Goal: Task Accomplishment & Management: Manage account settings

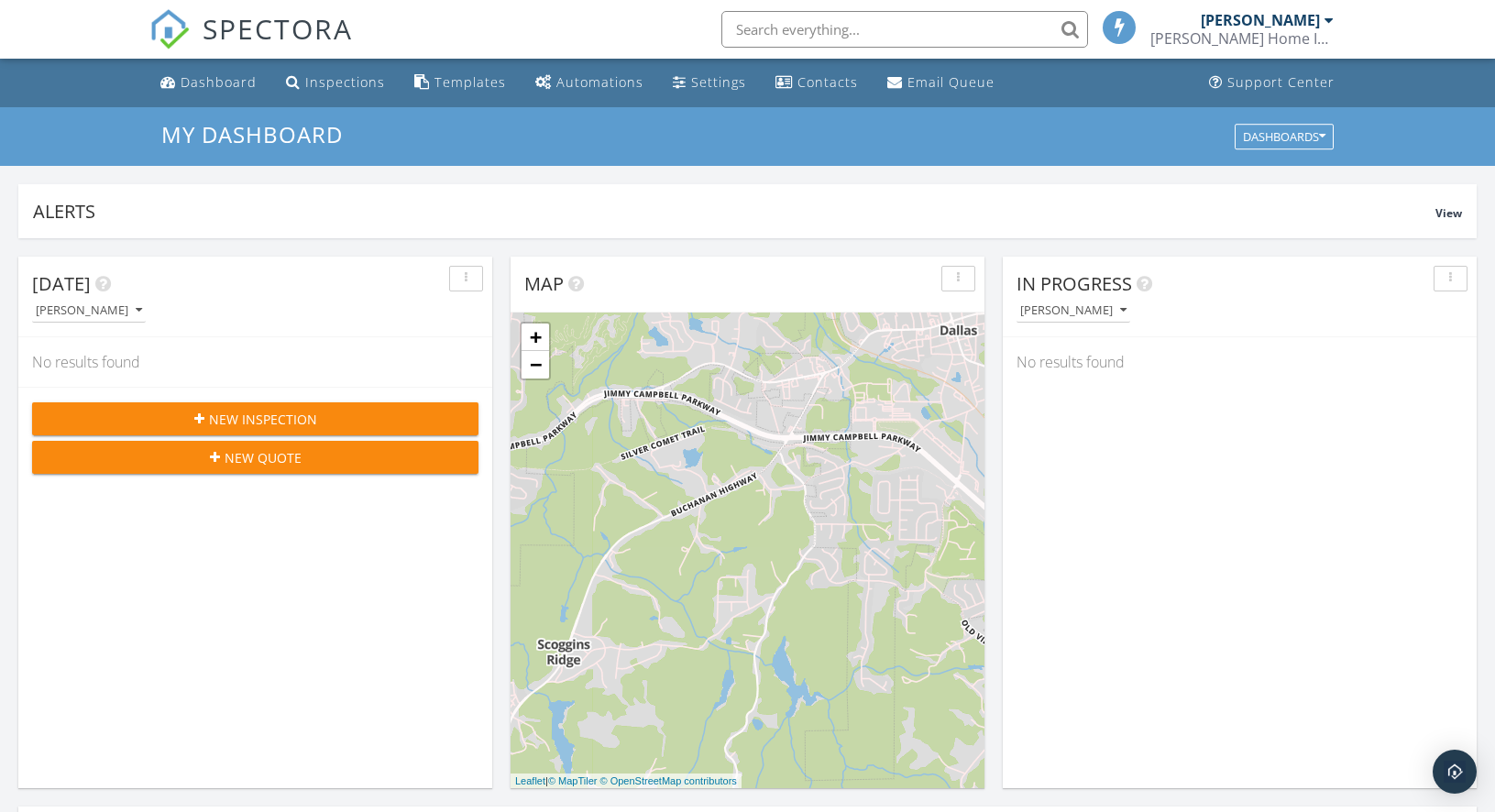
scroll to position [1696, 1523]
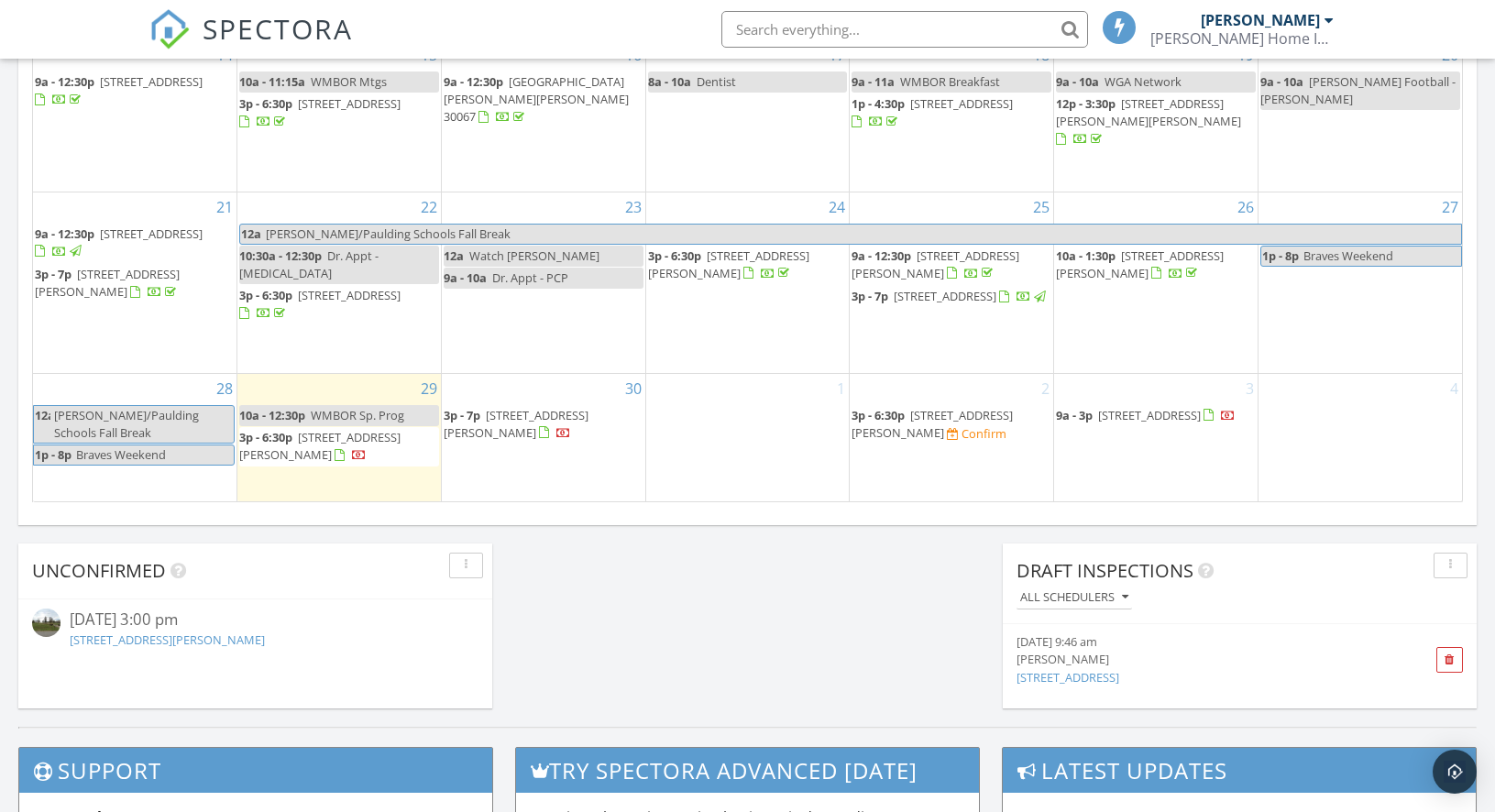
scroll to position [1195, 0]
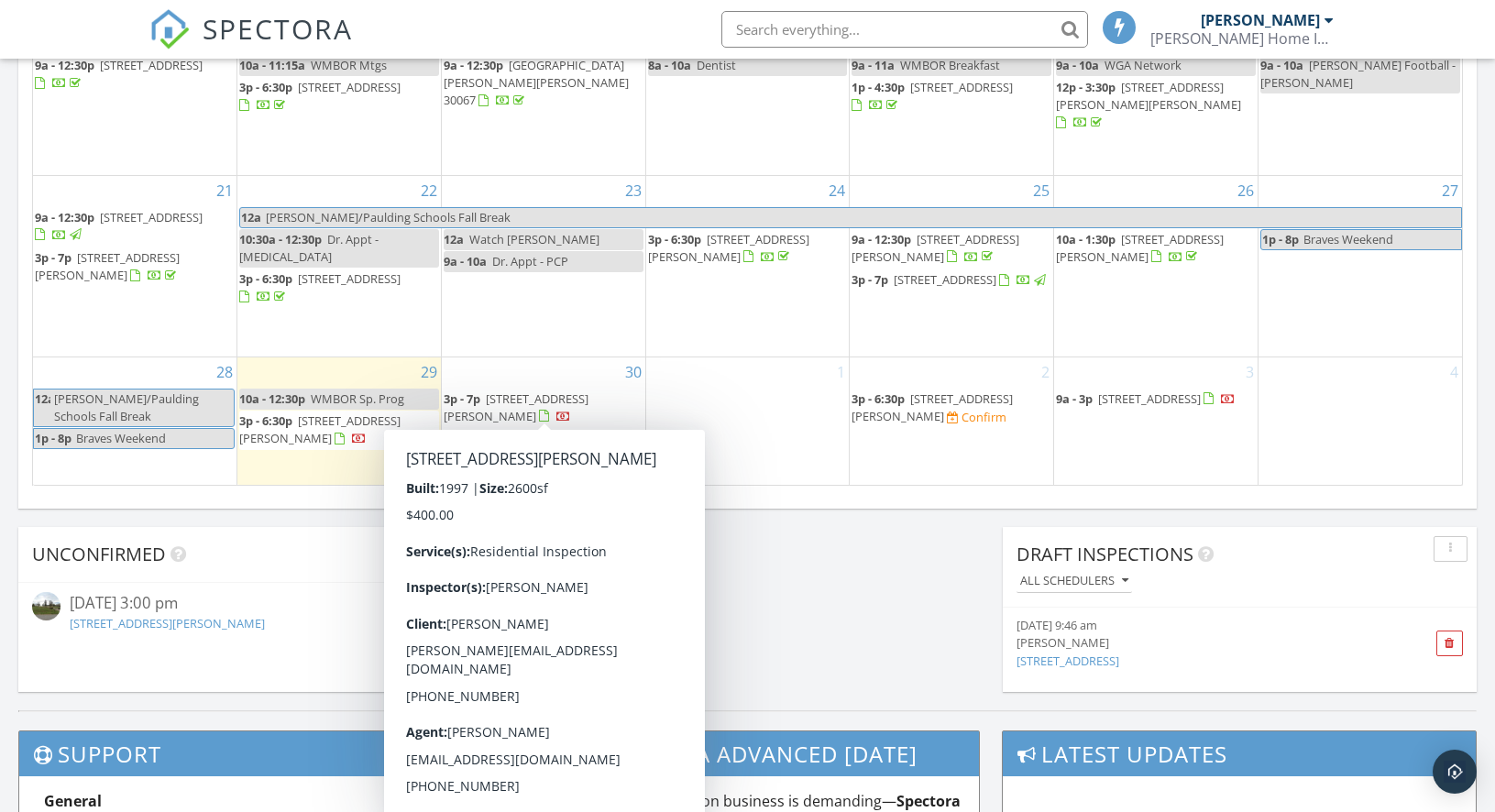
click at [545, 396] on span "5619 Nebo Rd , Hiram 30141" at bounding box center [516, 407] width 145 height 34
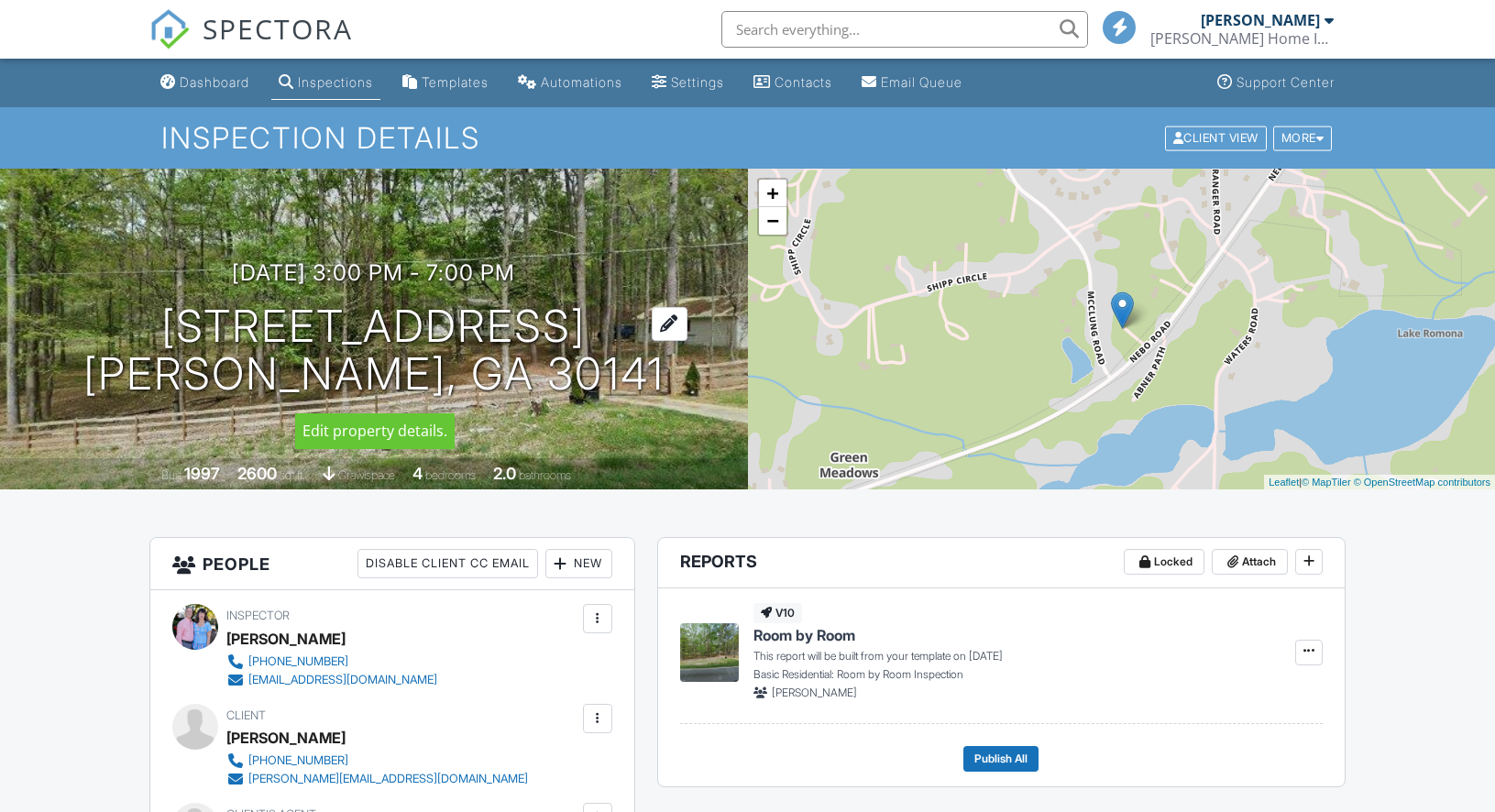
click at [521, 331] on h1 "[STREET_ADDRESS] [PERSON_NAME], GA 30141" at bounding box center [373, 351] width 581 height 97
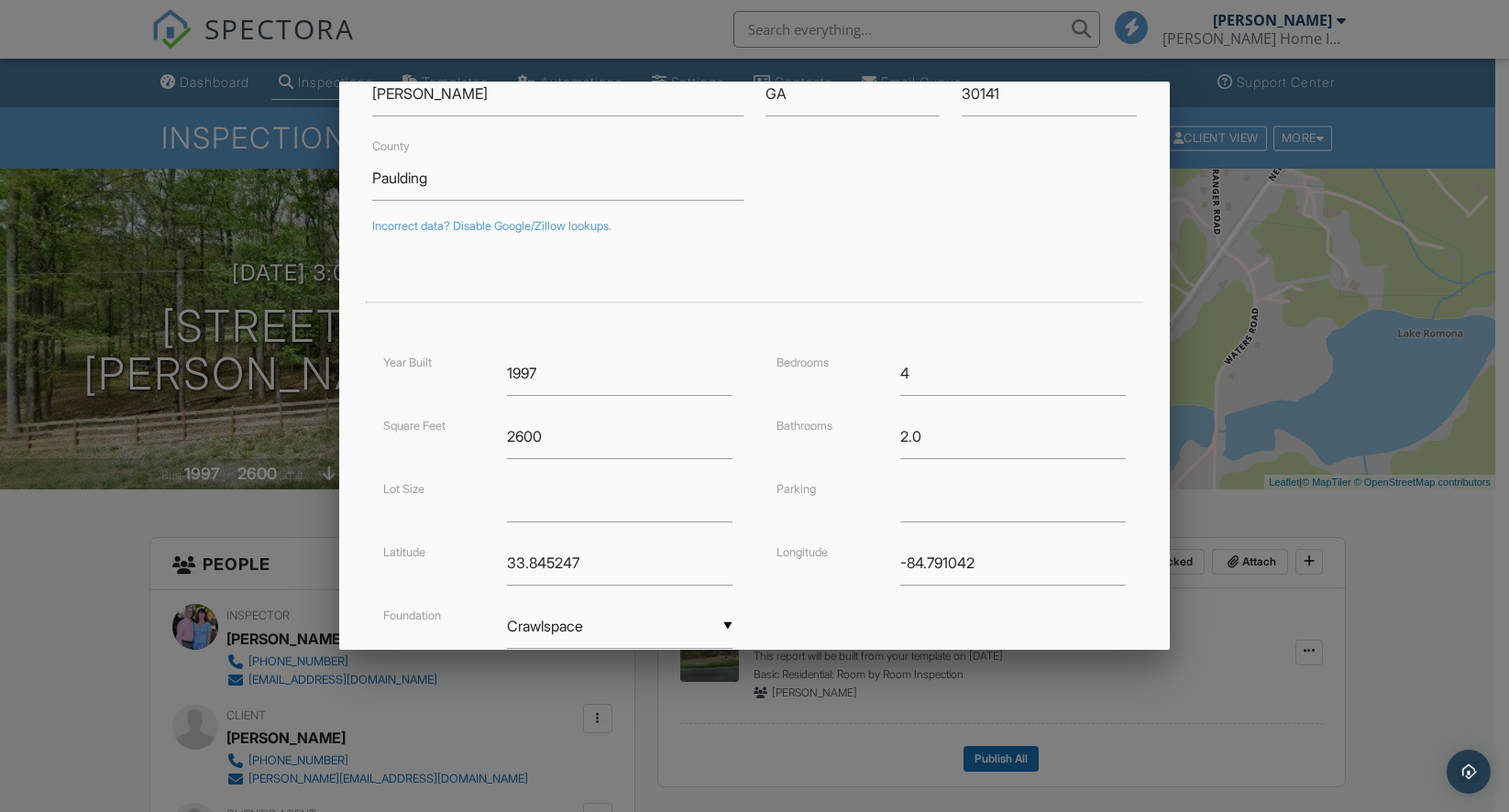
scroll to position [212, 0]
type input "5916 Nebo Rd"
click at [539, 432] on input "2600" at bounding box center [619, 431] width 226 height 45
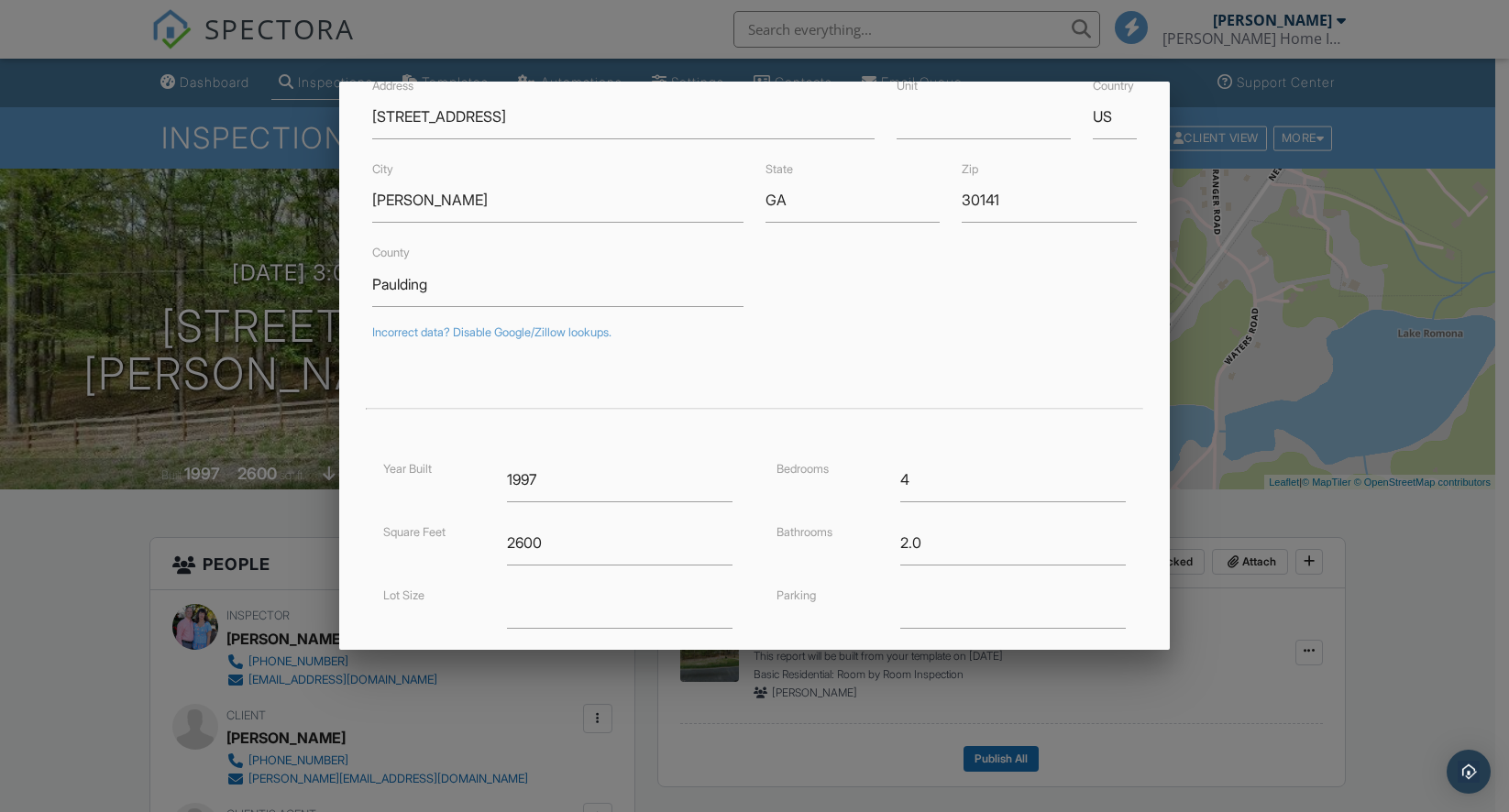
scroll to position [123, 0]
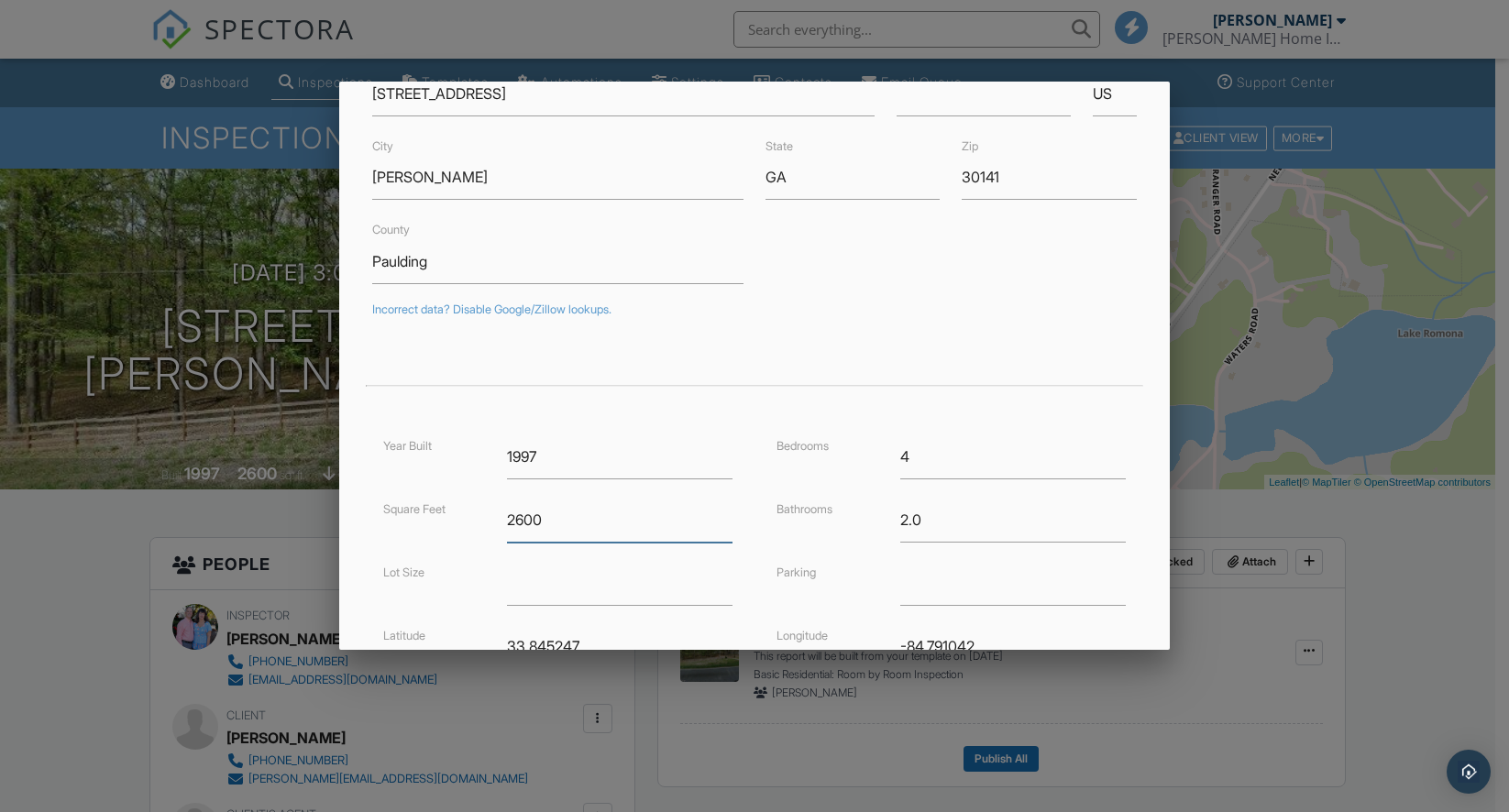
click at [546, 521] on input "2600" at bounding box center [619, 520] width 226 height 45
type input "33.8461396"
type input "-84.7887009"
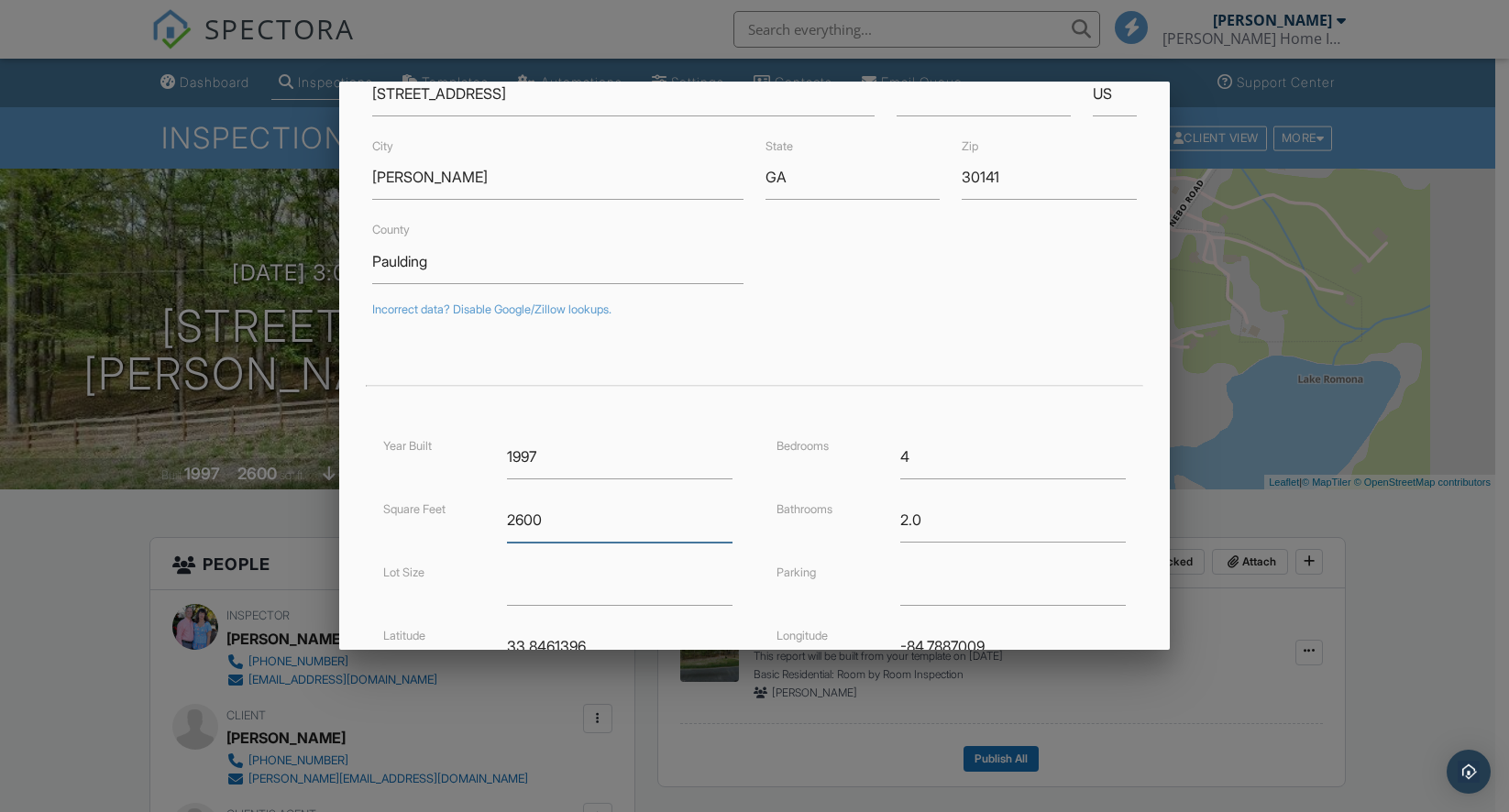
click at [546, 521] on input "2600" at bounding box center [619, 520] width 226 height 45
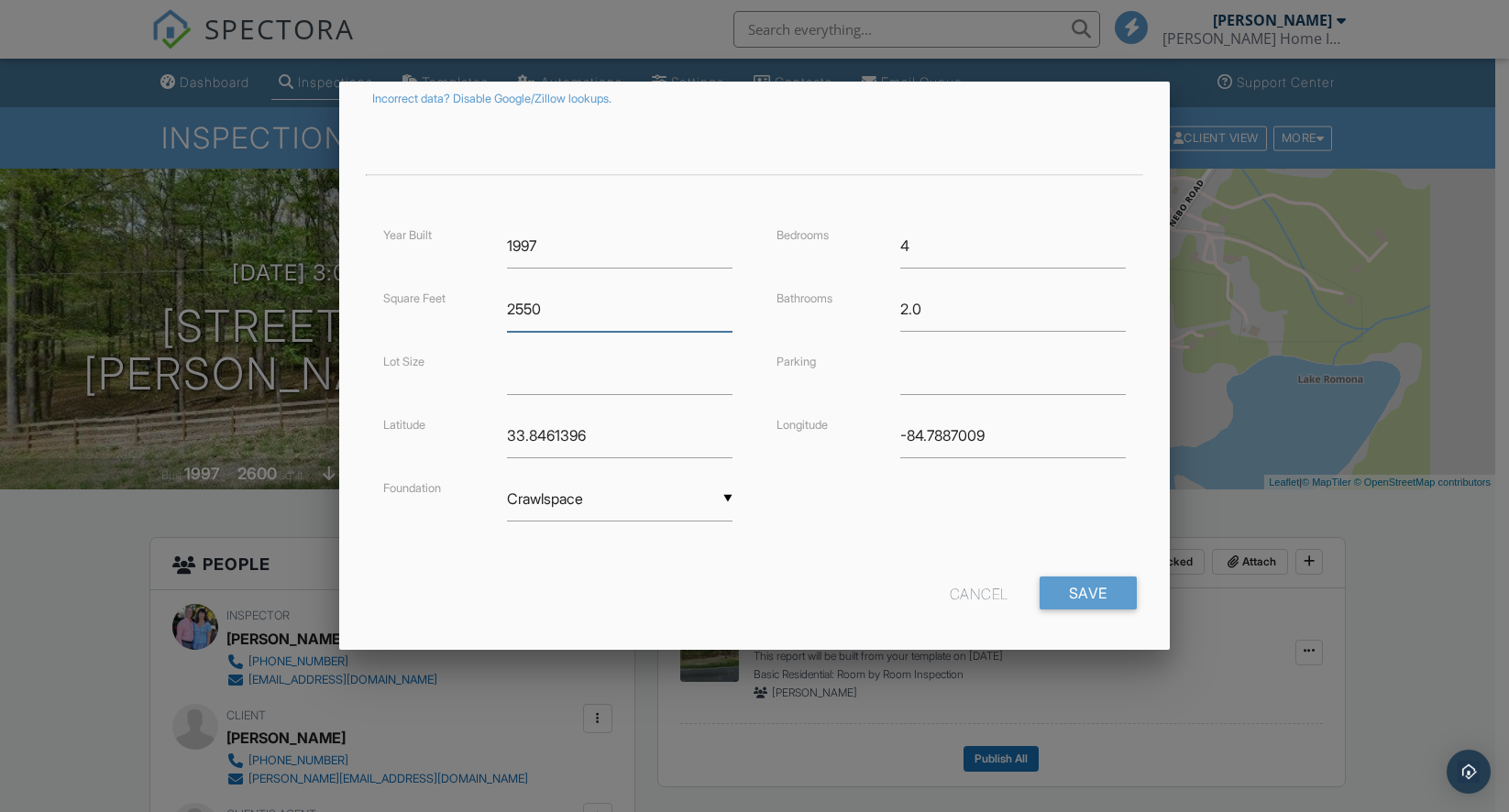
scroll to position [347, 0]
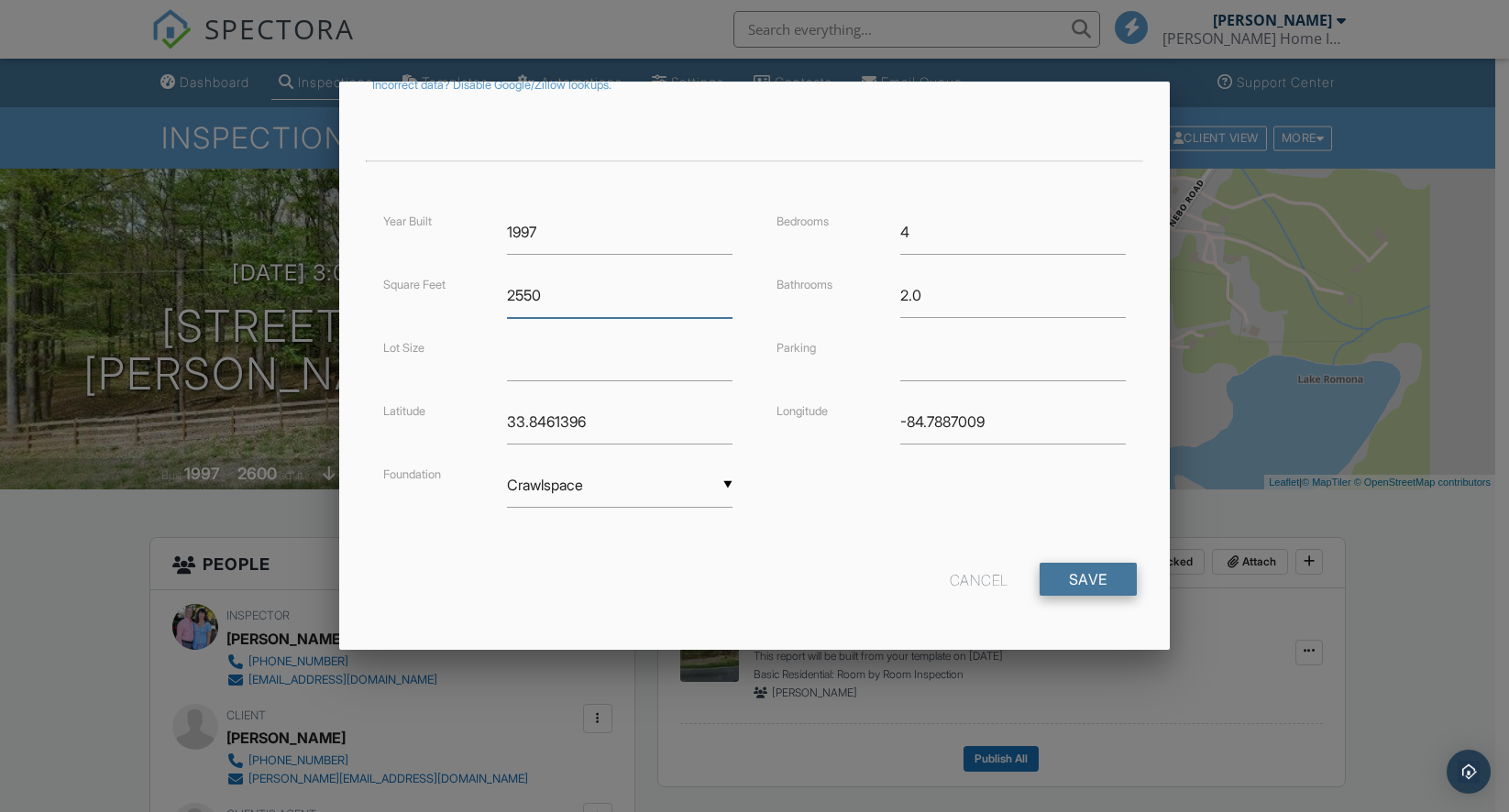
type input "2550"
click at [1072, 585] on input "Save" at bounding box center [1087, 578] width 97 height 33
type input "33.846139"
click at [1088, 583] on input "Save" at bounding box center [1087, 578] width 97 height 33
type input "-84.788700"
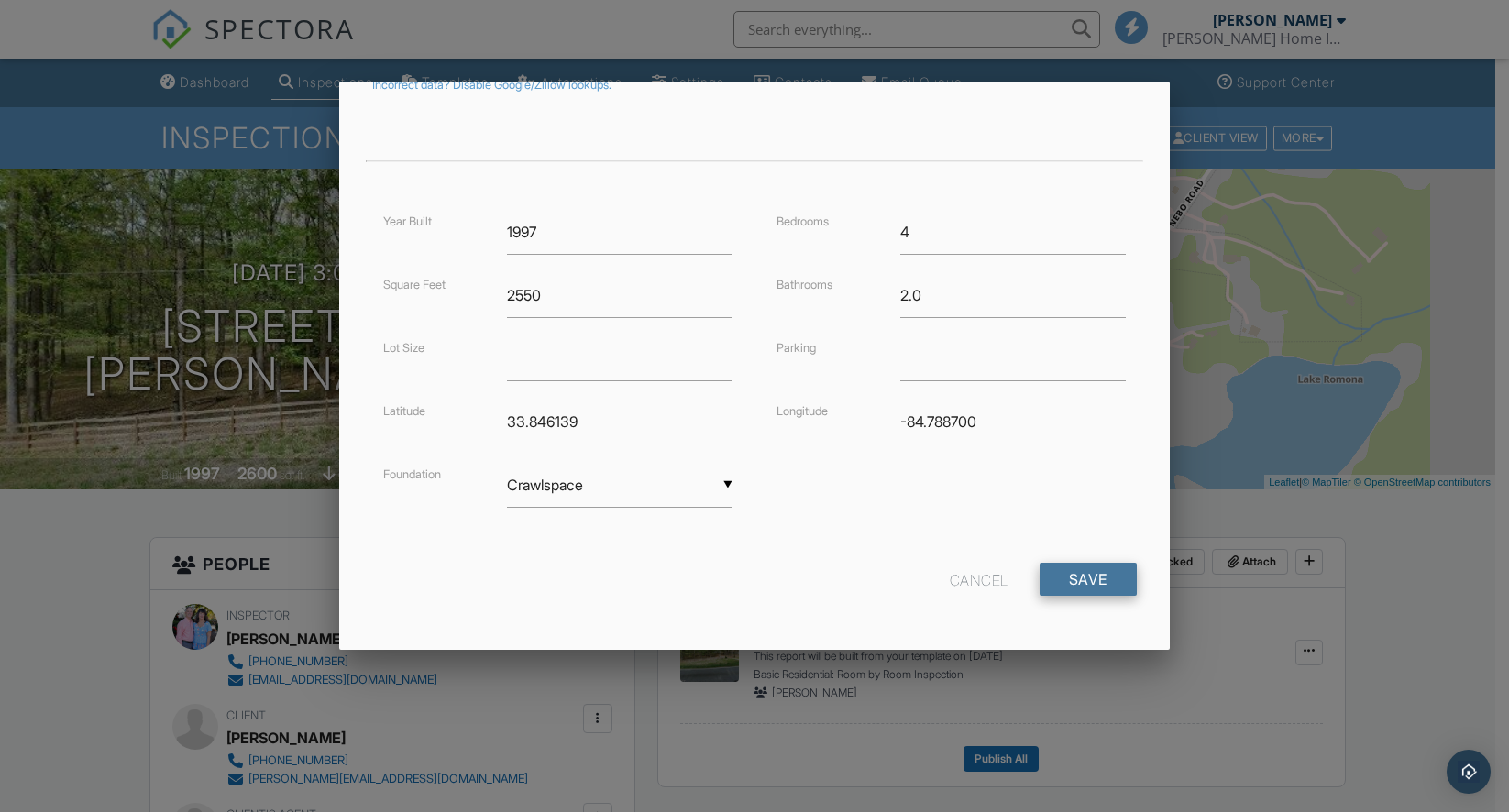
click at [1077, 577] on input "Save" at bounding box center [1087, 578] width 97 height 33
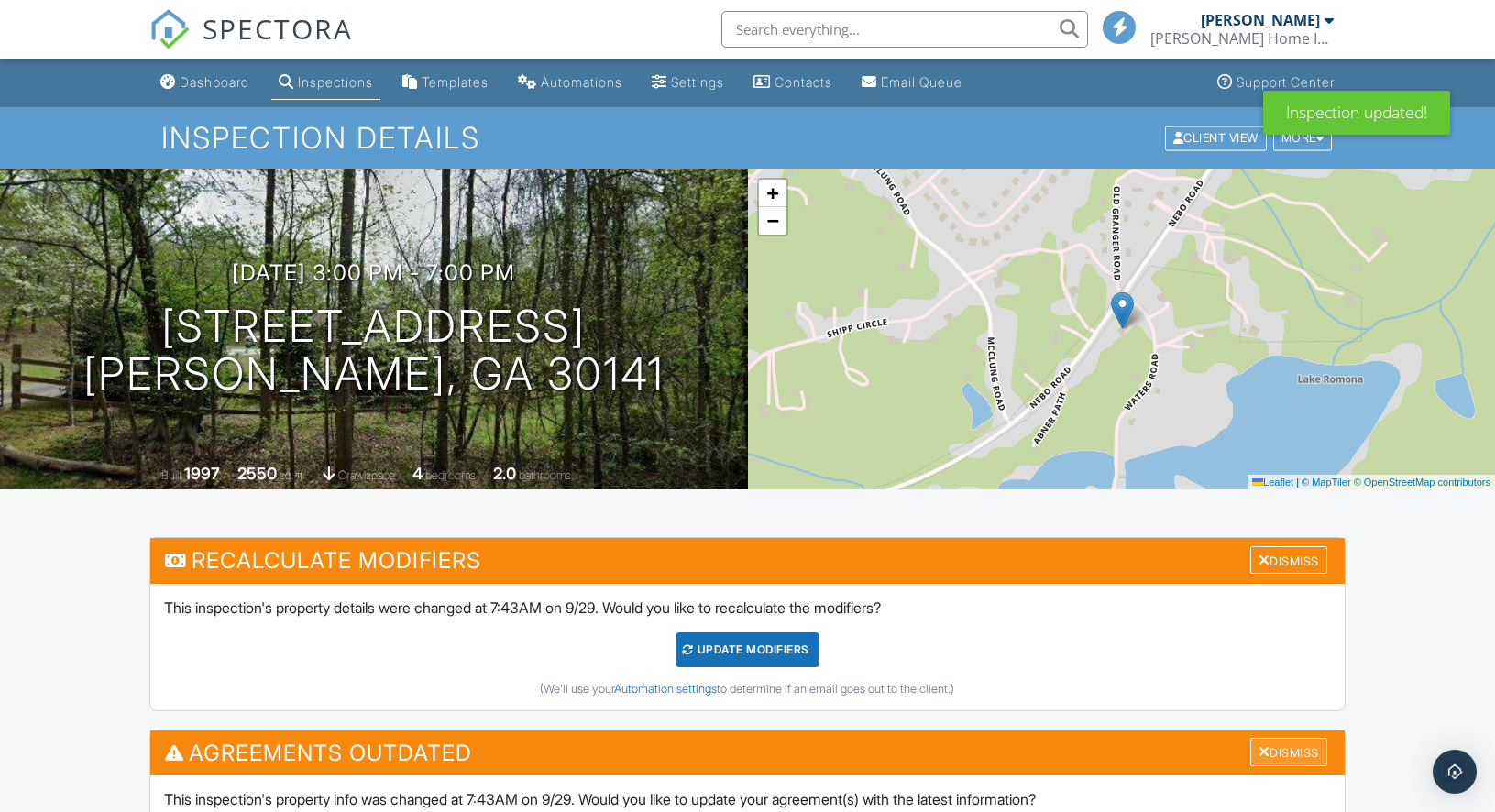
click at [1296, 757] on div "Dismiss" at bounding box center [1288, 751] width 77 height 28
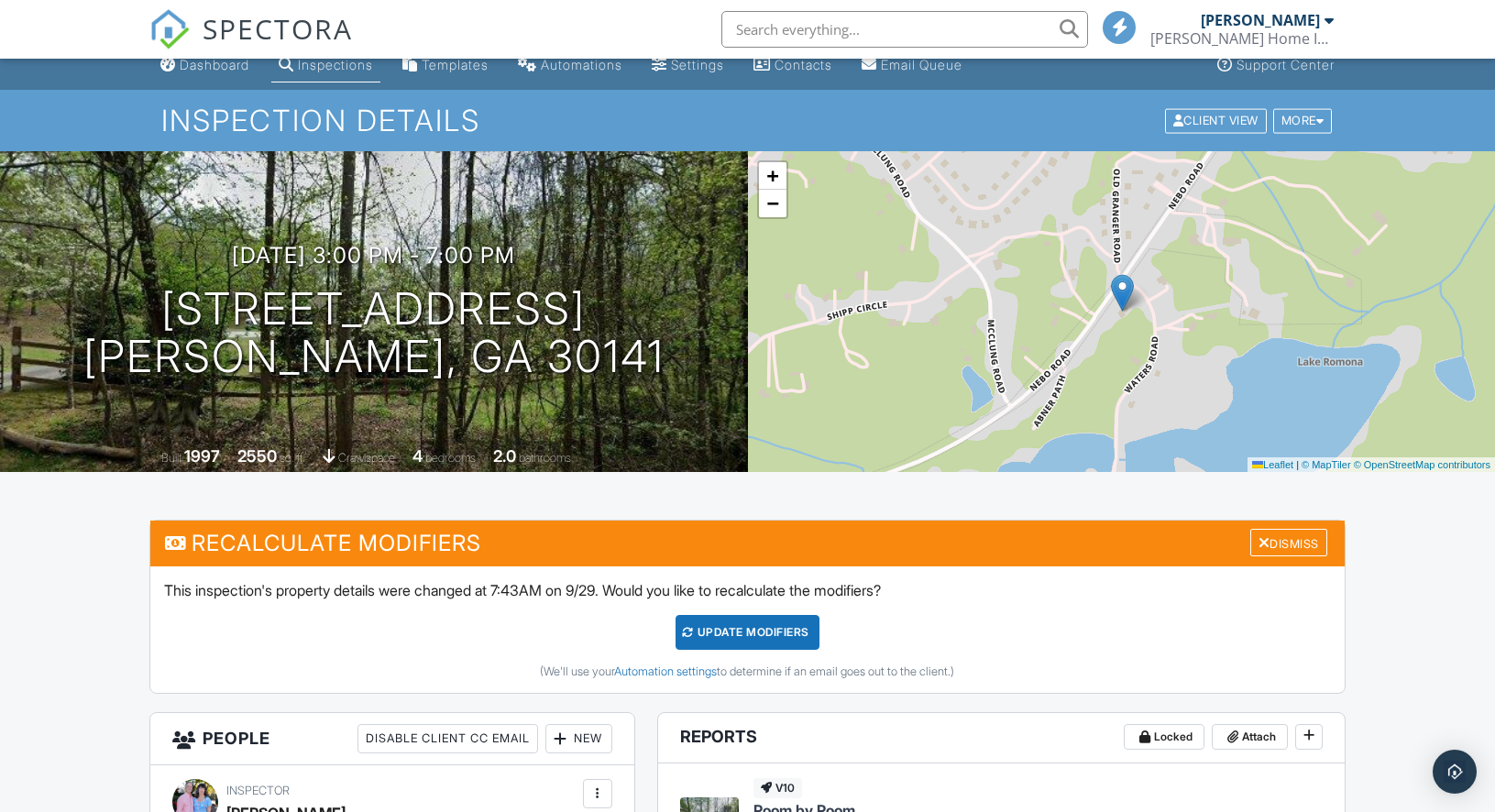
scroll to position [19, 0]
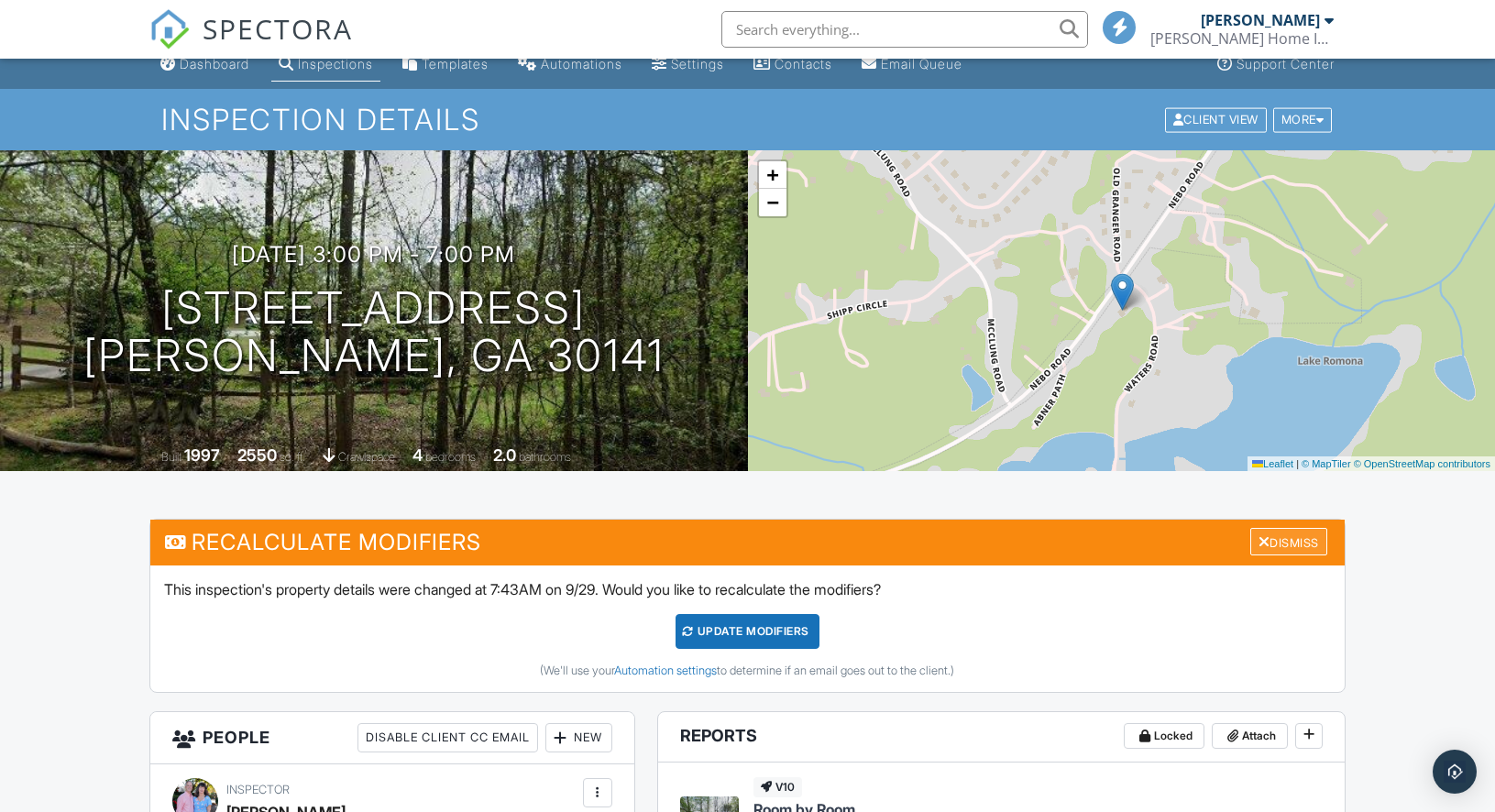
click at [1294, 545] on div "Dismiss" at bounding box center [1288, 542] width 77 height 28
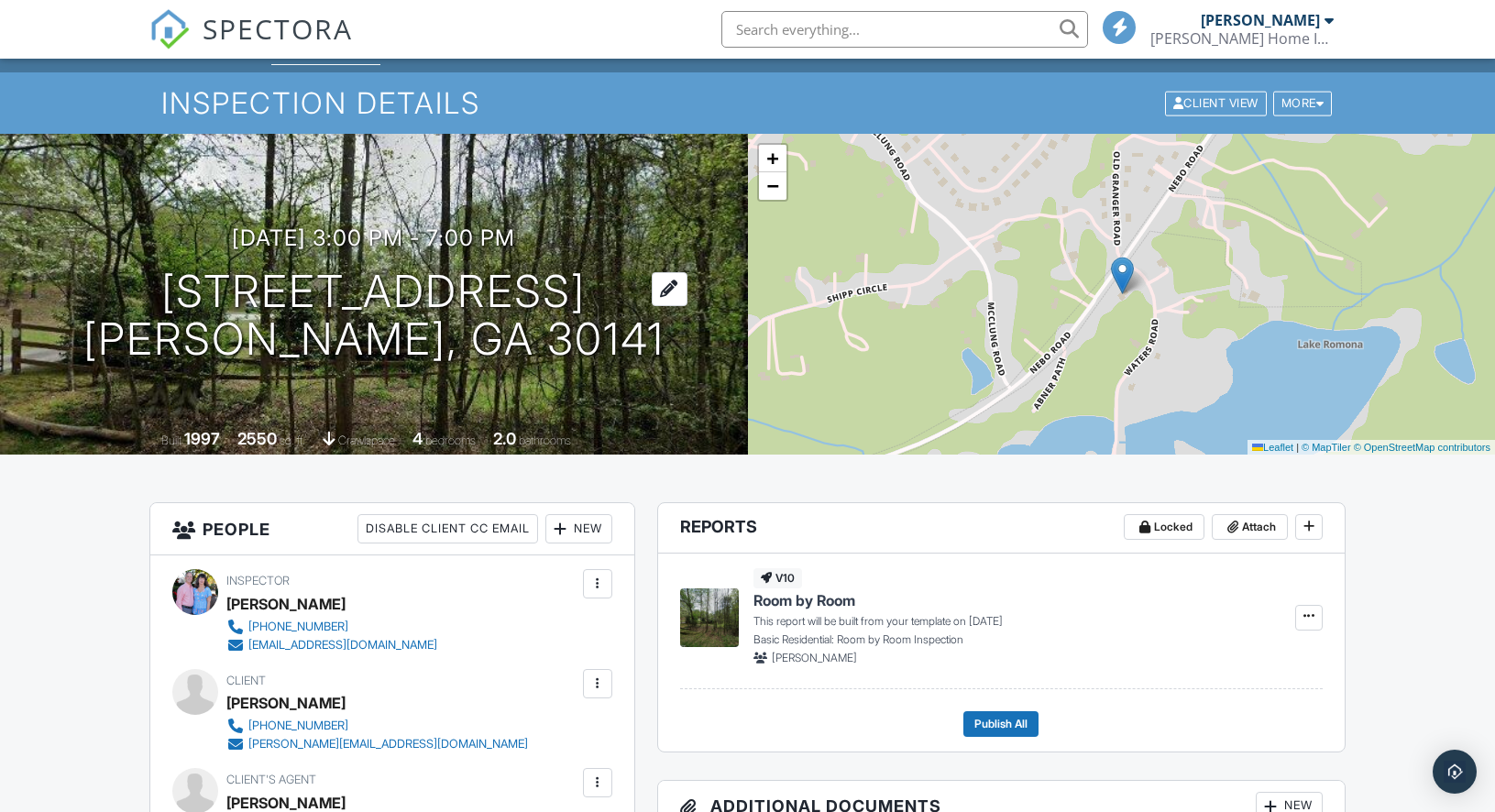
scroll to position [0, 0]
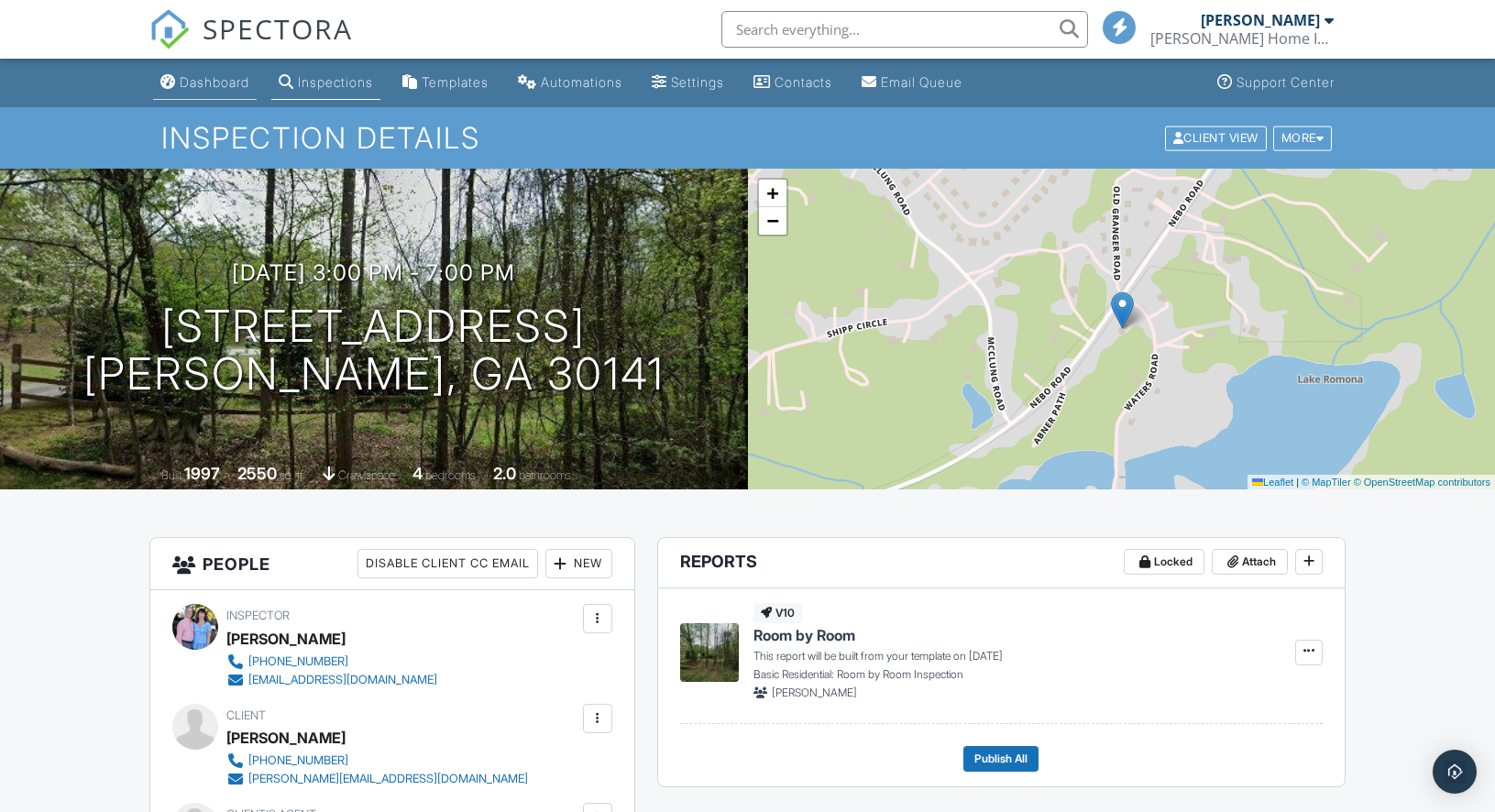
click at [204, 82] on div "Dashboard" at bounding box center [215, 82] width 70 height 16
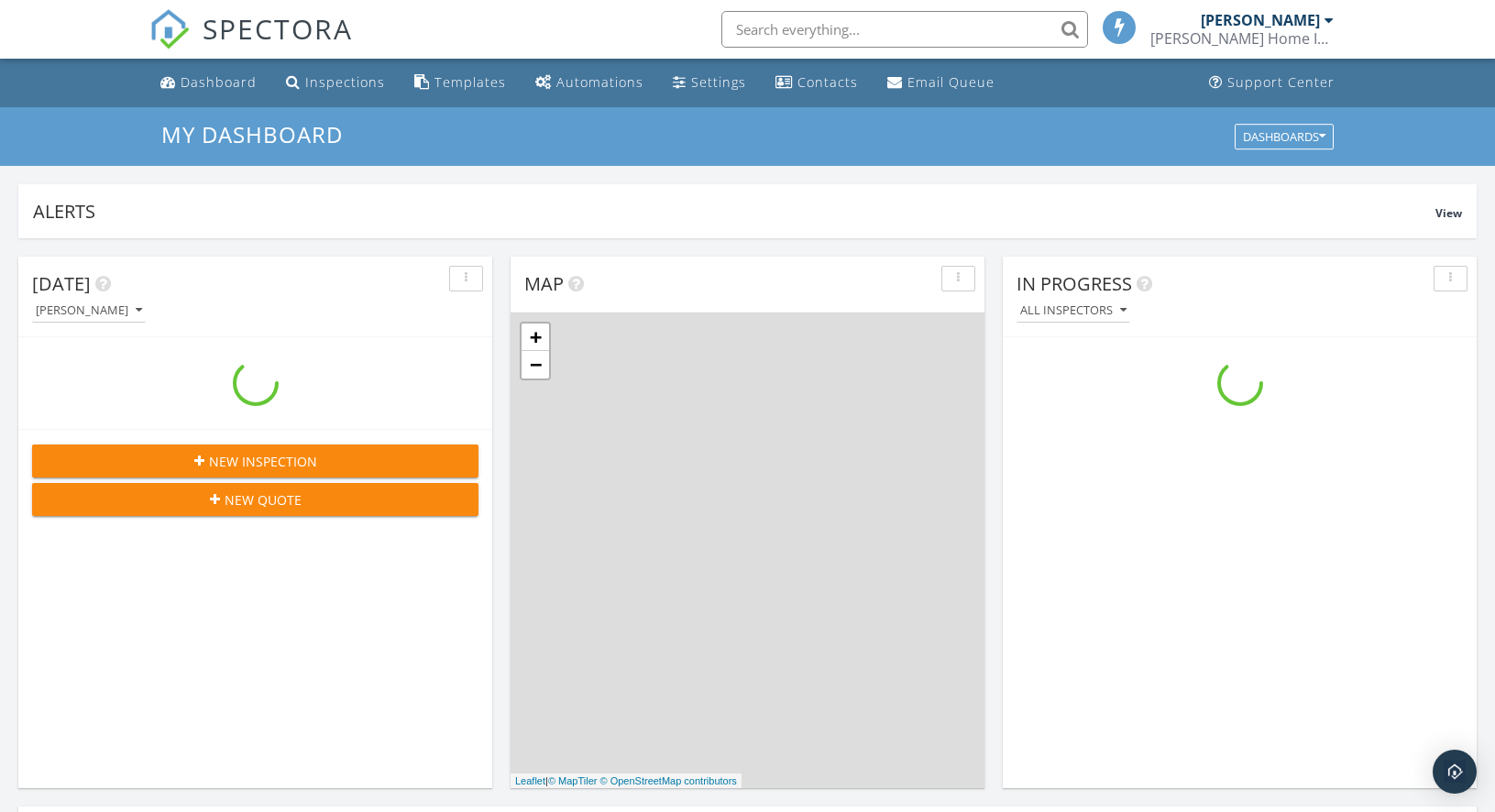
scroll to position [1696, 1523]
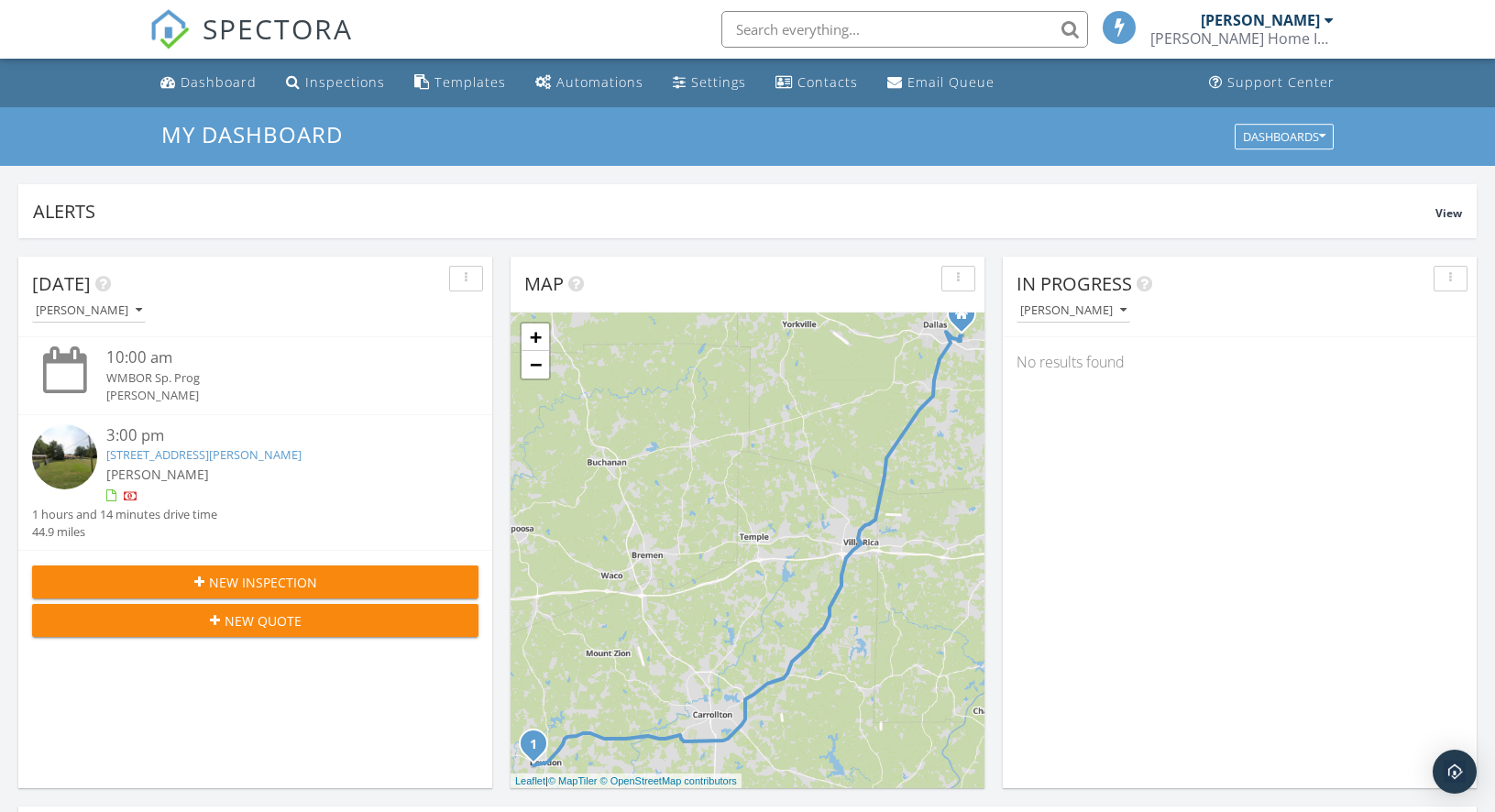
click at [287, 583] on span "New Inspection" at bounding box center [263, 582] width 108 height 20
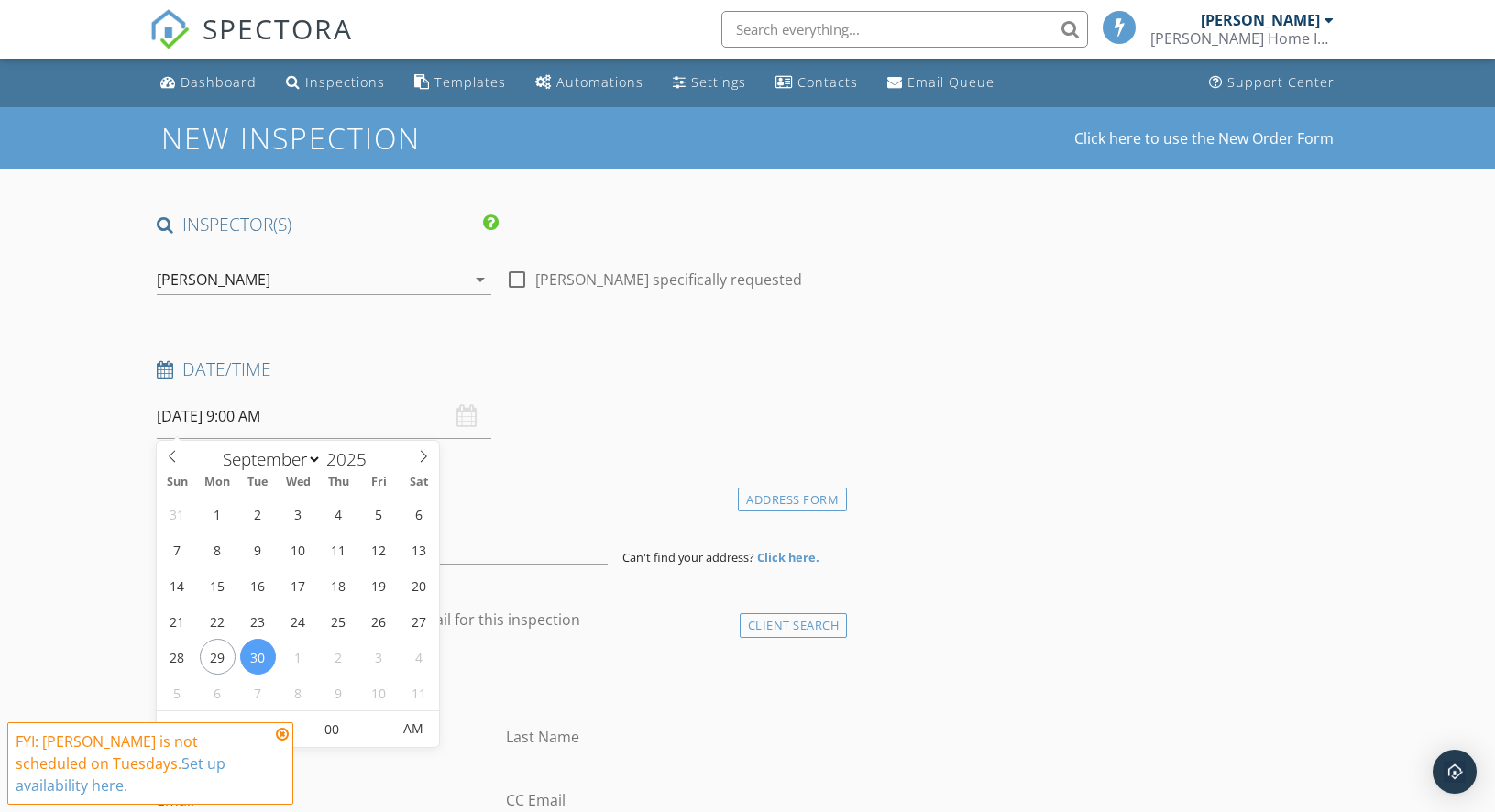
click at [223, 426] on input "[DATE] 9:00 AM" at bounding box center [324, 417] width 335 height 45
select select "9"
type input "[DATE] 9:00 AM"
type input "10"
type input "10/01/2025 10:00 AM"
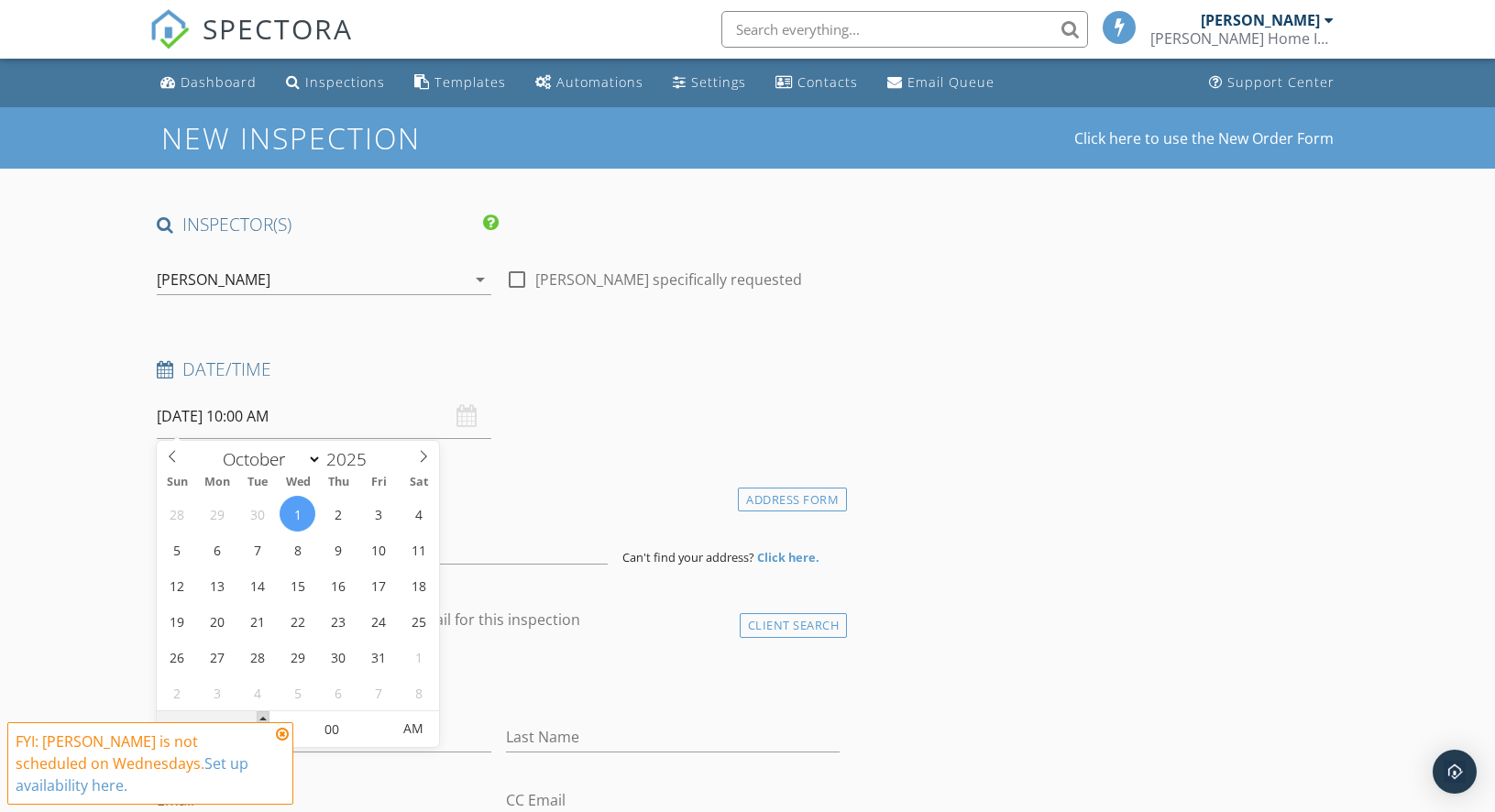
click at [260, 718] on span at bounding box center [263, 721] width 13 height 19
type input "11"
type input "10/01/2025 11:00 AM"
click at [260, 718] on span at bounding box center [263, 721] width 13 height 19
type input "12"
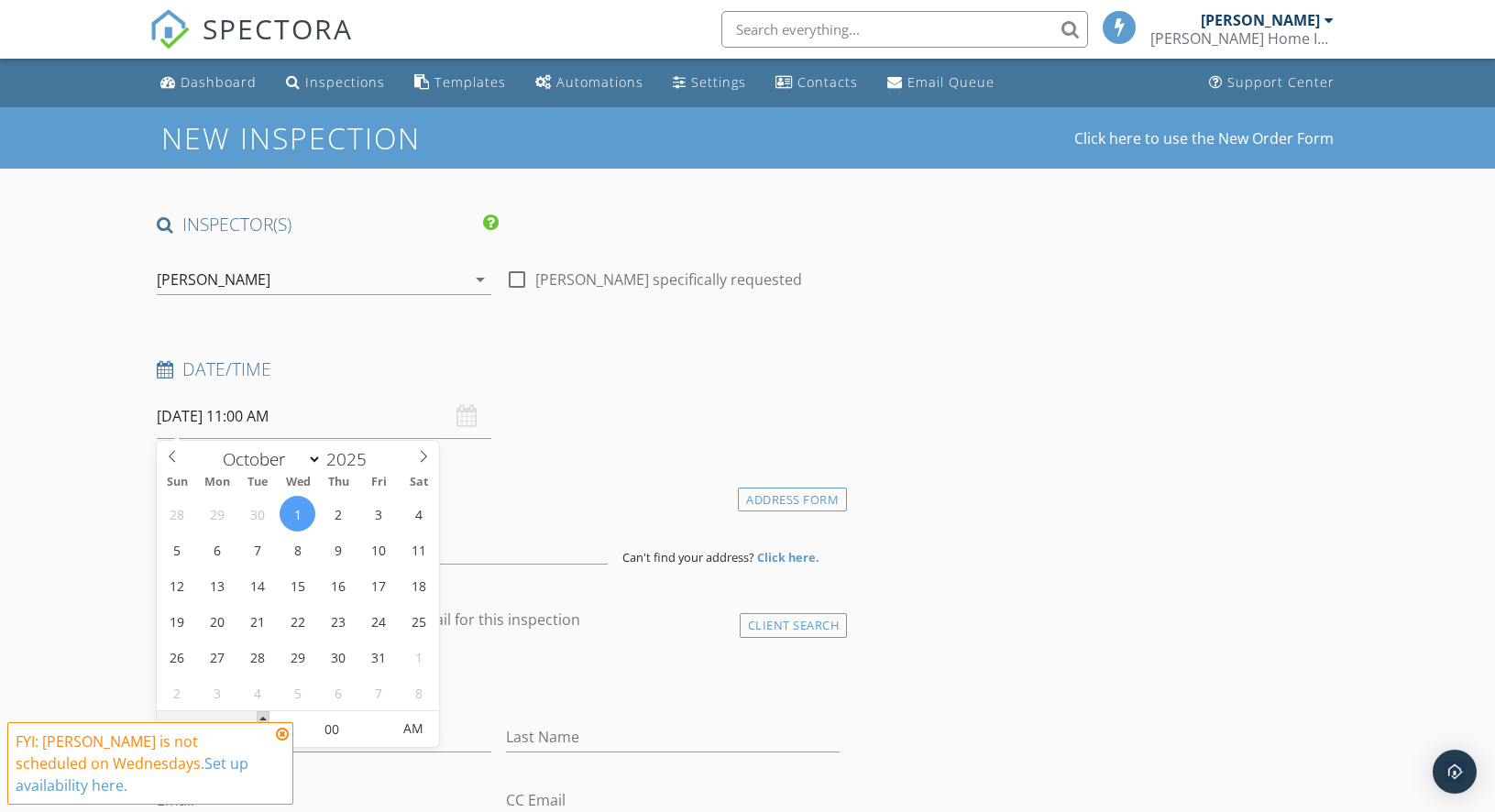
type input "10/01/2025 12:00 PM"
click at [260, 718] on span at bounding box center [263, 721] width 13 height 19
type input "01"
type input "10/01/2025 1:00 PM"
click at [260, 718] on span at bounding box center [263, 721] width 13 height 19
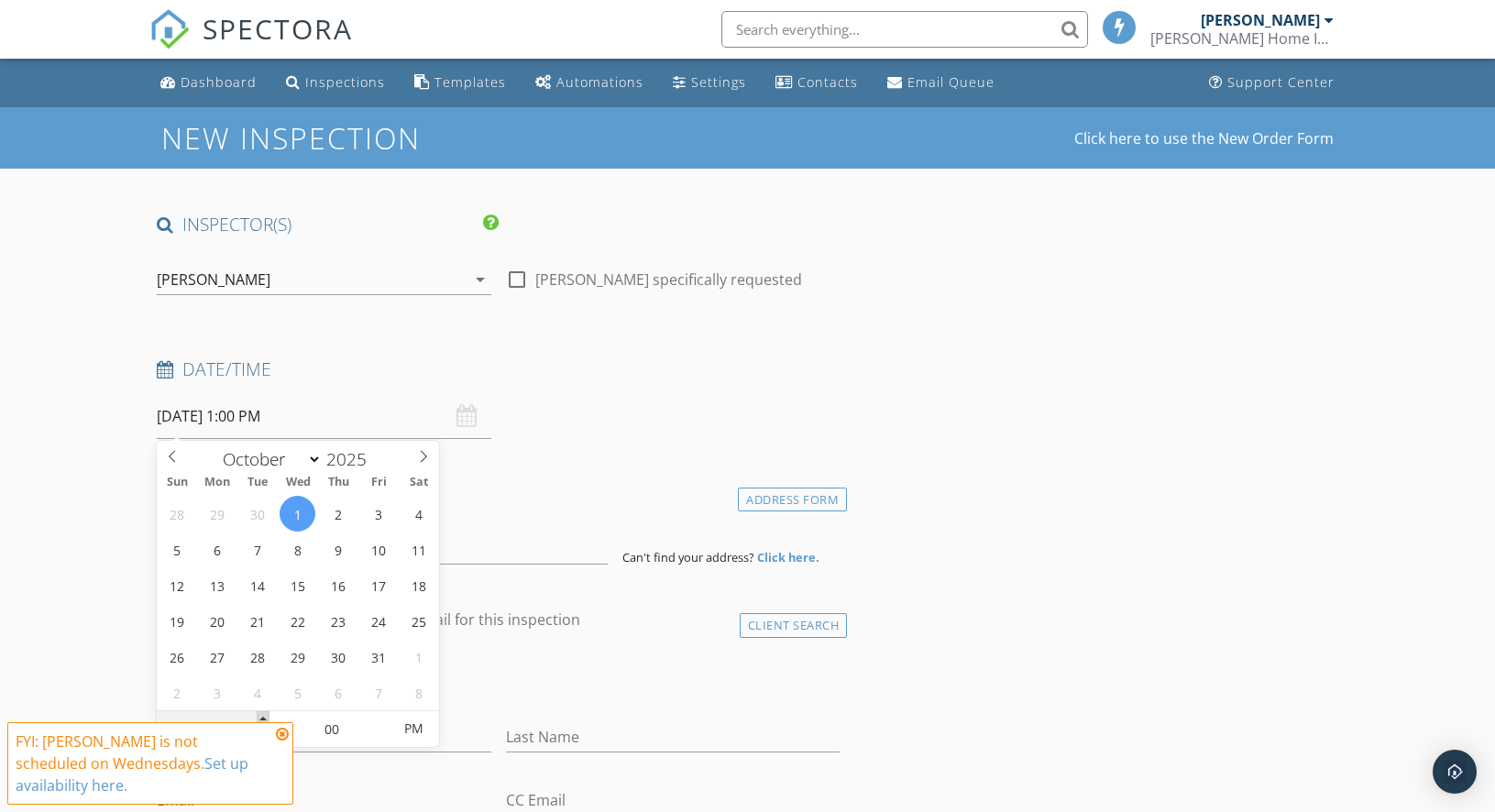
type input "02"
type input "10/01/2025 2:00 PM"
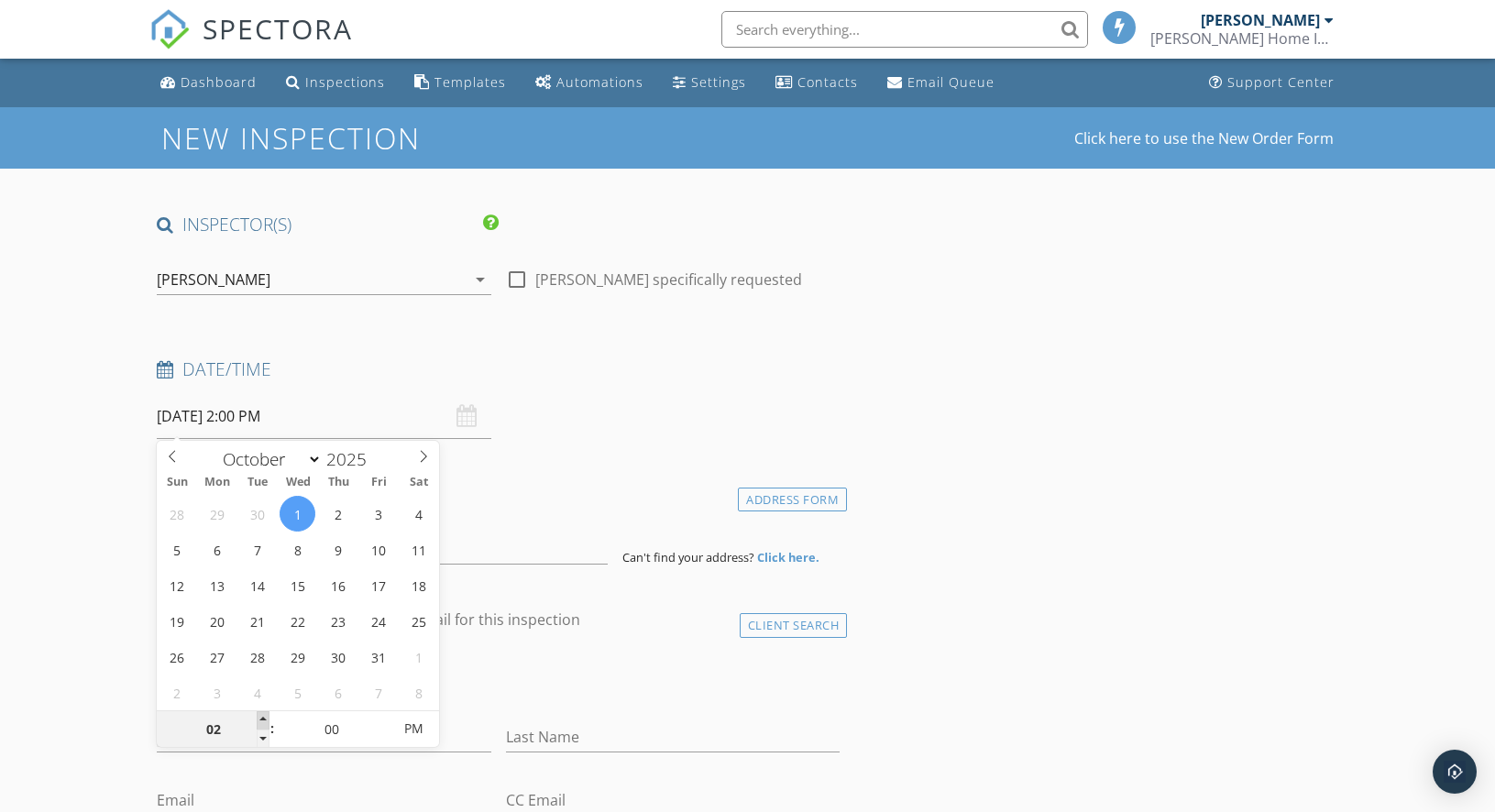
click at [260, 718] on span at bounding box center [263, 721] width 13 height 19
type input "03"
type input "10/01/2025 3:00 PM"
click at [260, 718] on span at bounding box center [263, 721] width 13 height 19
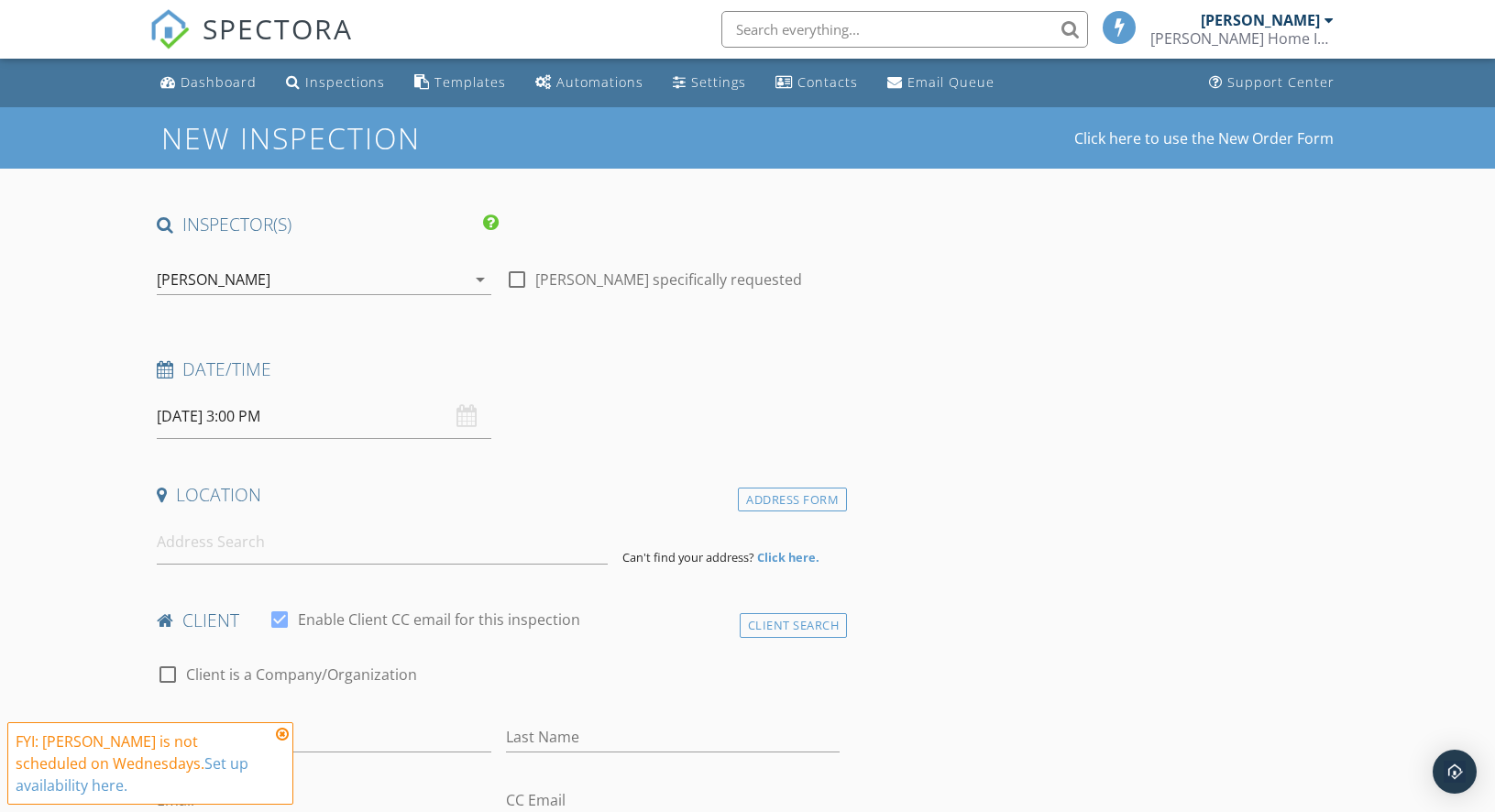
click at [294, 552] on input at bounding box center [381, 542] width 450 height 45
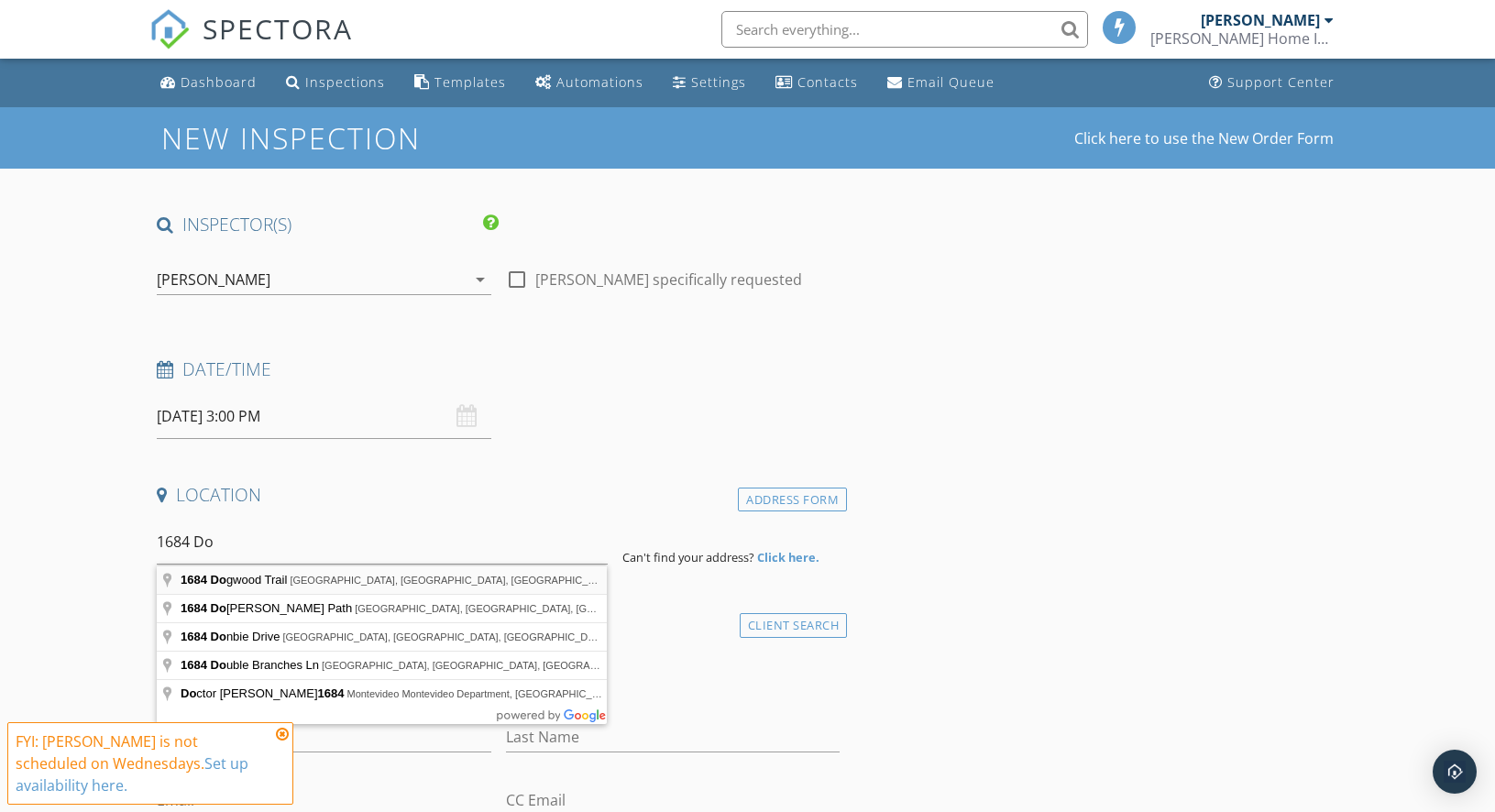
type input "1684 Dogwood Trail, Douglasville, GA, USA"
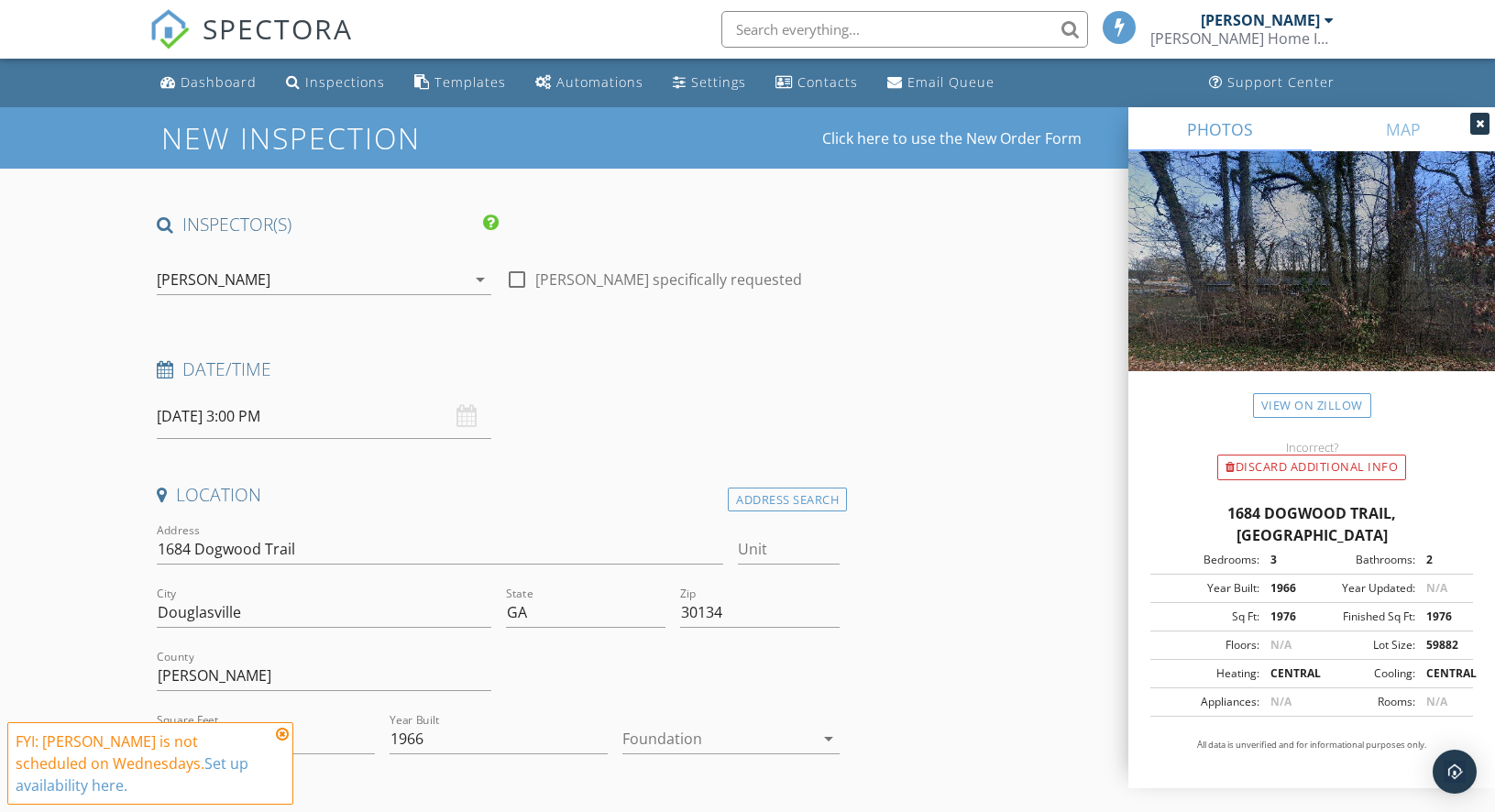
click at [283, 741] on icon at bounding box center [283, 734] width 13 height 15
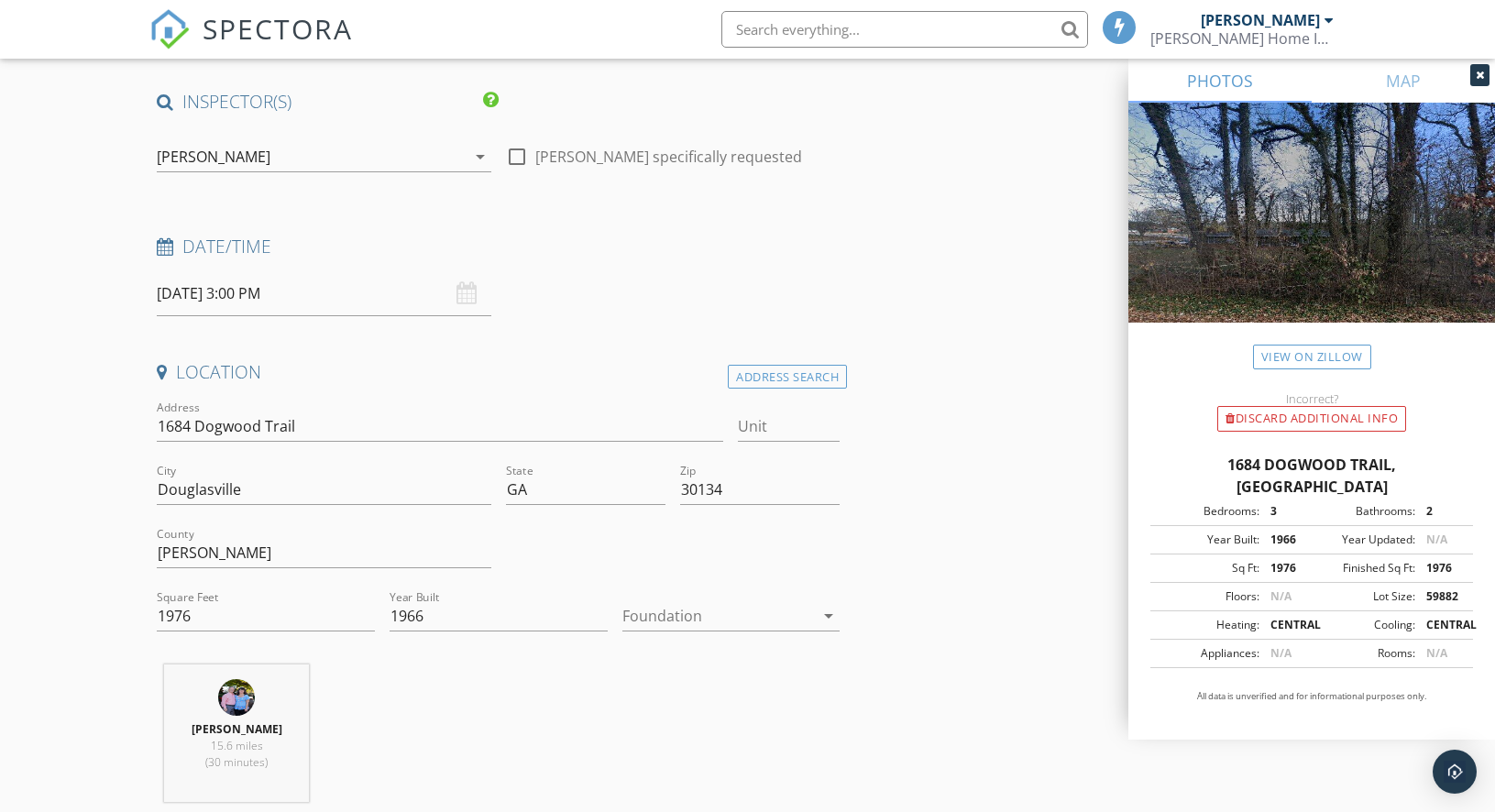
scroll to position [135, 0]
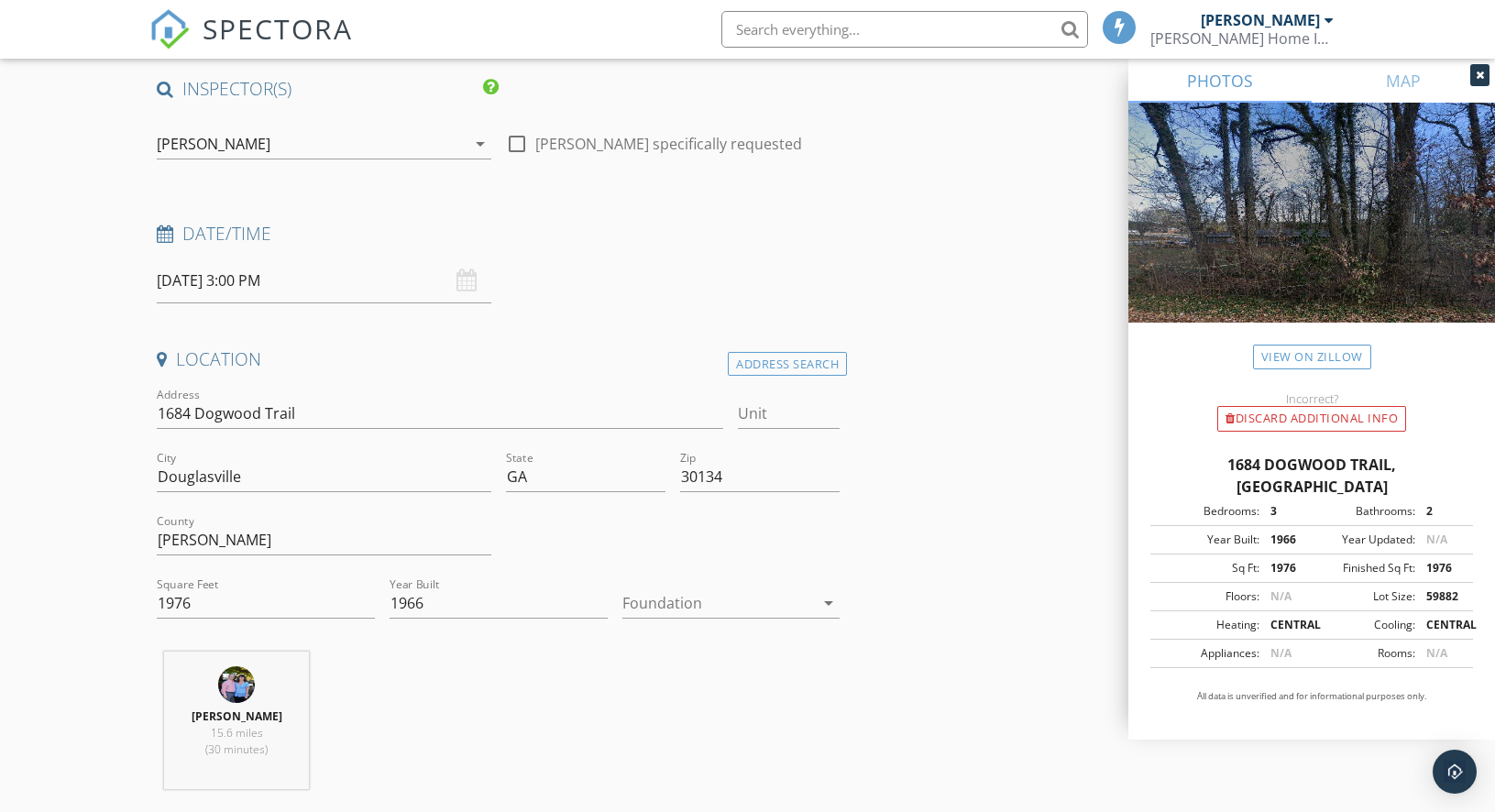
click at [733, 608] on div at bounding box center [718, 602] width 192 height 29
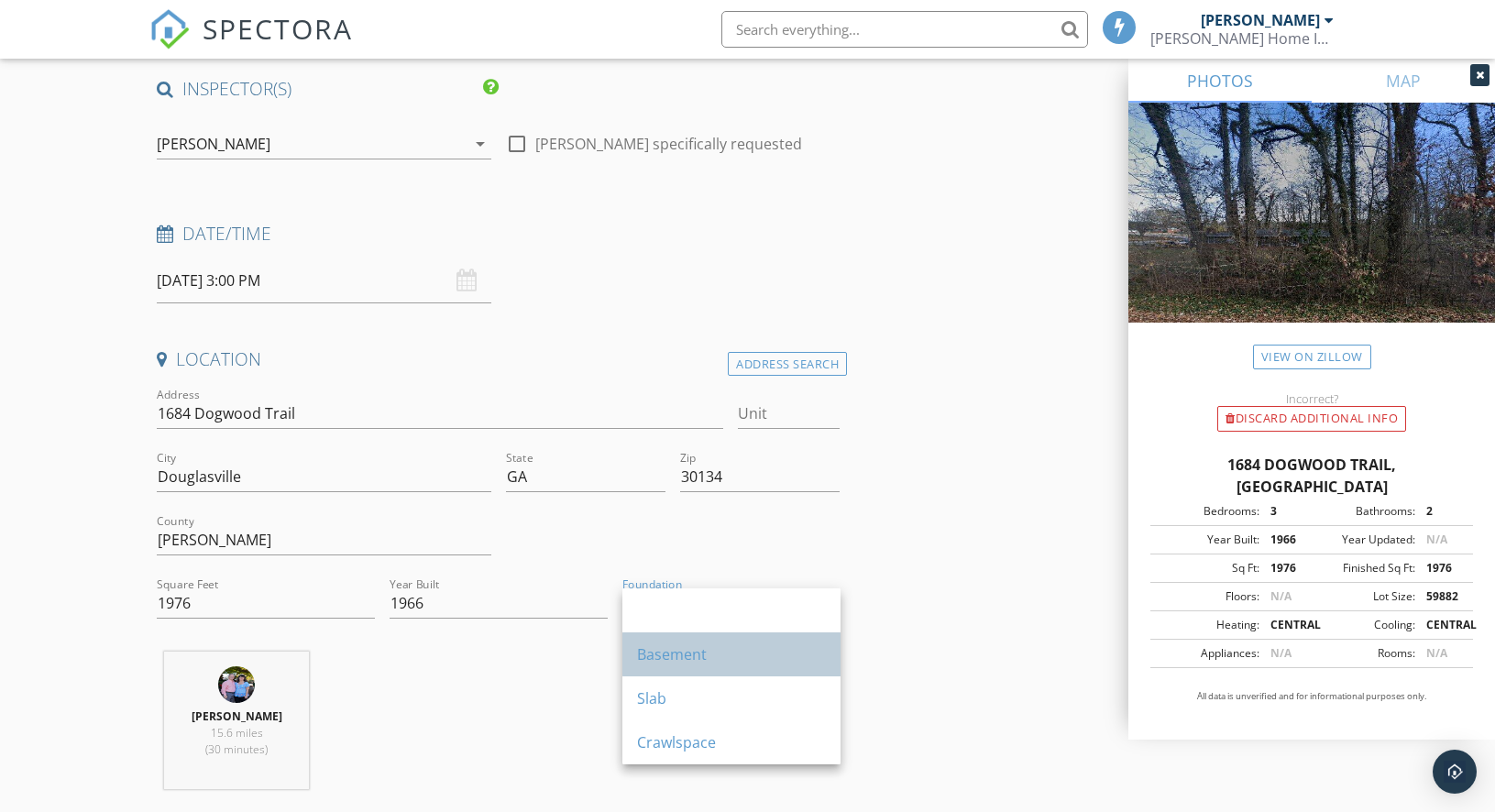
click at [717, 652] on div "Basement" at bounding box center [731, 654] width 188 height 22
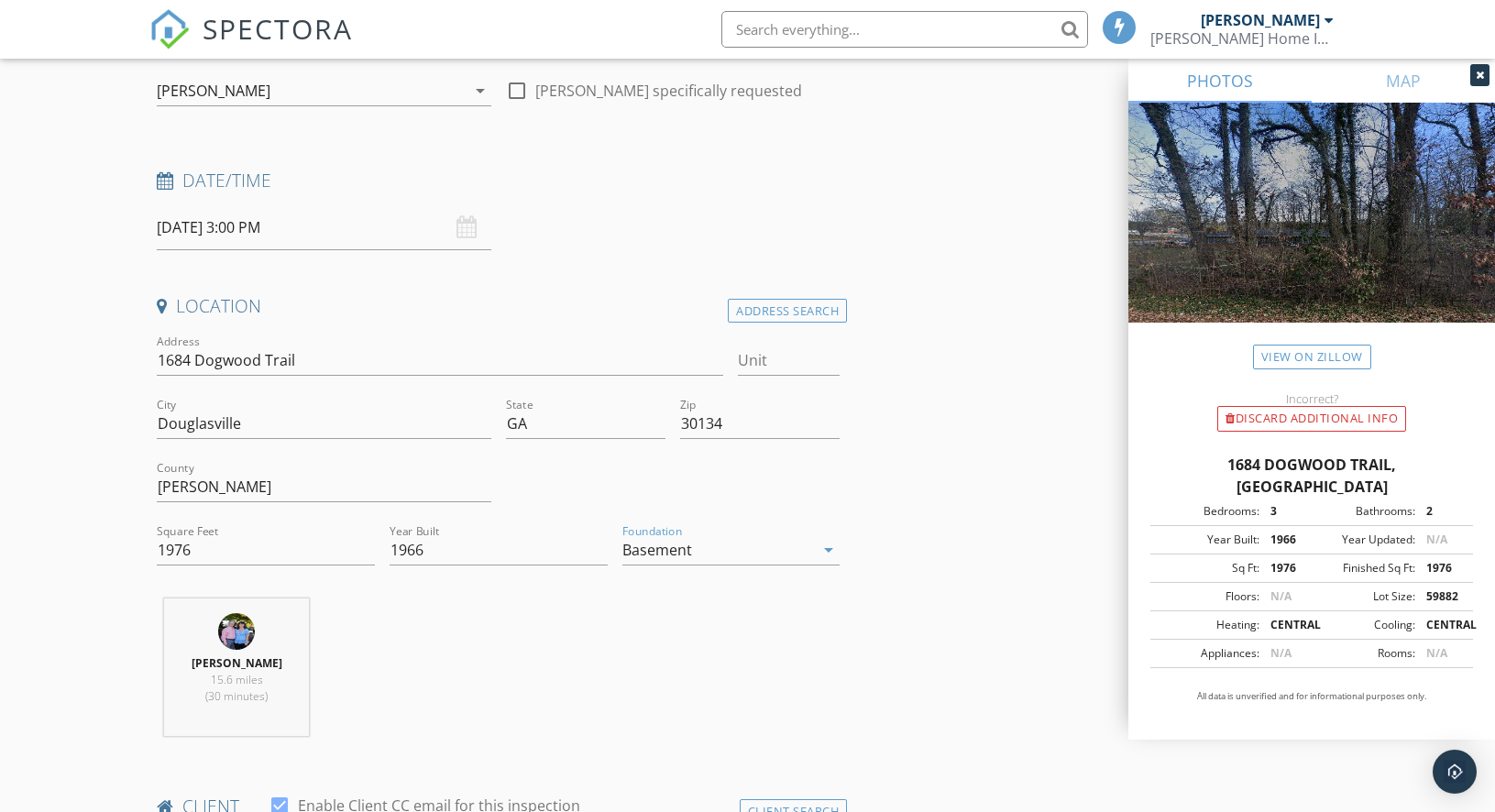
scroll to position [208, 0]
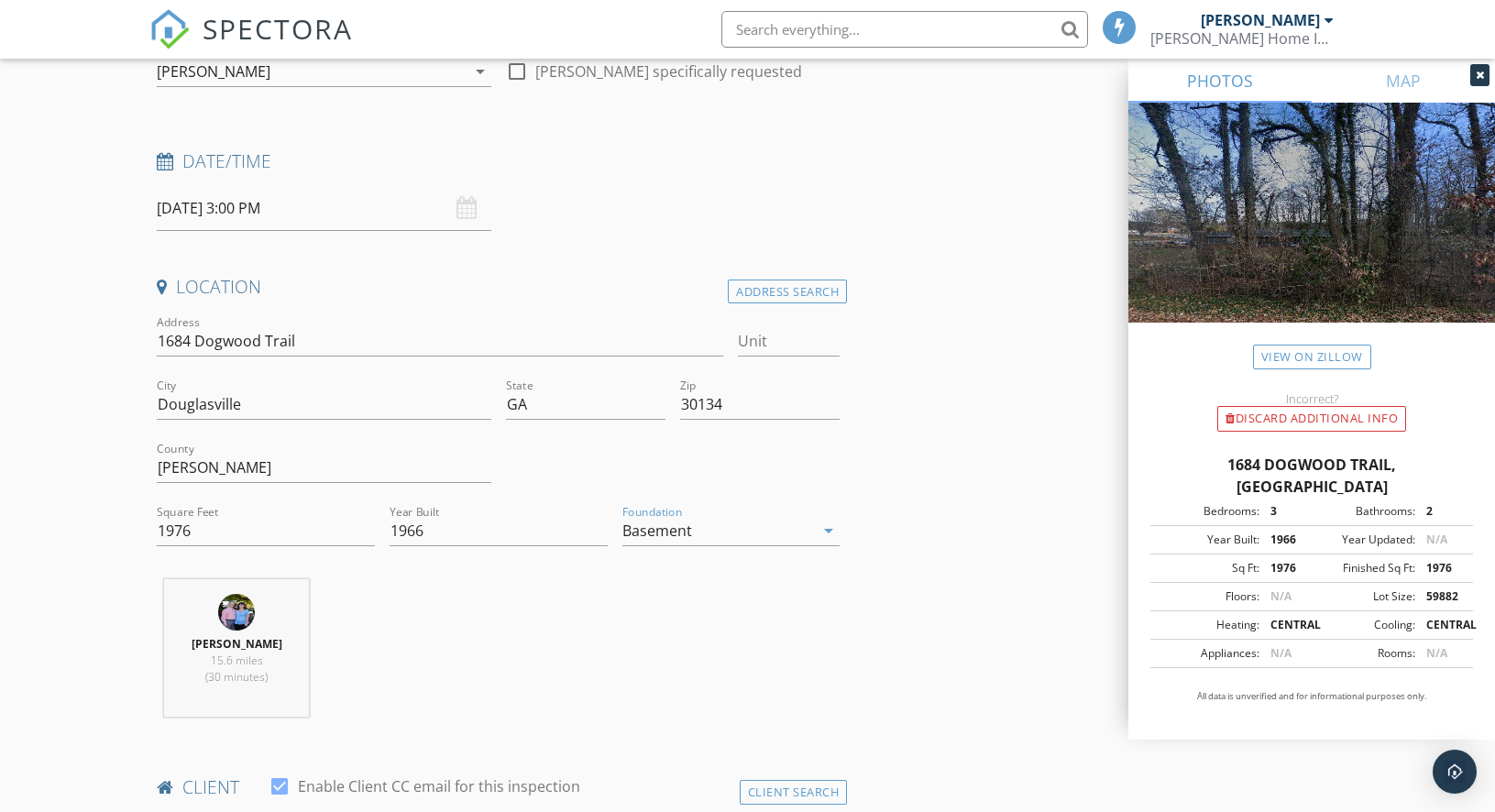
click at [784, 534] on div "Basement" at bounding box center [718, 530] width 192 height 29
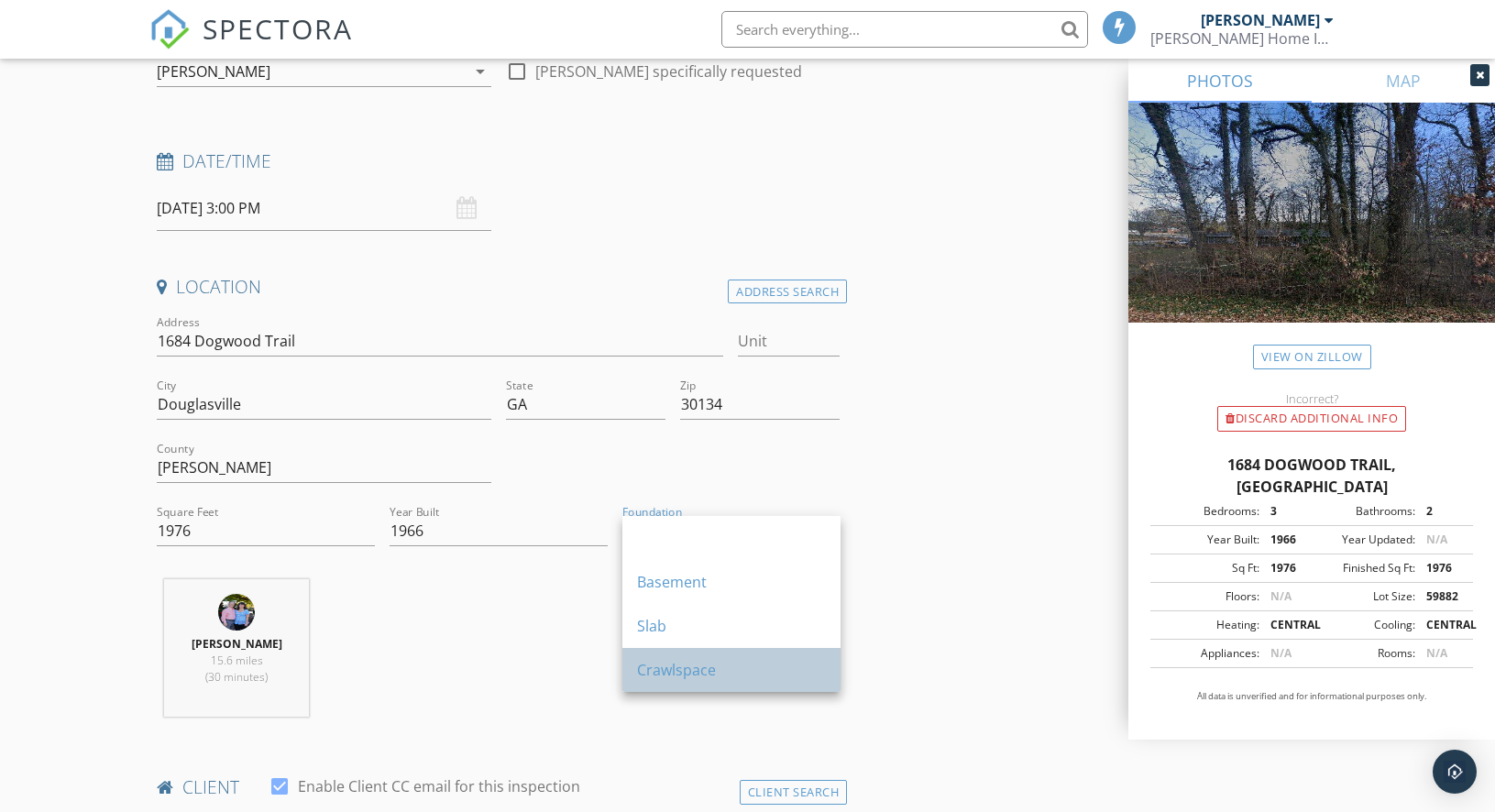
click at [734, 669] on div "Crawlspace" at bounding box center [731, 670] width 188 height 22
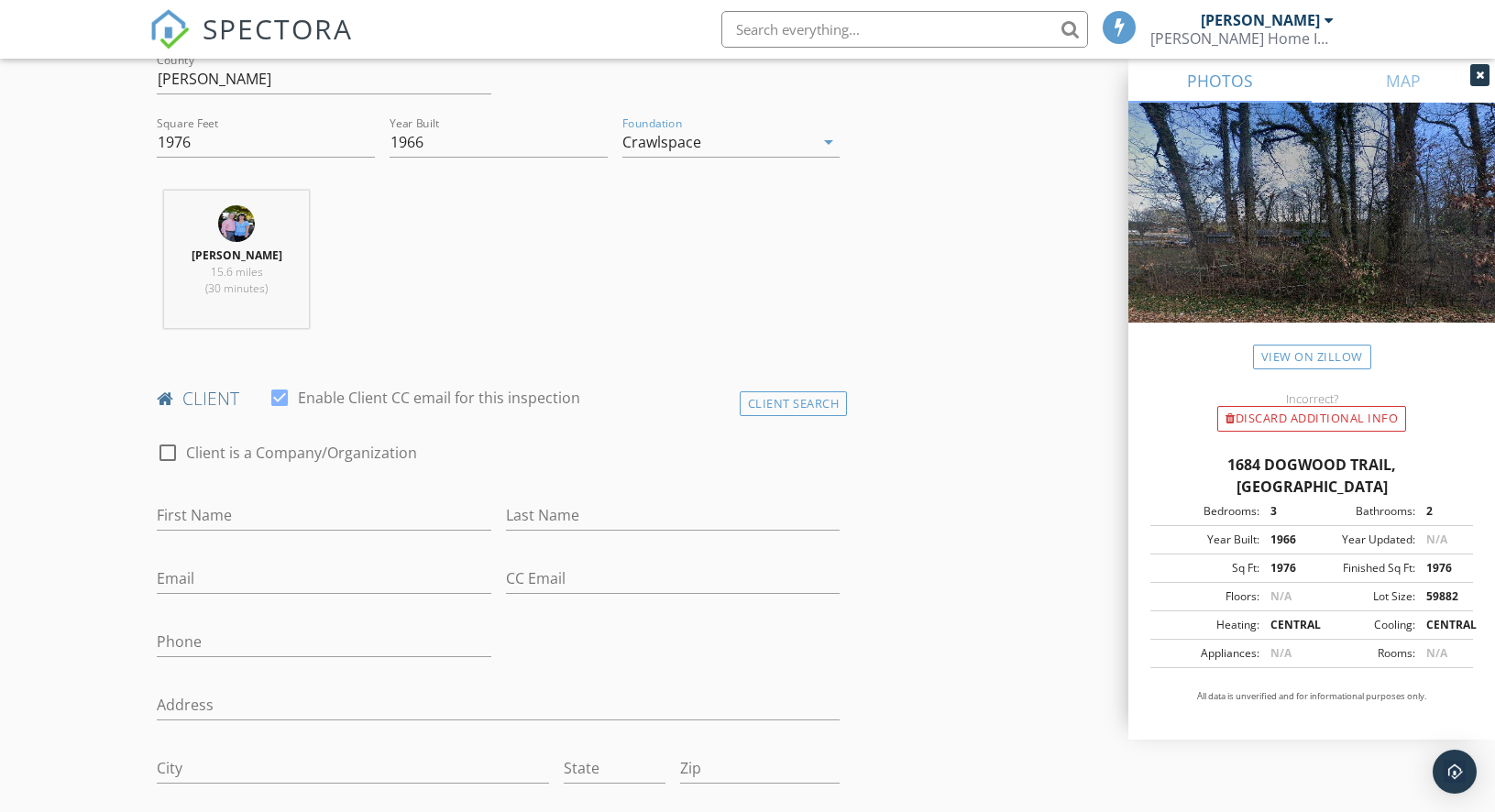
scroll to position [681, 0]
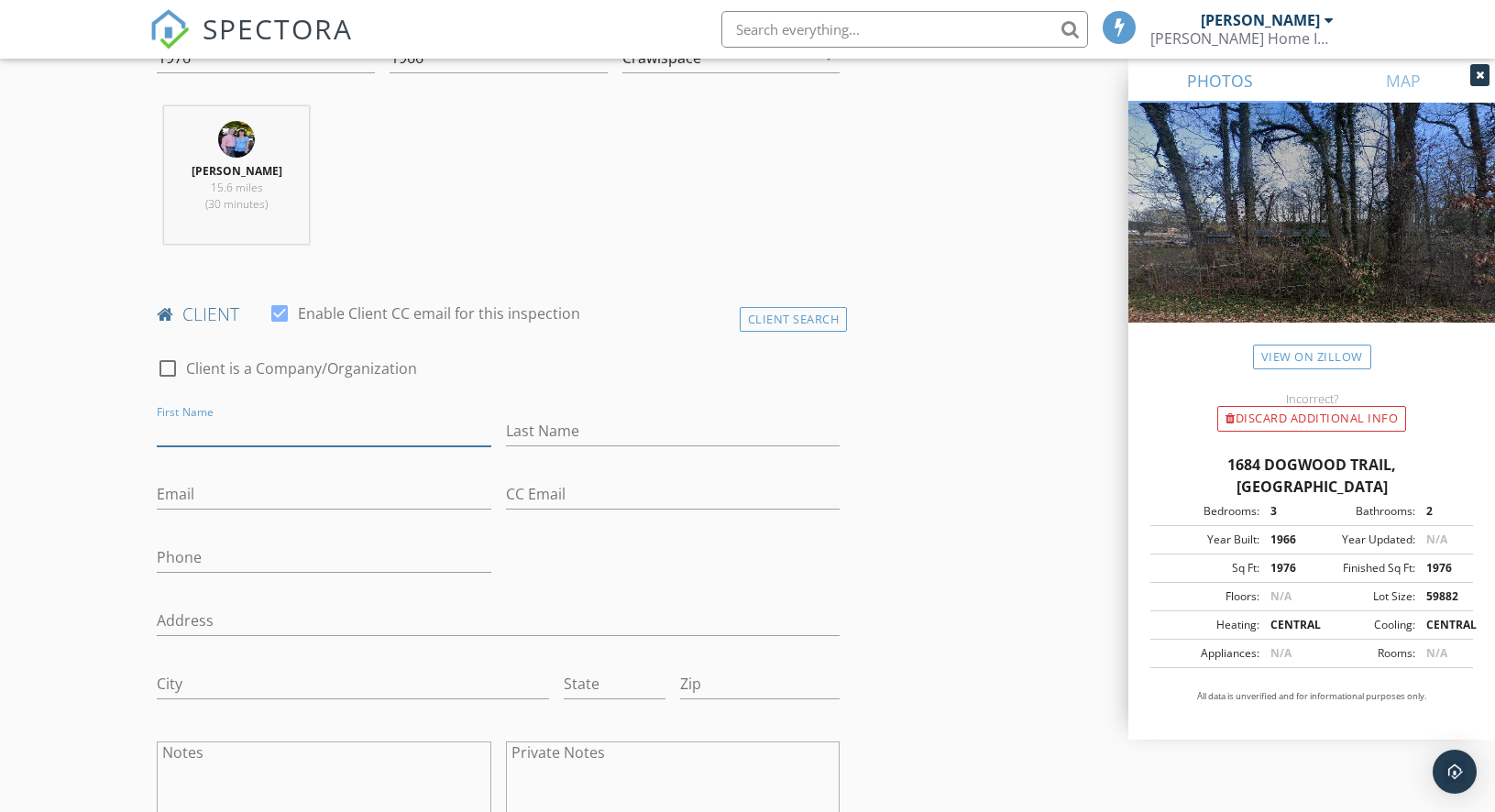
click at [333, 435] on input "First Name" at bounding box center [324, 431] width 335 height 30
type input "[PERSON_NAME]"
type input "m"
type input "[PERSON_NAME]"
click at [190, 502] on input "Email" at bounding box center [324, 494] width 335 height 30
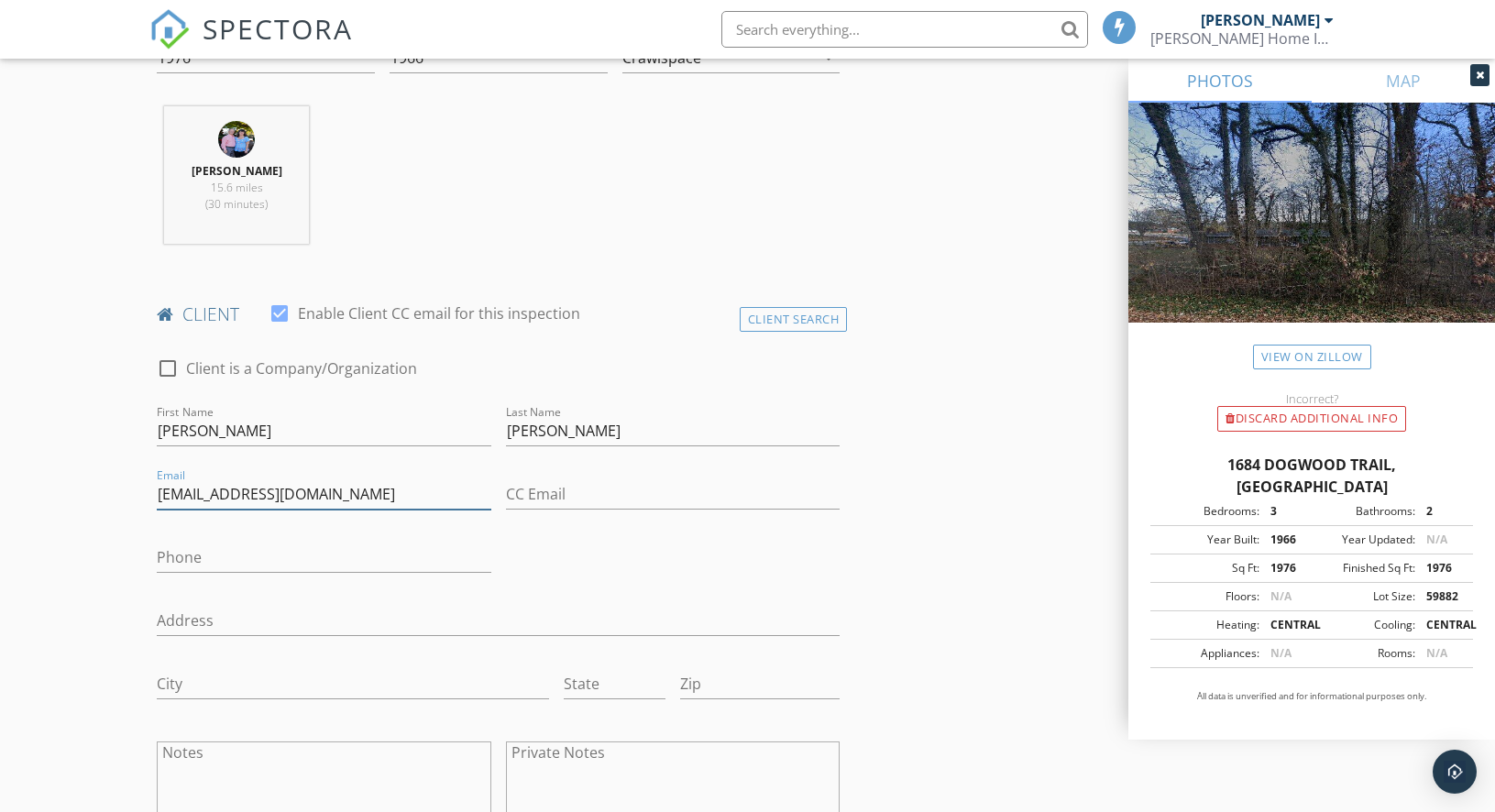
type input "[EMAIL_ADDRESS][DOMAIN_NAME]"
type input "[PHONE_NUMBER]"
click at [1481, 76] on icon at bounding box center [1479, 76] width 8 height 11
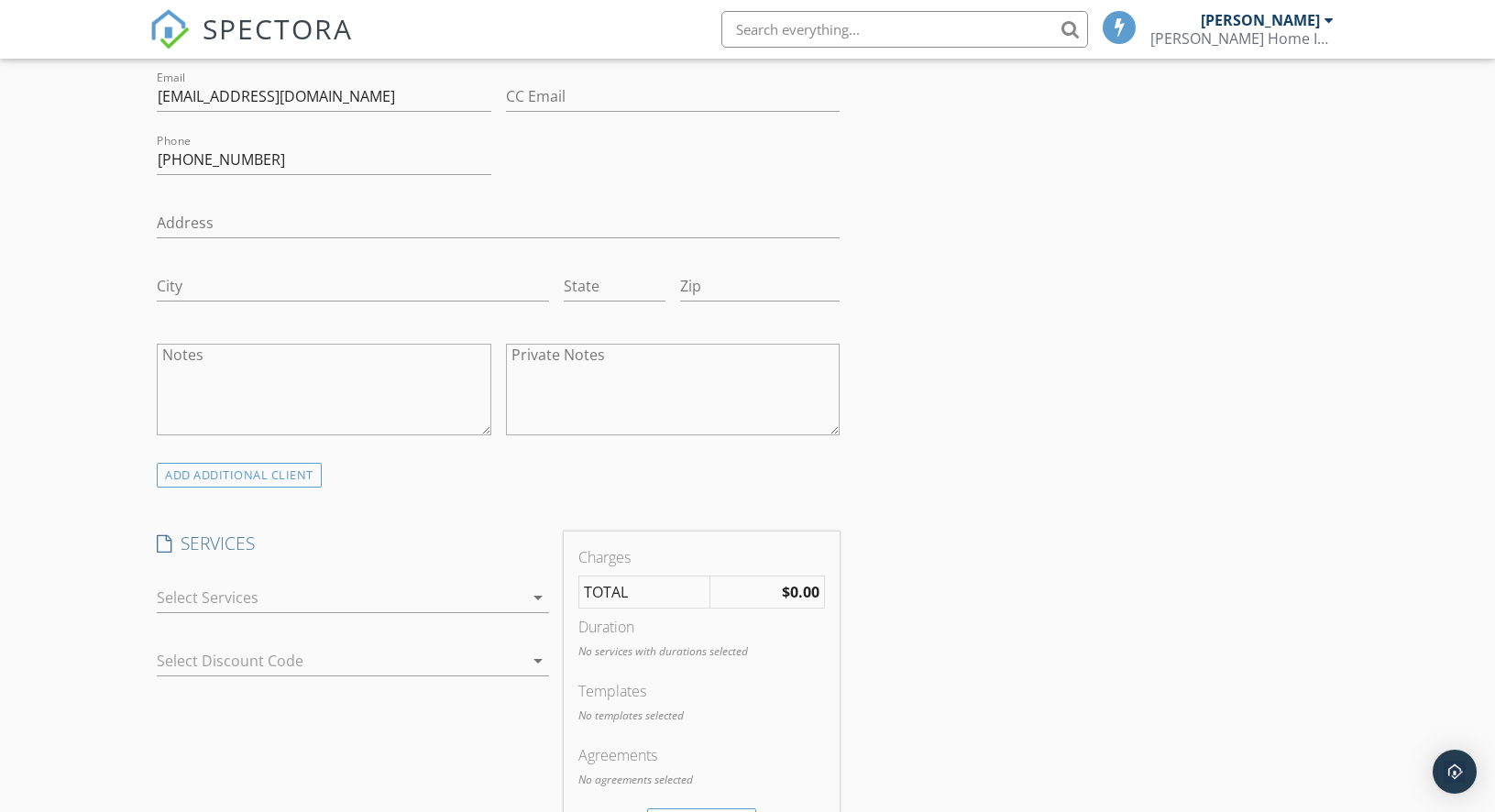
scroll to position [1095, 0]
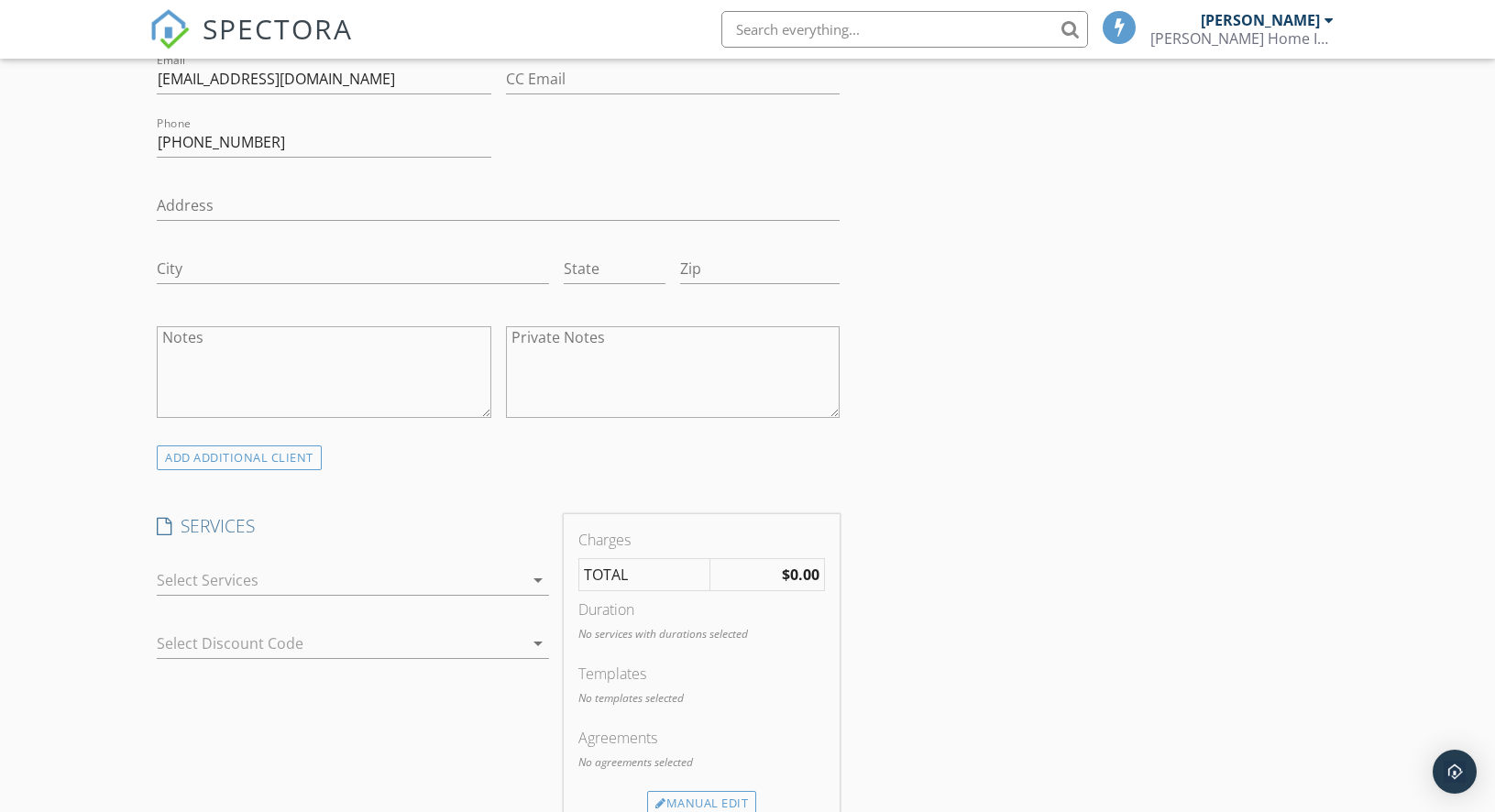
click at [407, 586] on div at bounding box center [339, 579] width 367 height 29
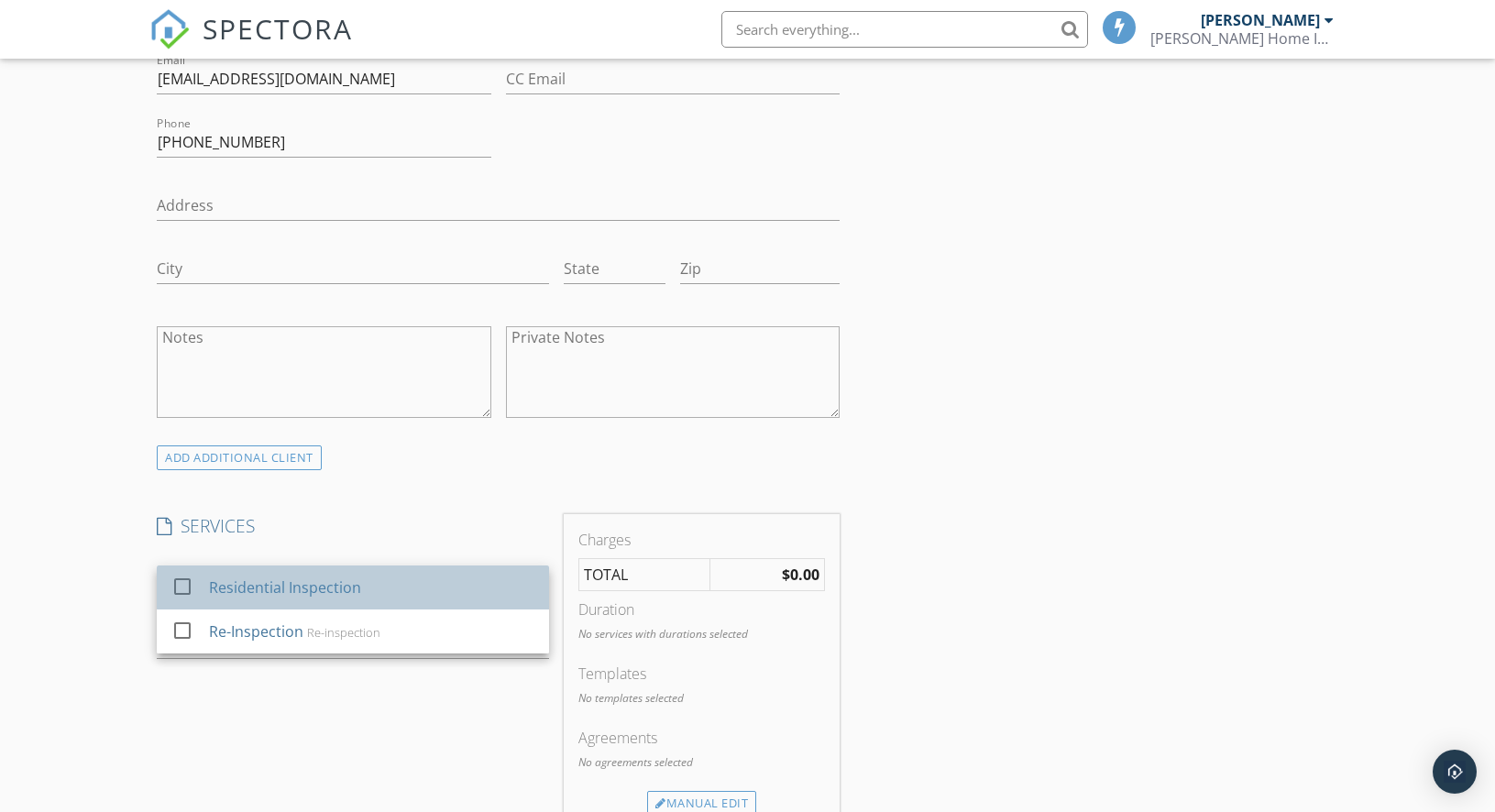
click at [407, 586] on div "Residential Inspection" at bounding box center [371, 586] width 325 height 36
checkbox input "true"
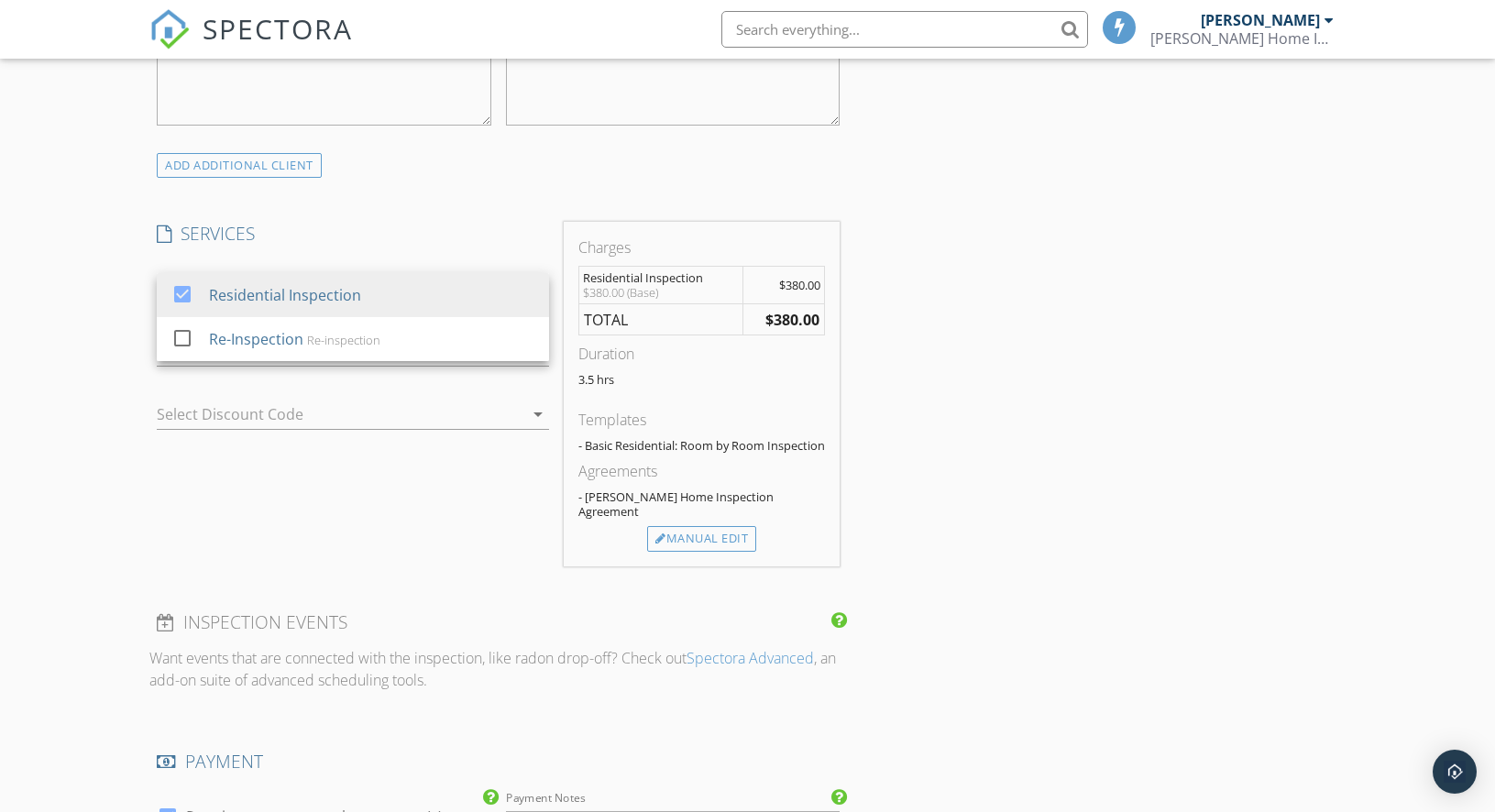
scroll to position [1453, 0]
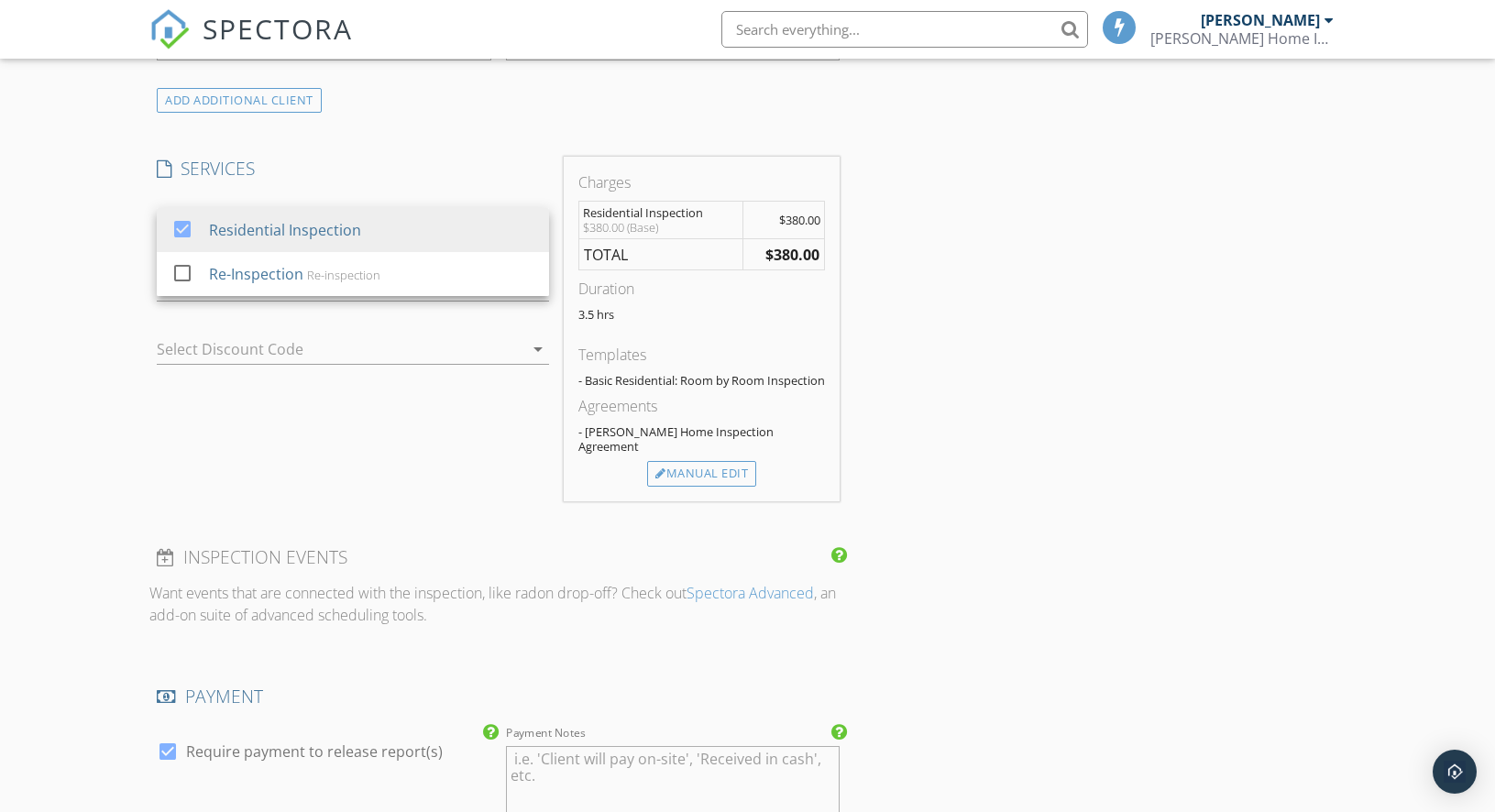
click at [1113, 529] on div "INSPECTOR(S) check_box Jeff Bragg PRIMARY Jeff Bragg arrow_drop_down check_box_…" at bounding box center [747, 369] width 1196 height 3221
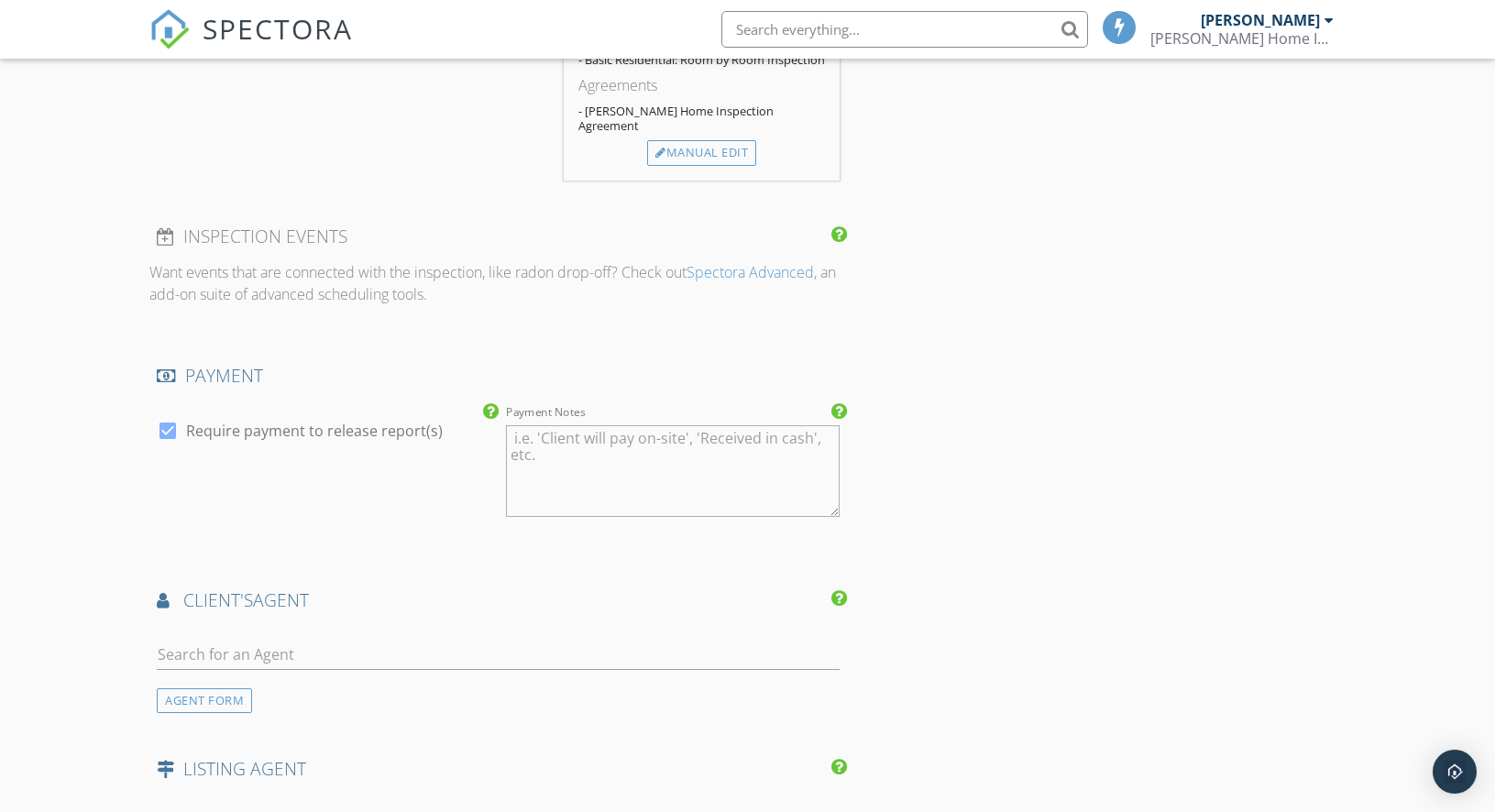
scroll to position [1826, 0]
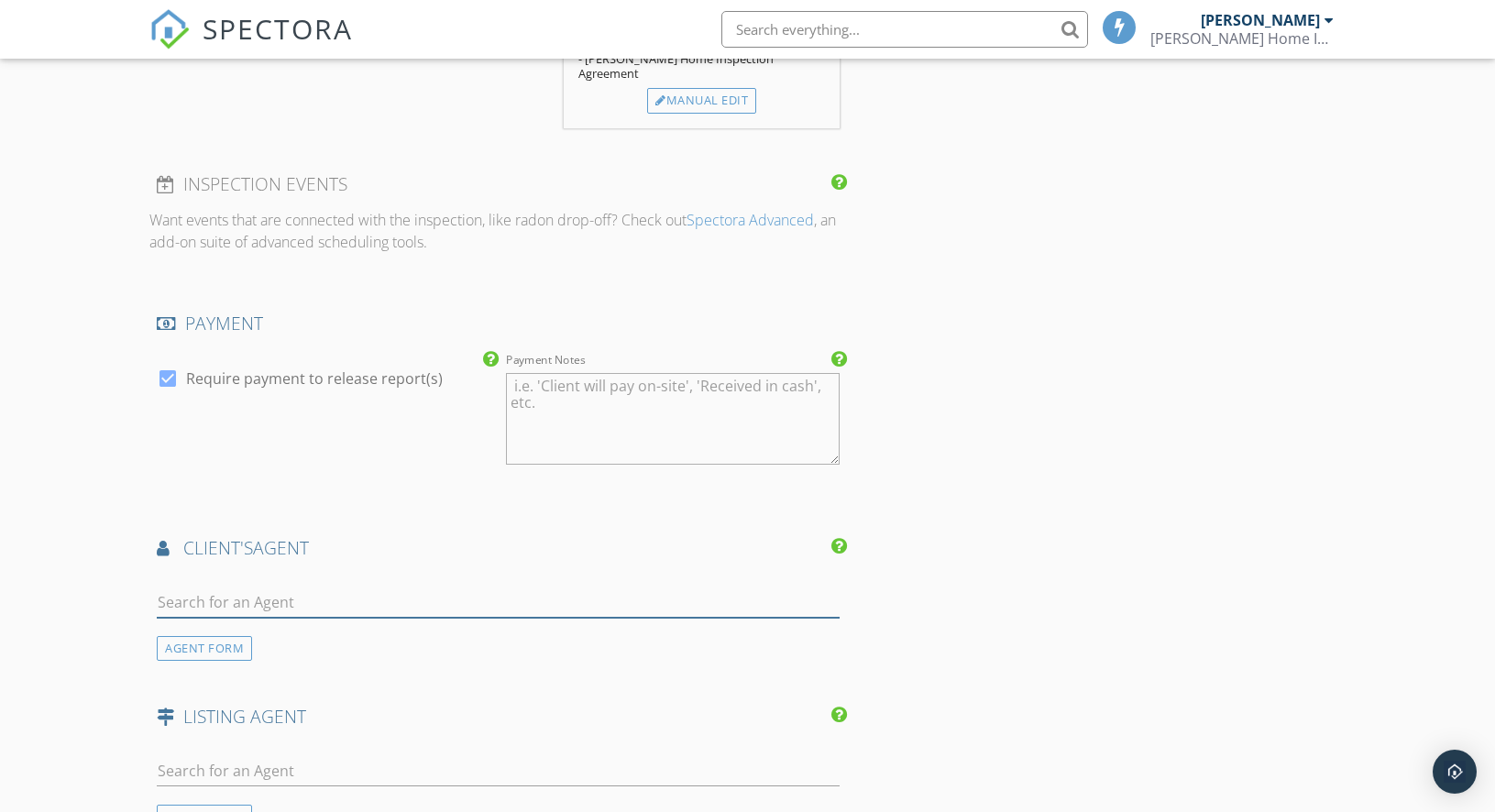
click at [347, 605] on input "text" at bounding box center [498, 602] width 683 height 30
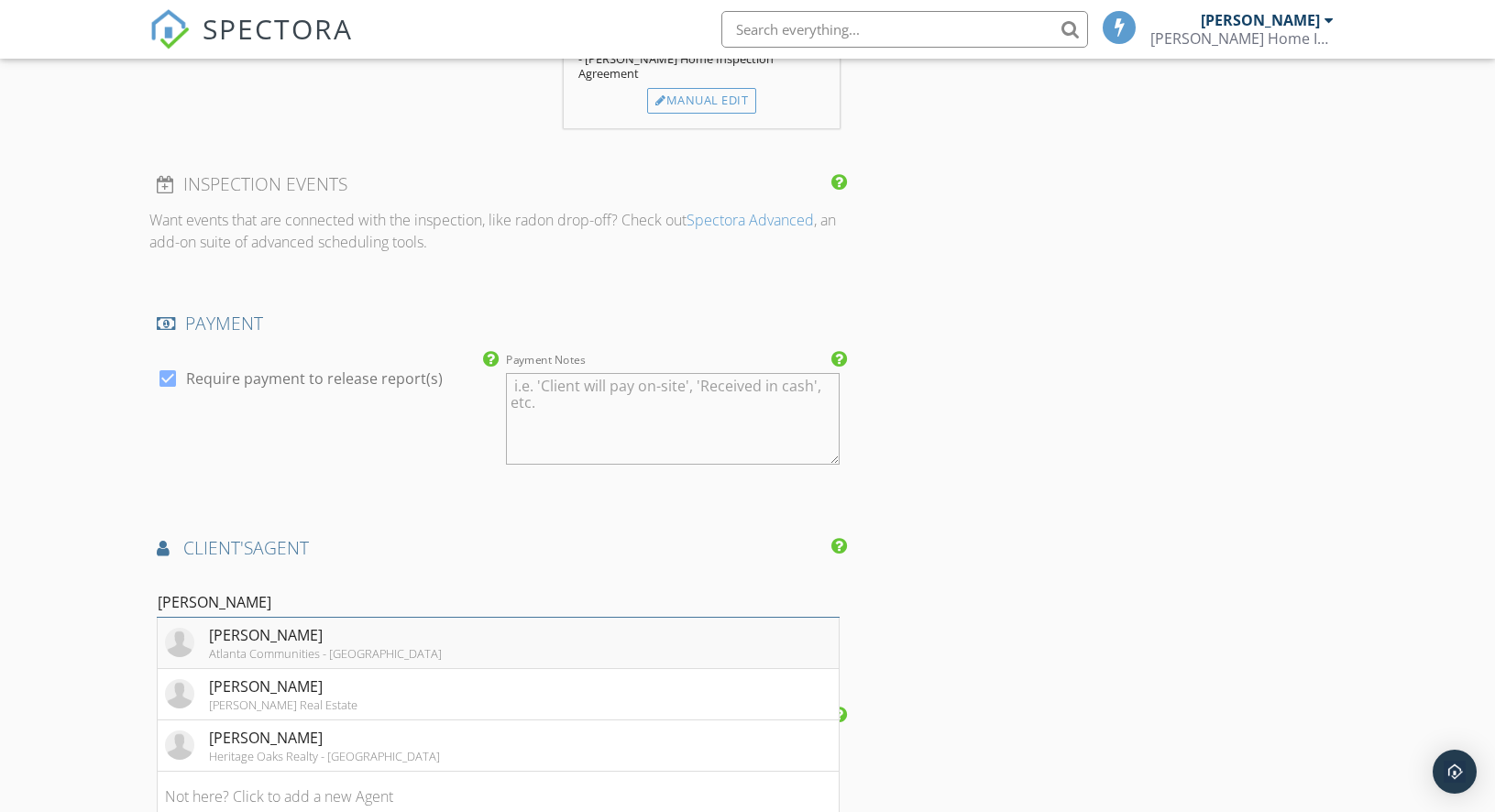
type input "[PERSON_NAME]"
click at [264, 642] on div "[PERSON_NAME]" at bounding box center [325, 635] width 233 height 22
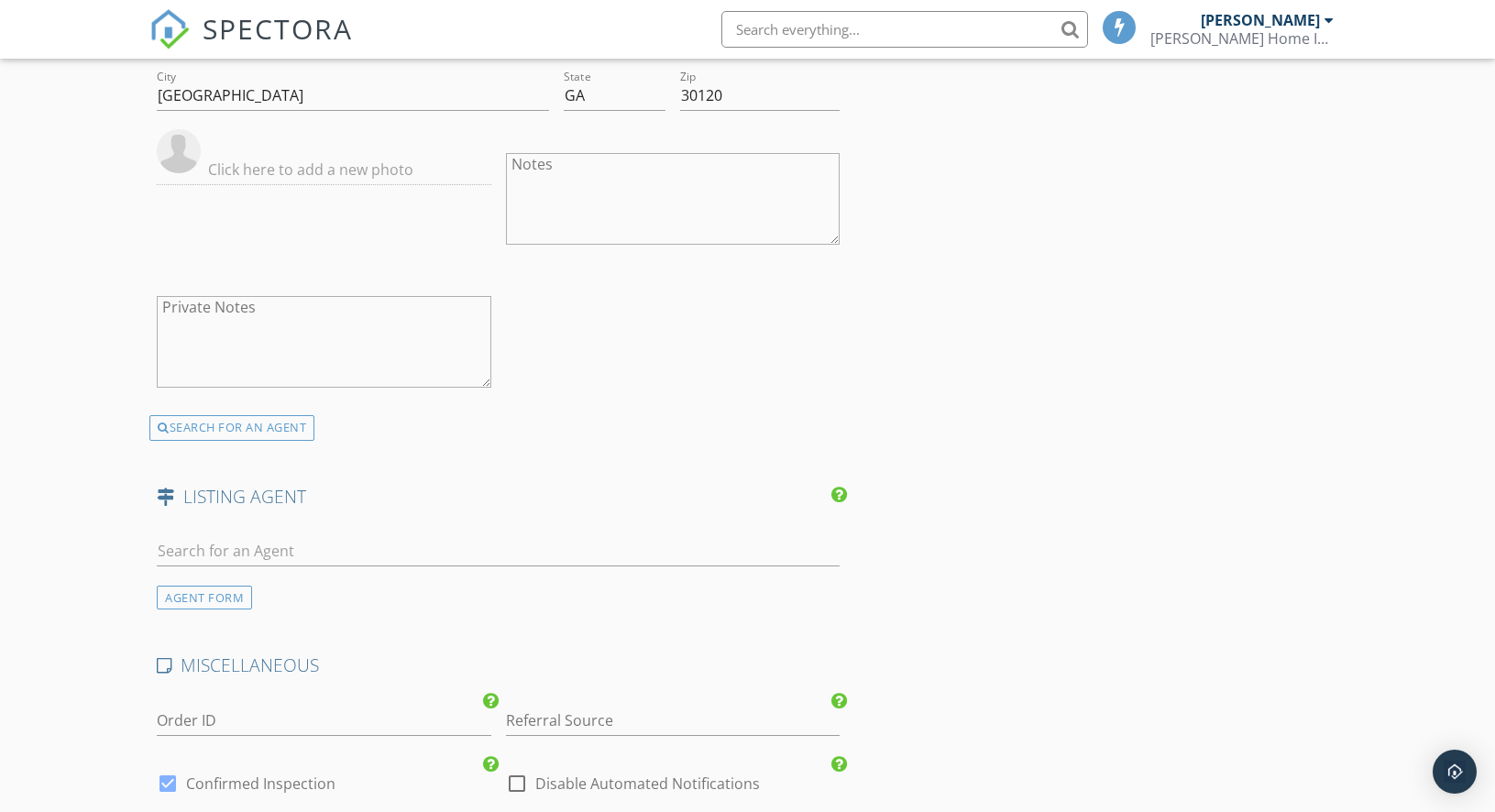
scroll to position [2740, 0]
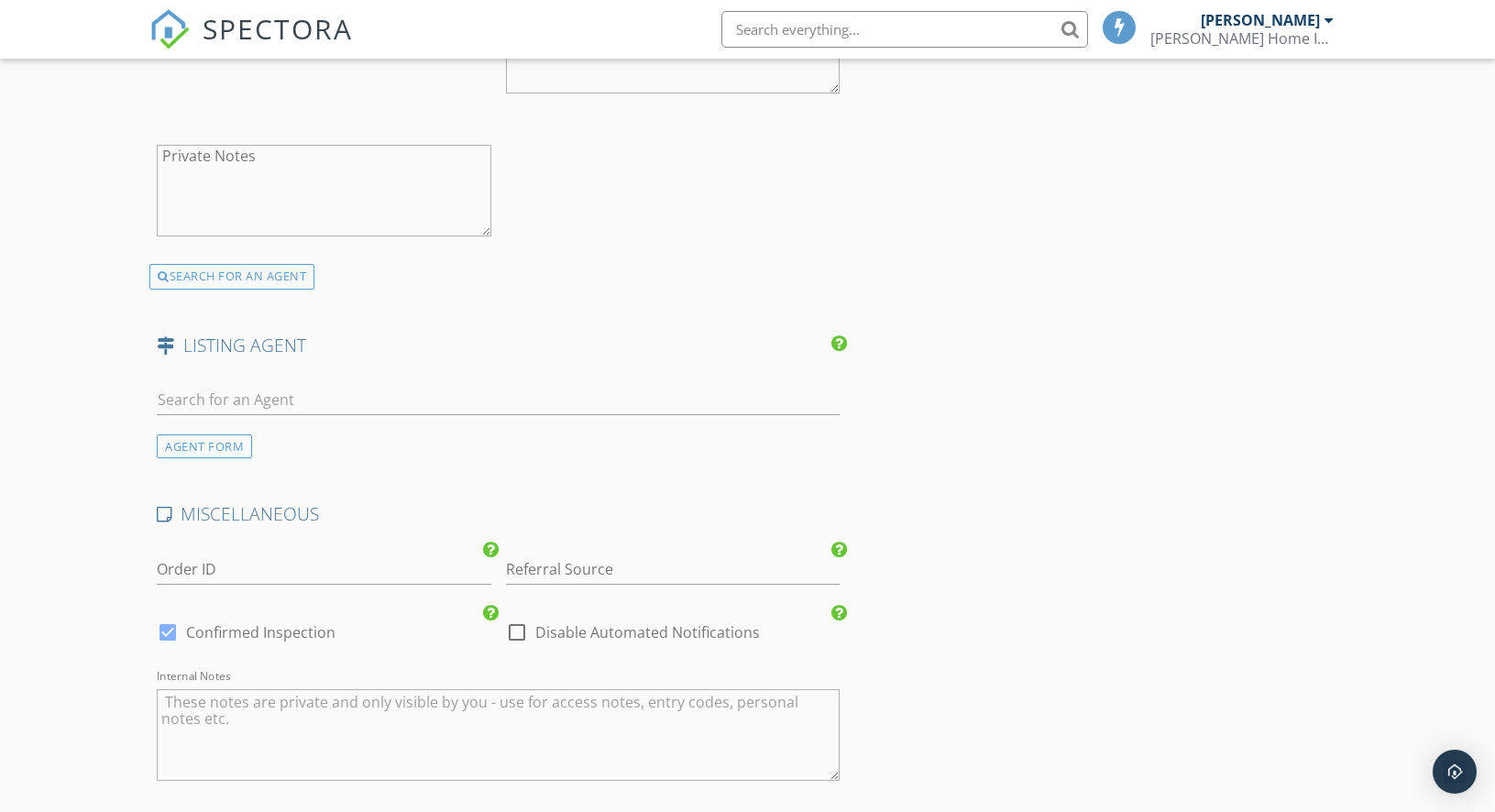
click at [509, 630] on div at bounding box center [517, 631] width 31 height 31
checkbox input "true"
click at [161, 628] on div at bounding box center [167, 631] width 31 height 31
checkbox input "false"
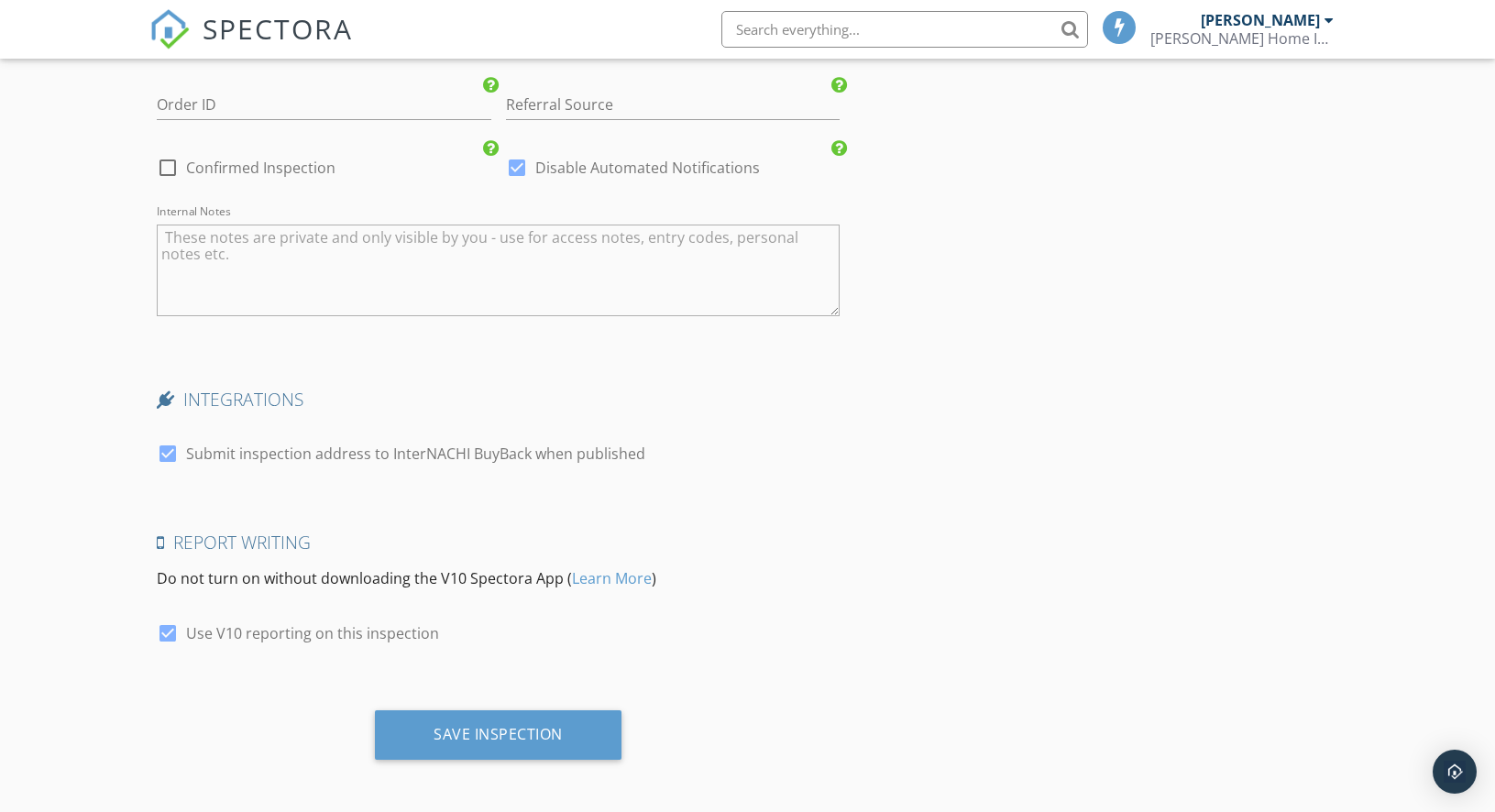
scroll to position [3210, 0]
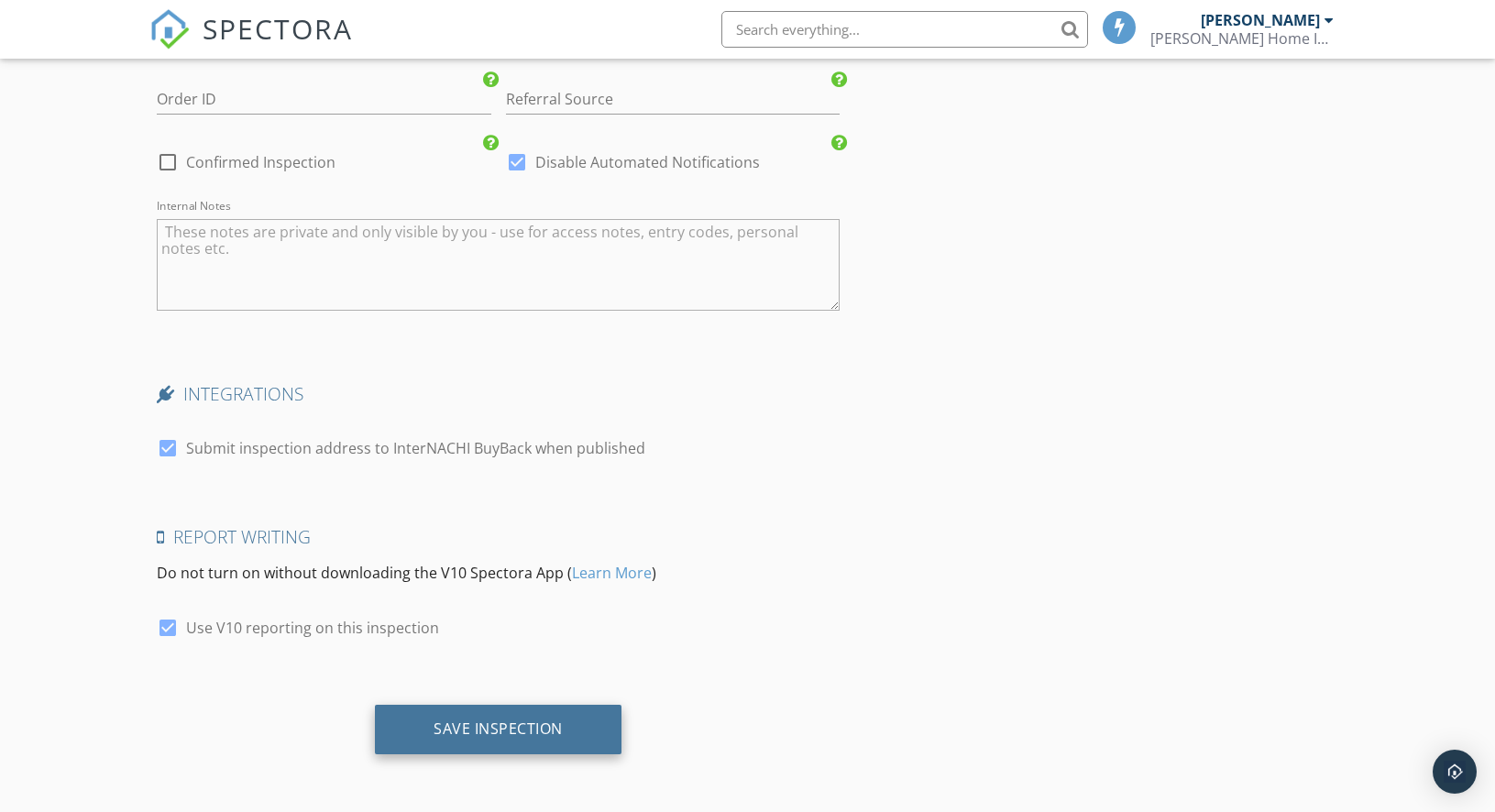
click at [502, 728] on div "Save Inspection" at bounding box center [498, 728] width 130 height 19
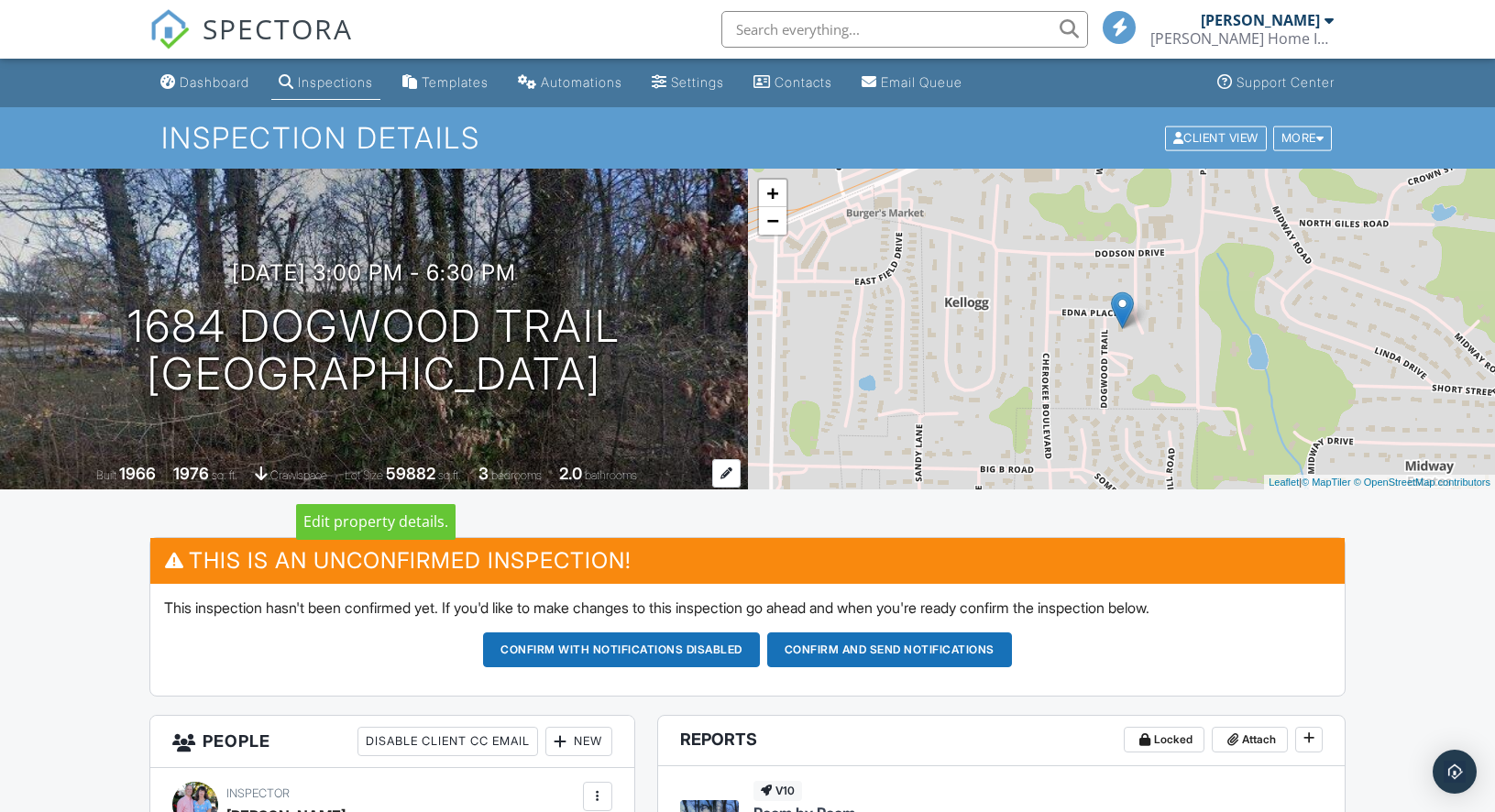
click at [730, 477] on div at bounding box center [727, 473] width 28 height 28
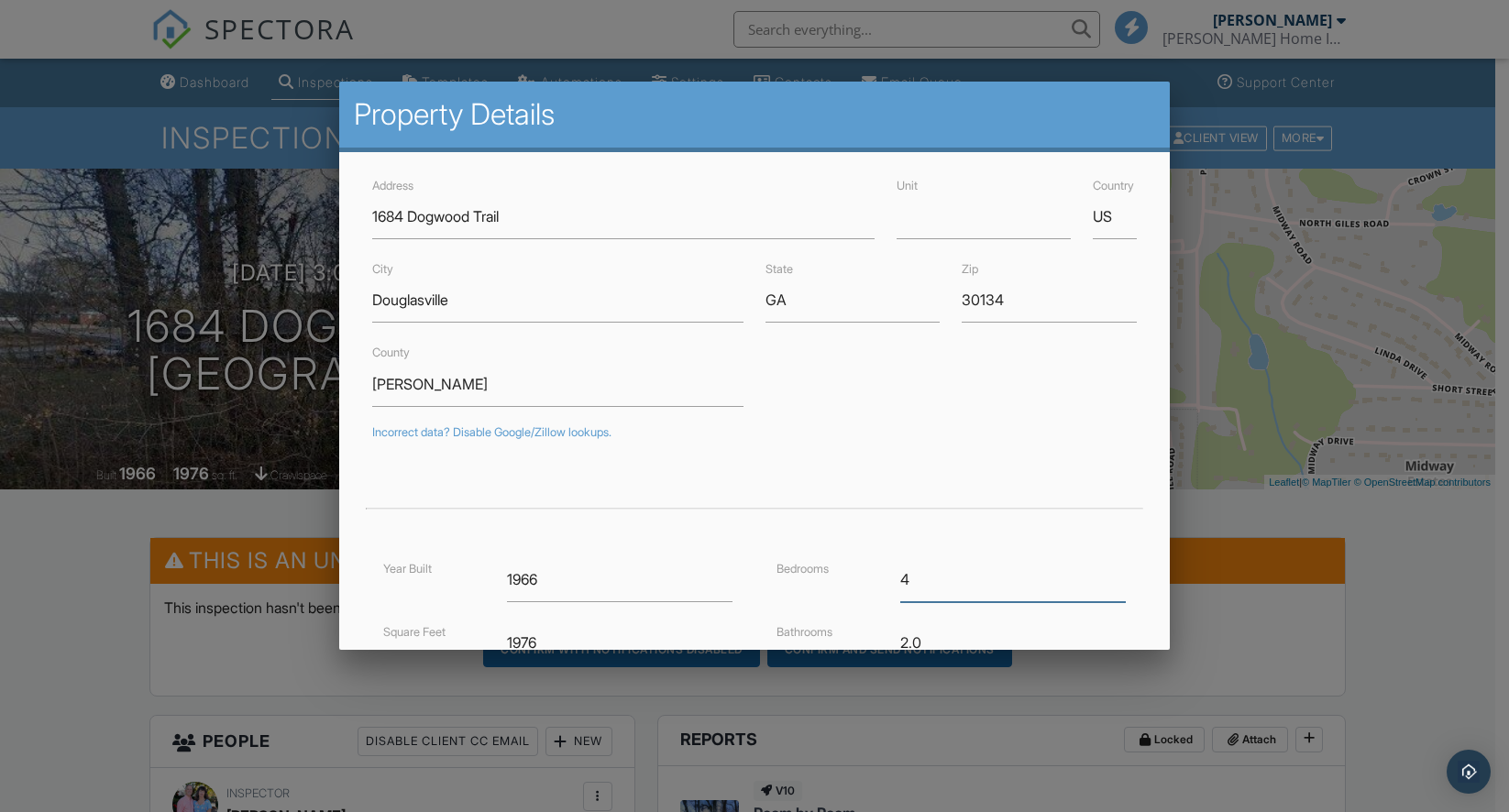
type input "4"
click at [1102, 575] on input "4" at bounding box center [1013, 579] width 226 height 45
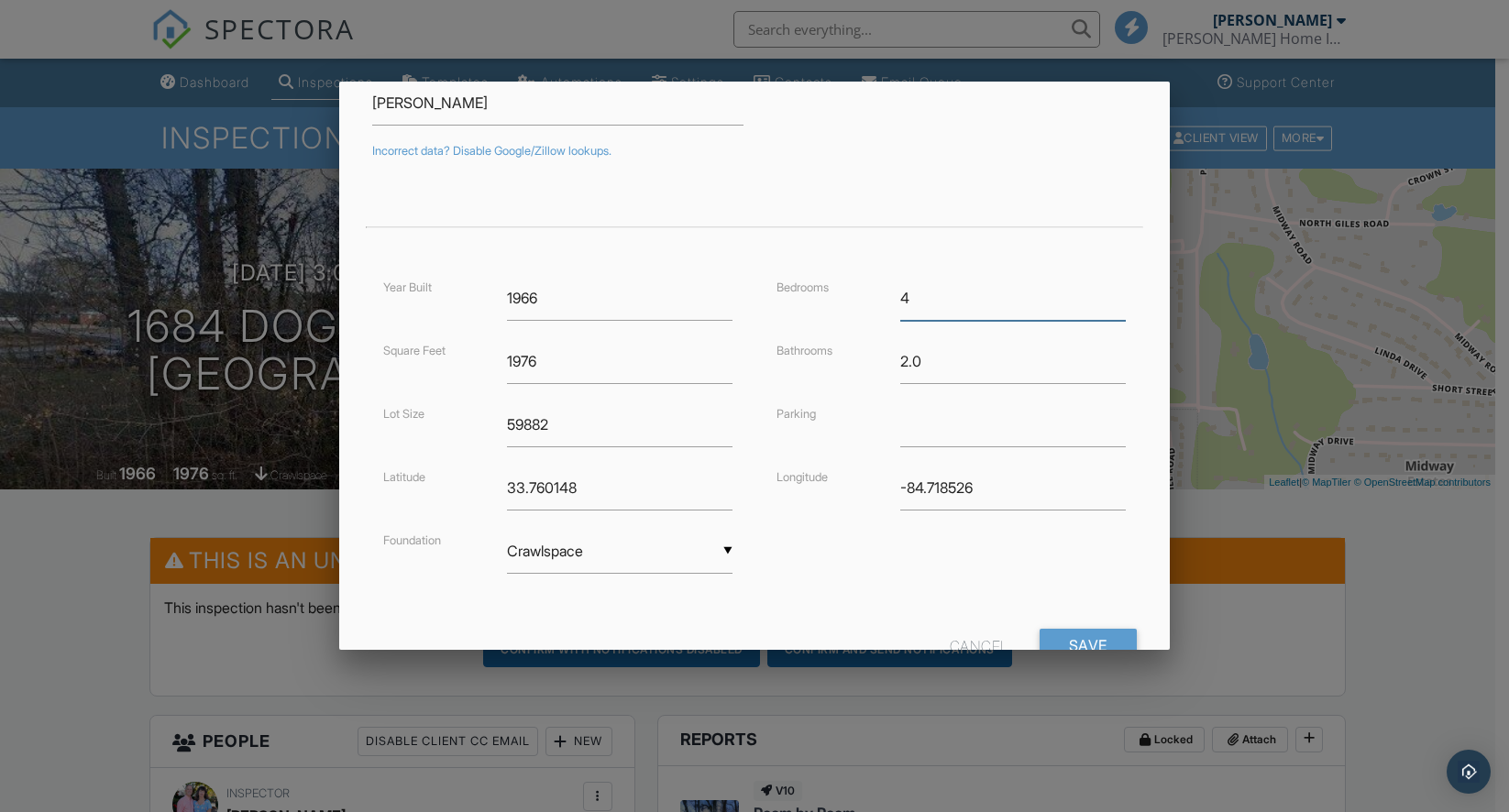
scroll to position [347, 0]
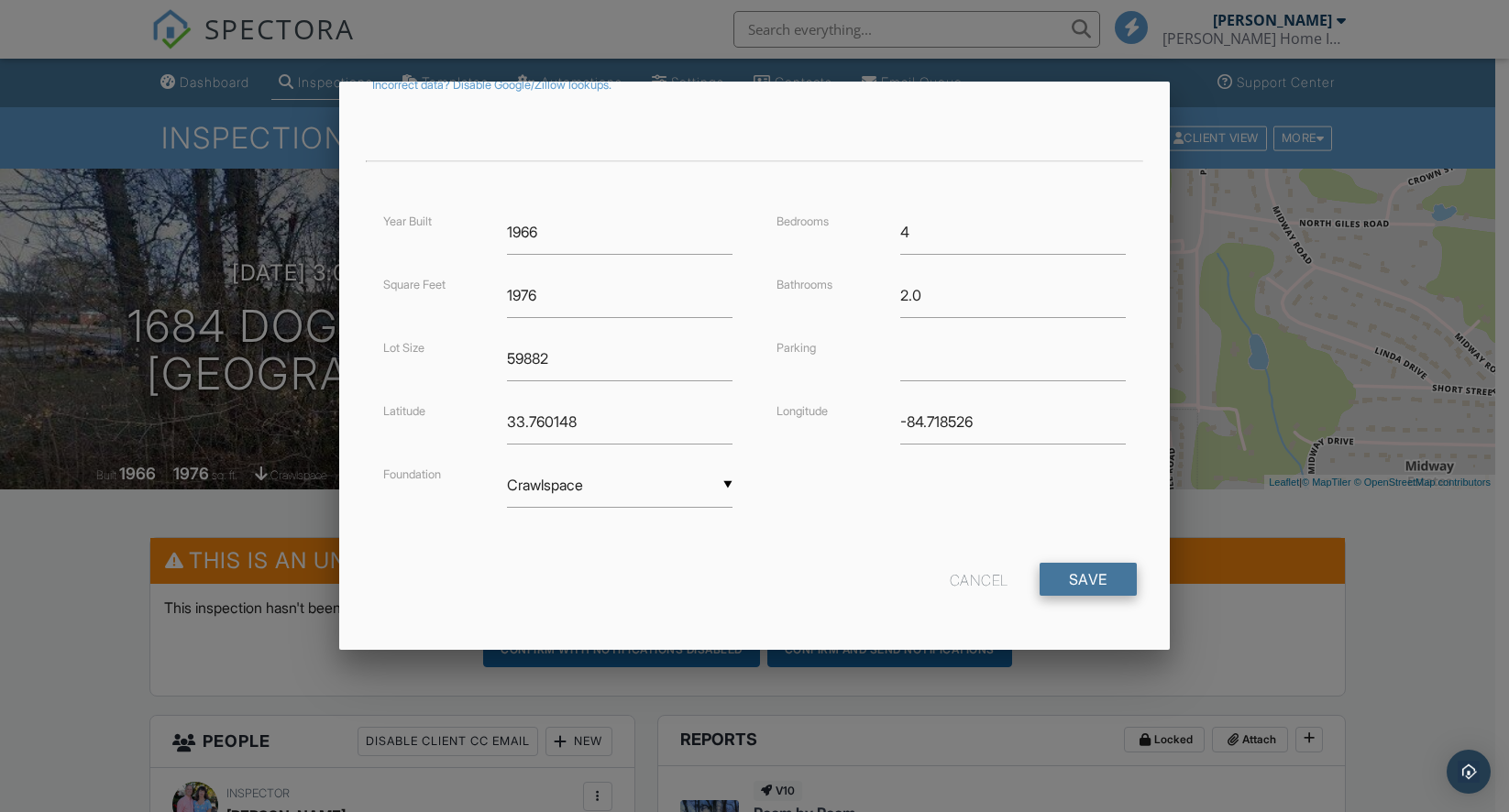
click at [1064, 583] on input "Save" at bounding box center [1087, 578] width 97 height 33
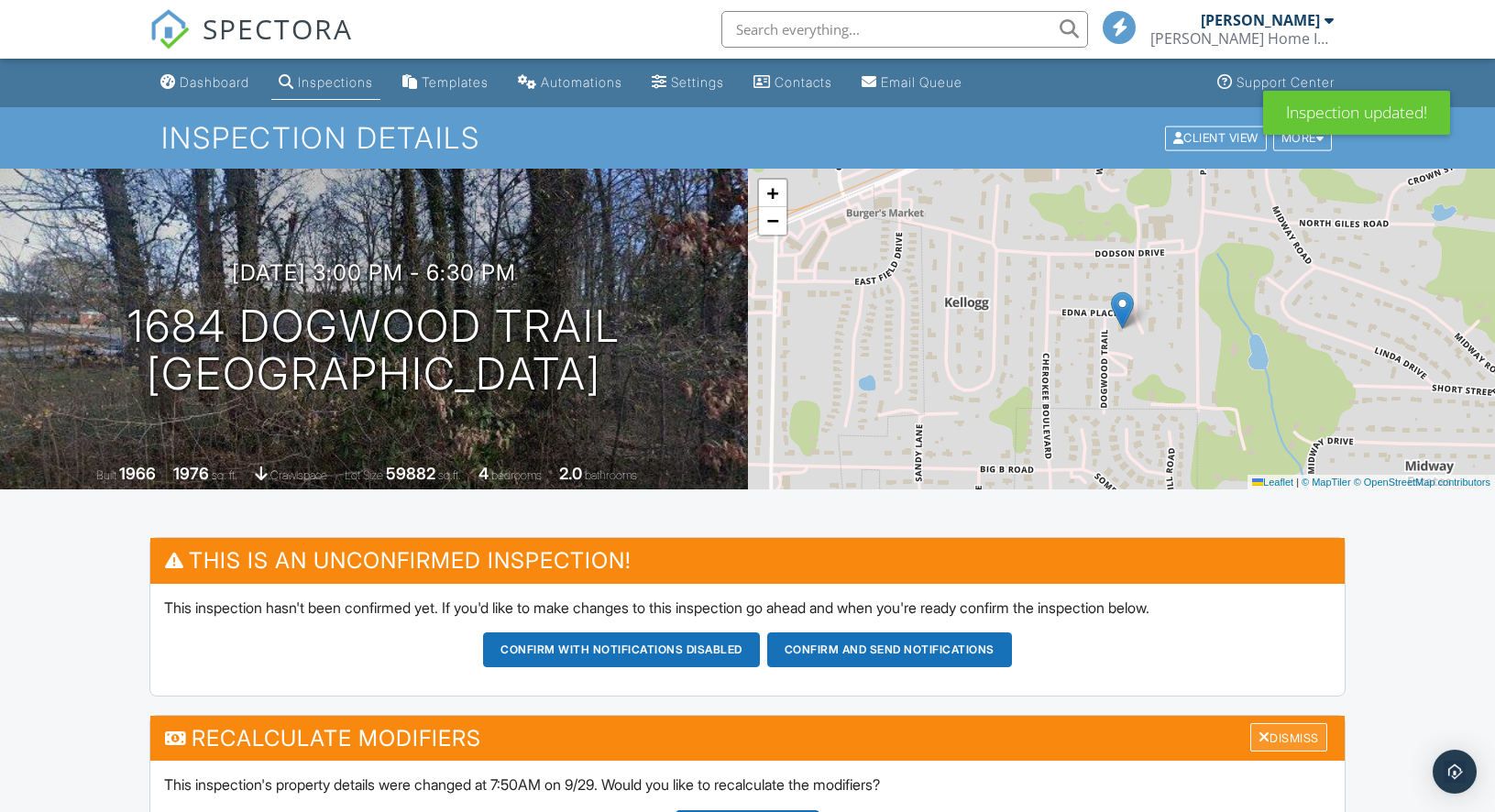
click at [1299, 736] on div "Dismiss" at bounding box center [1288, 736] width 77 height 28
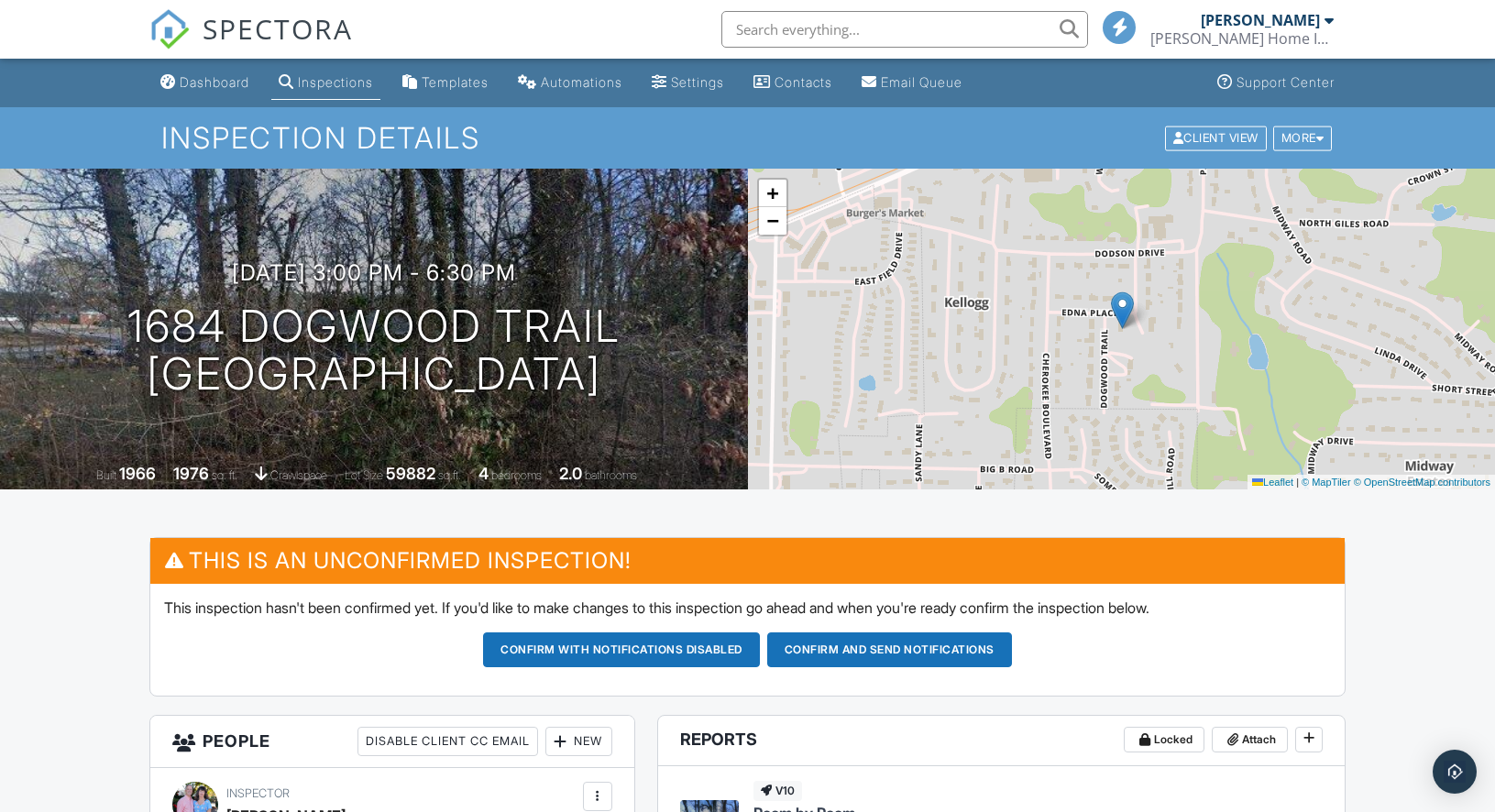
click at [911, 654] on button "Confirm and send notifications" at bounding box center [890, 649] width 244 height 34
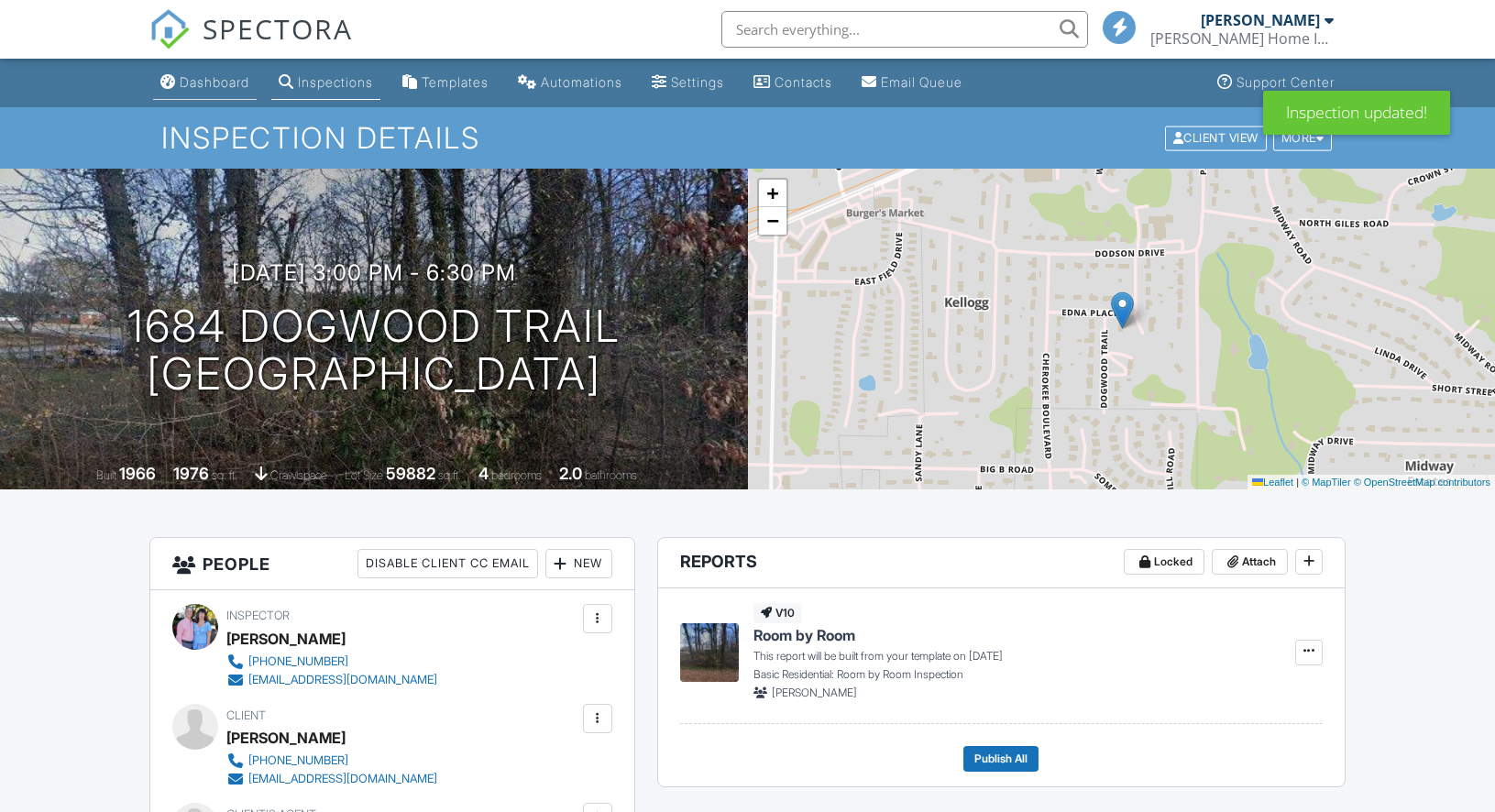
click at [209, 89] on link "Dashboard" at bounding box center [204, 83] width 104 height 34
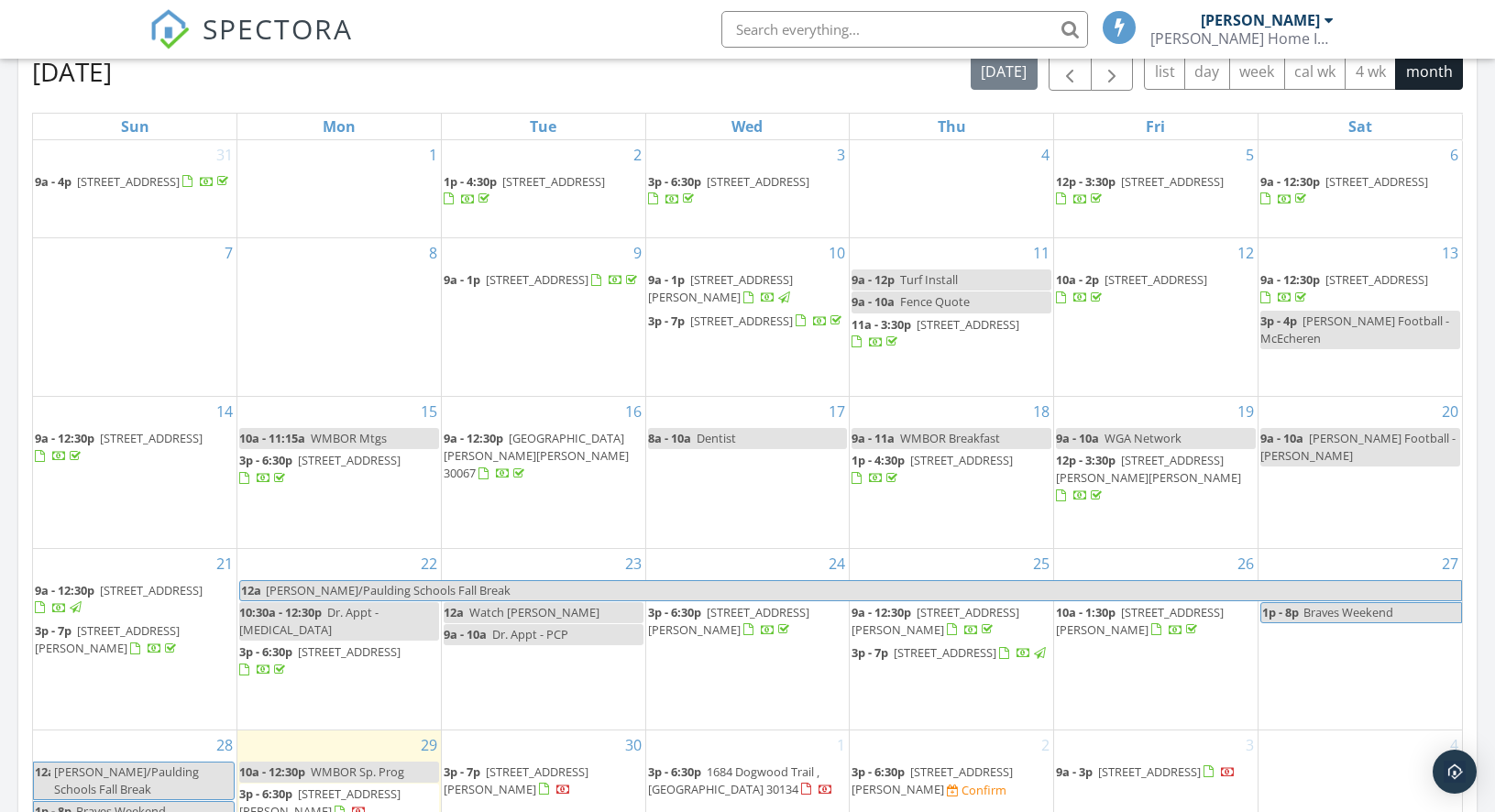
scroll to position [1025, 0]
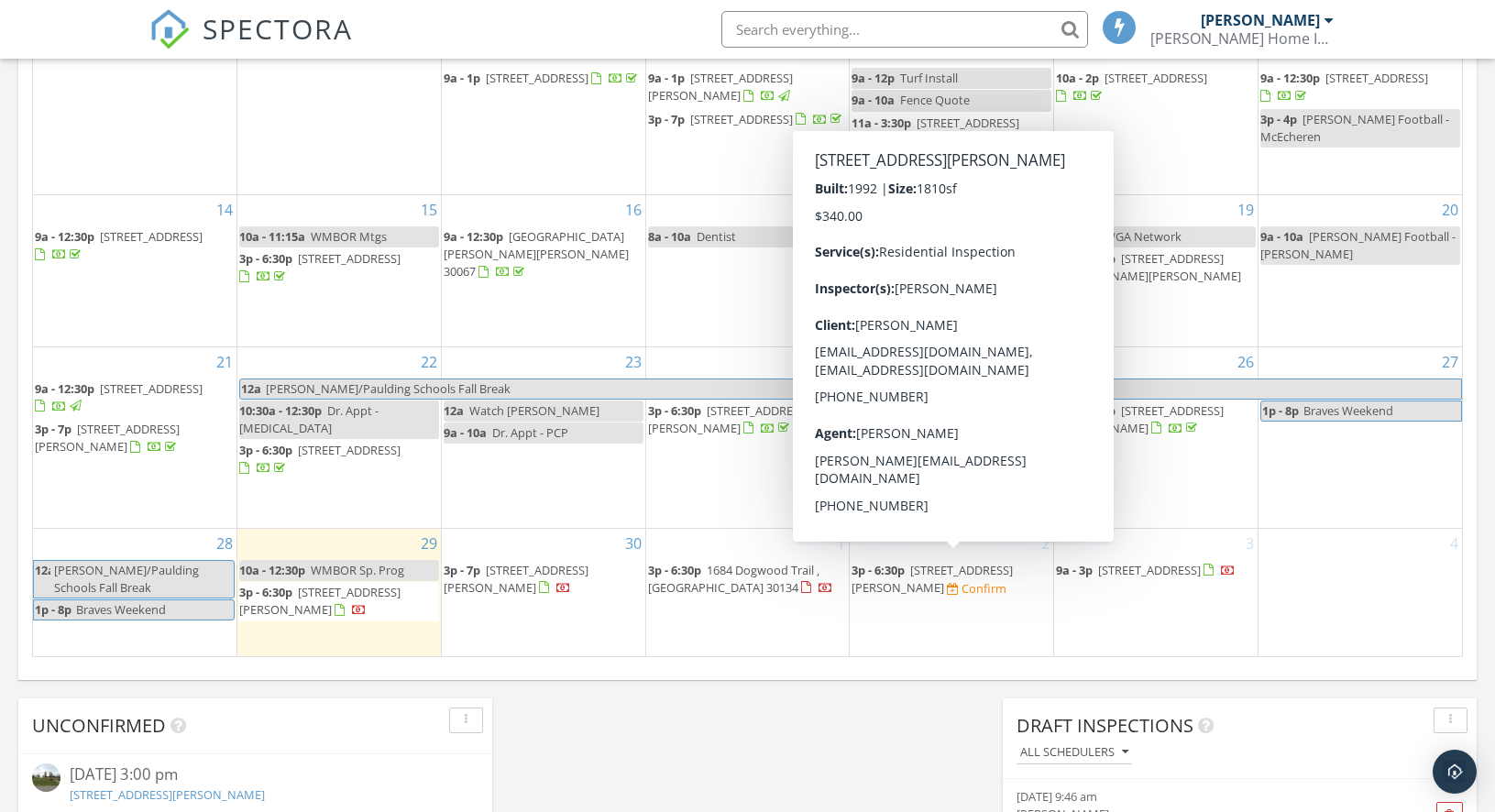
click at [909, 579] on span "[STREET_ADDRESS][PERSON_NAME]" at bounding box center [932, 578] width 161 height 34
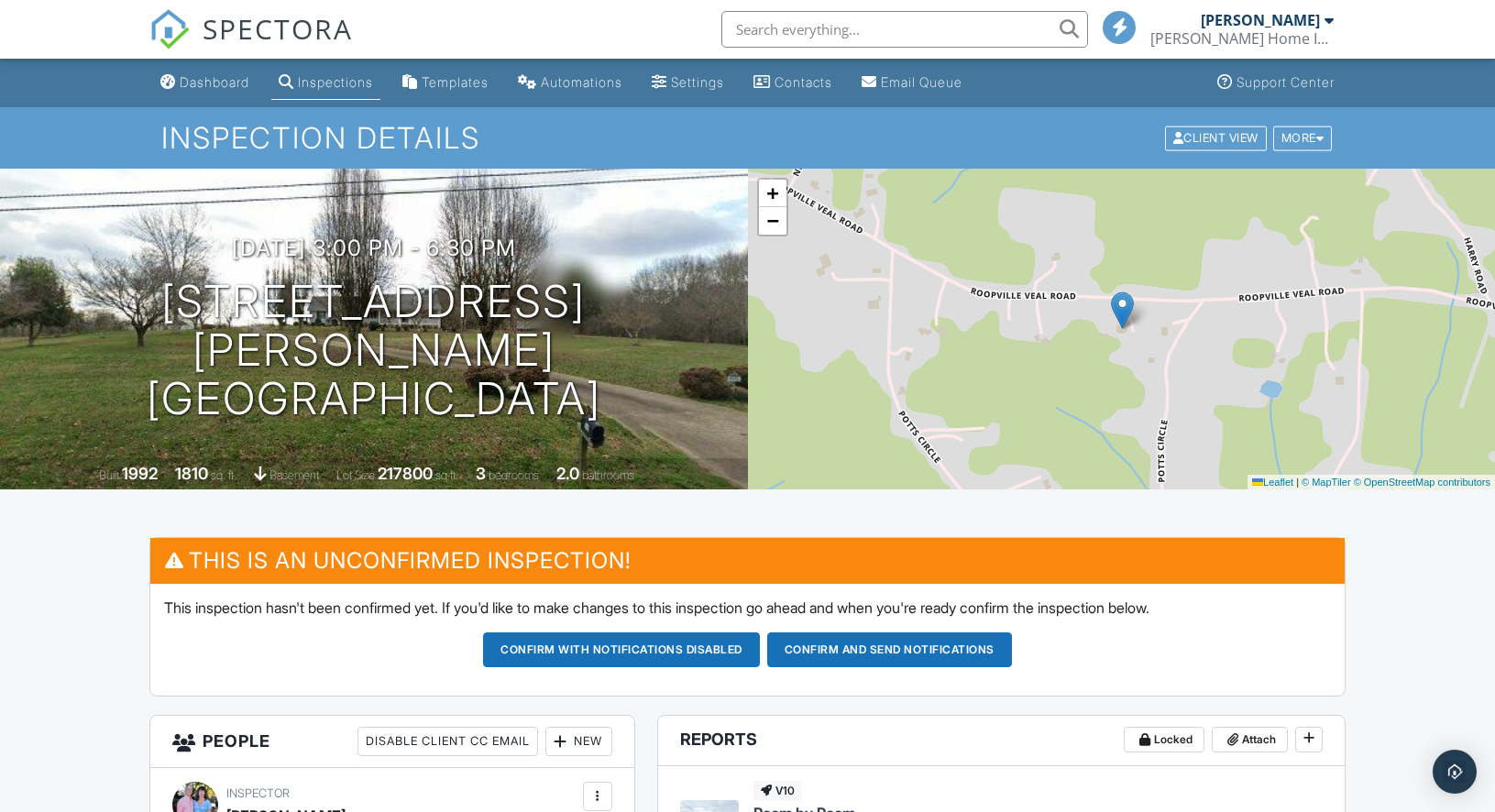
click at [856, 652] on button "Confirm and send notifications" at bounding box center [890, 649] width 244 height 34
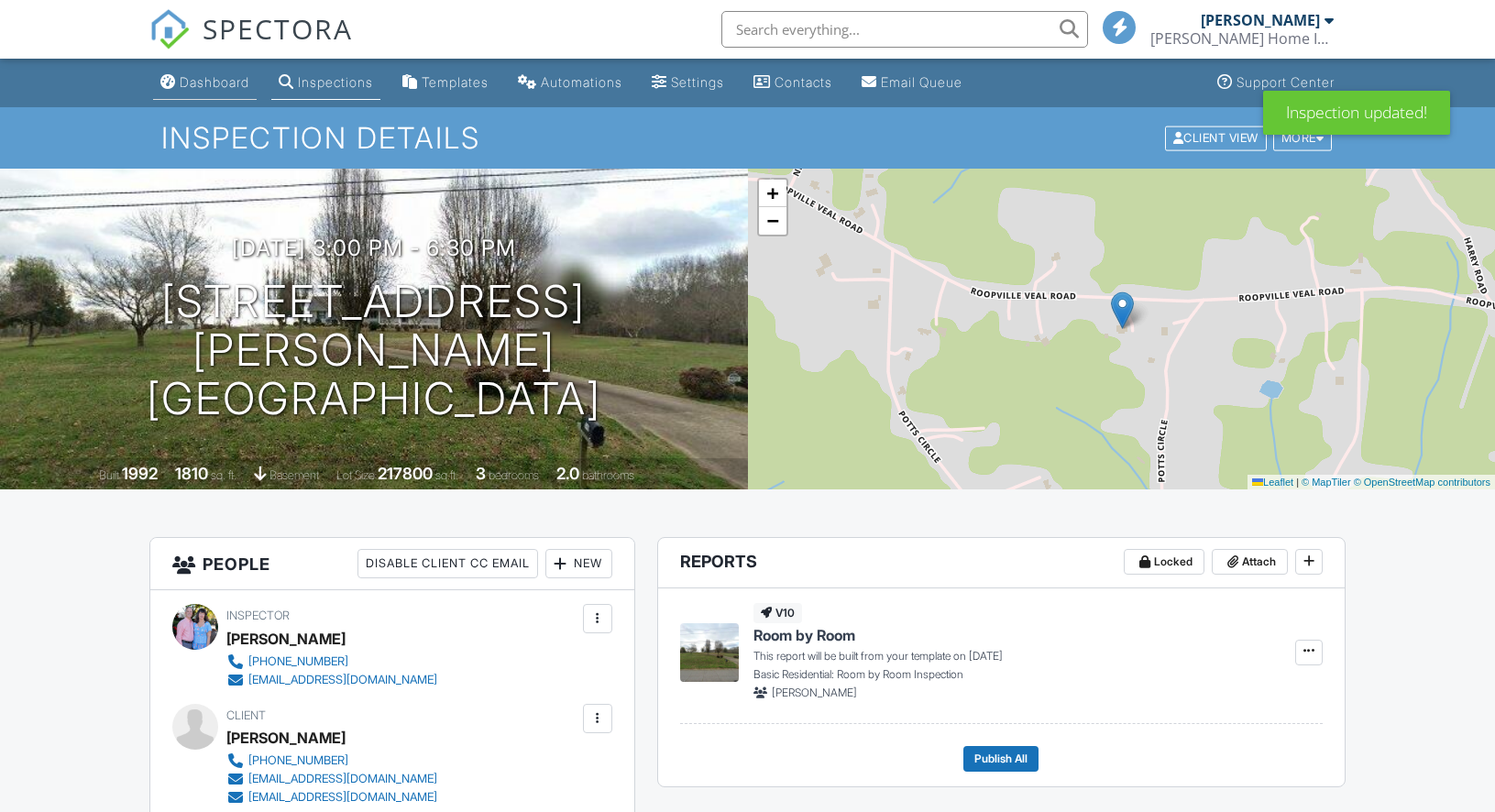
click at [210, 81] on div "Dashboard" at bounding box center [215, 82] width 70 height 16
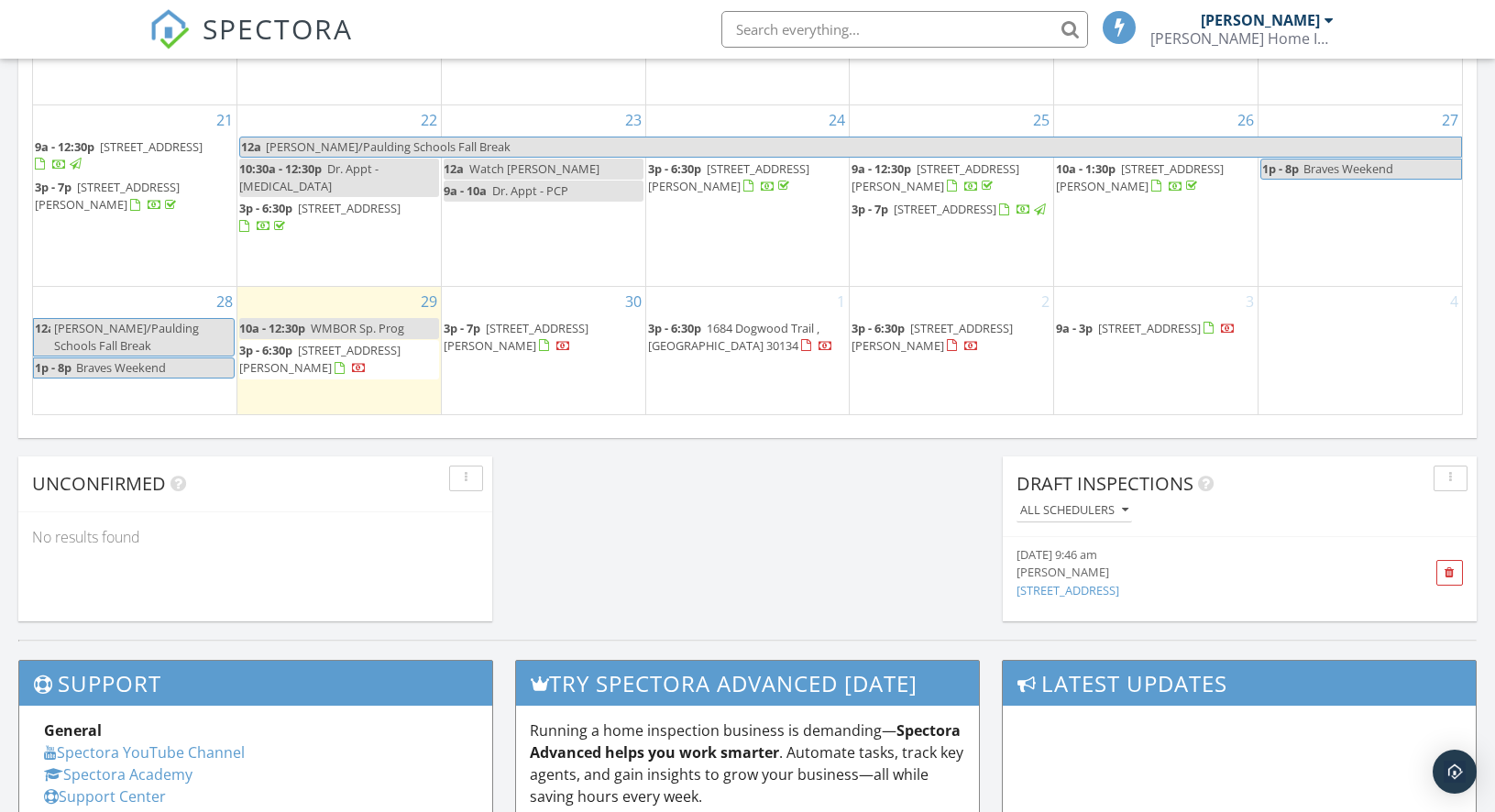
scroll to position [1297, 0]
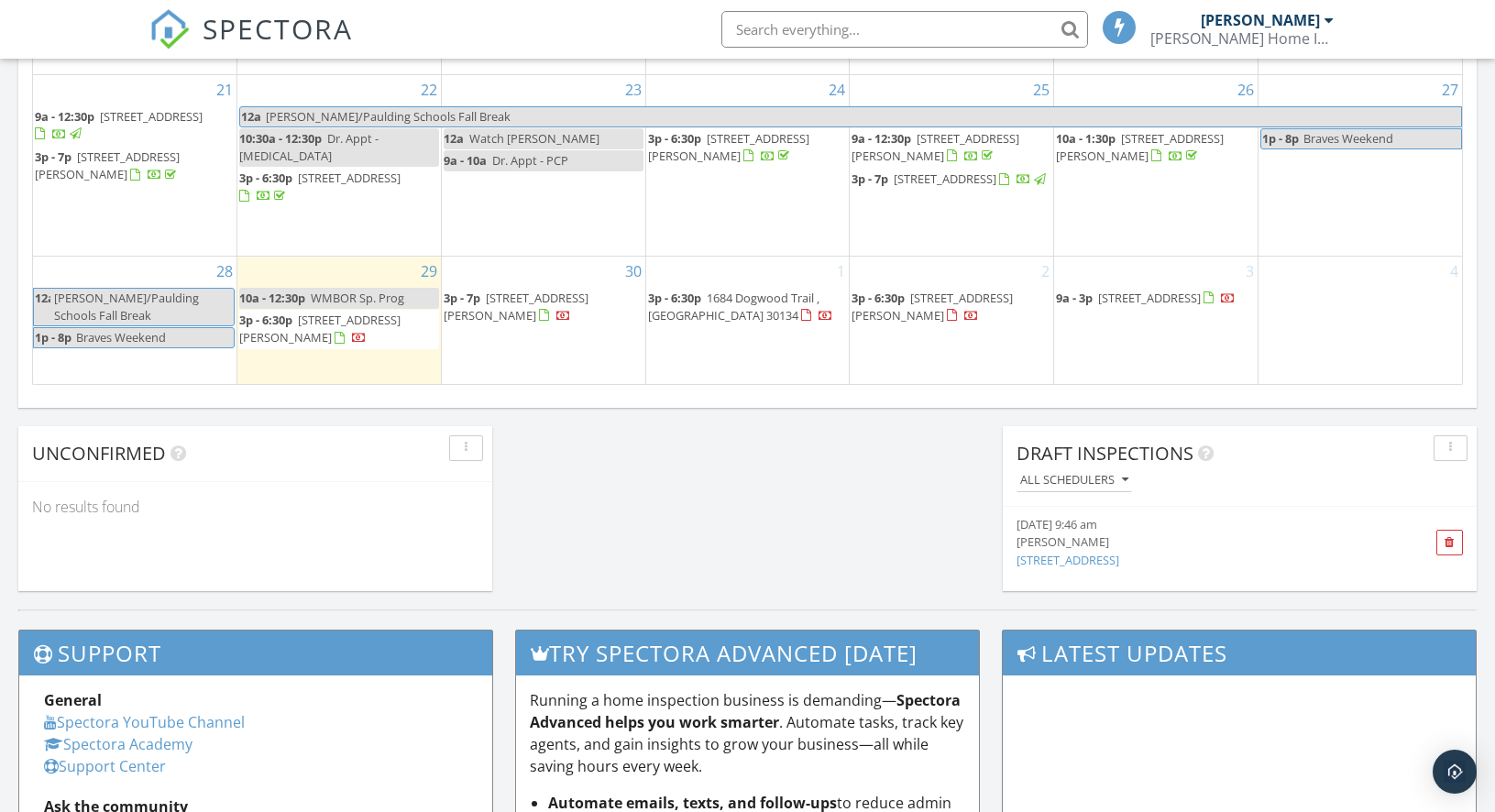
click at [1447, 448] on div "button" at bounding box center [1450, 448] width 18 height 13
click at [1449, 494] on div "Refresh" at bounding box center [1433, 490] width 66 height 22
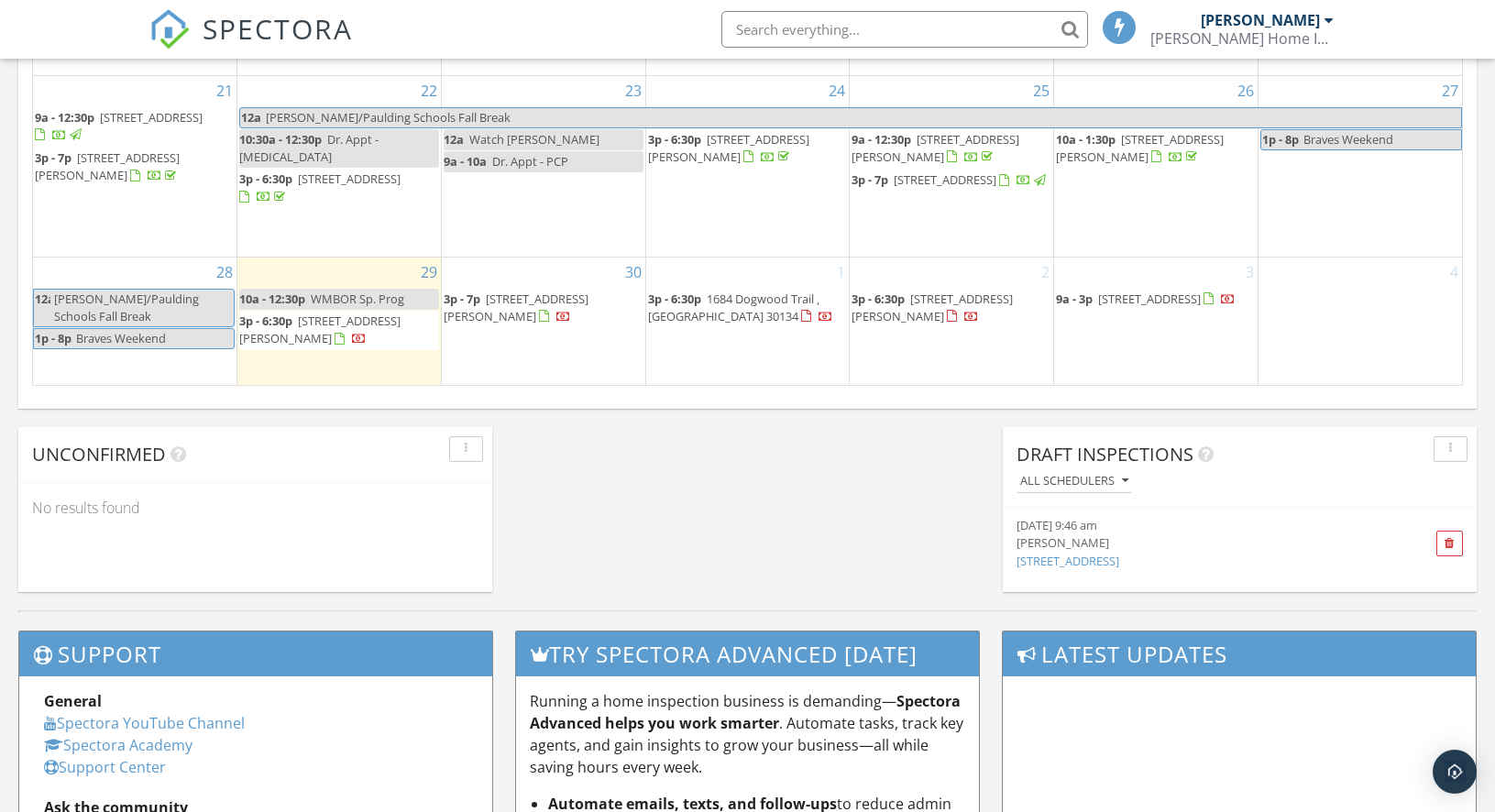
scroll to position [1182, 0]
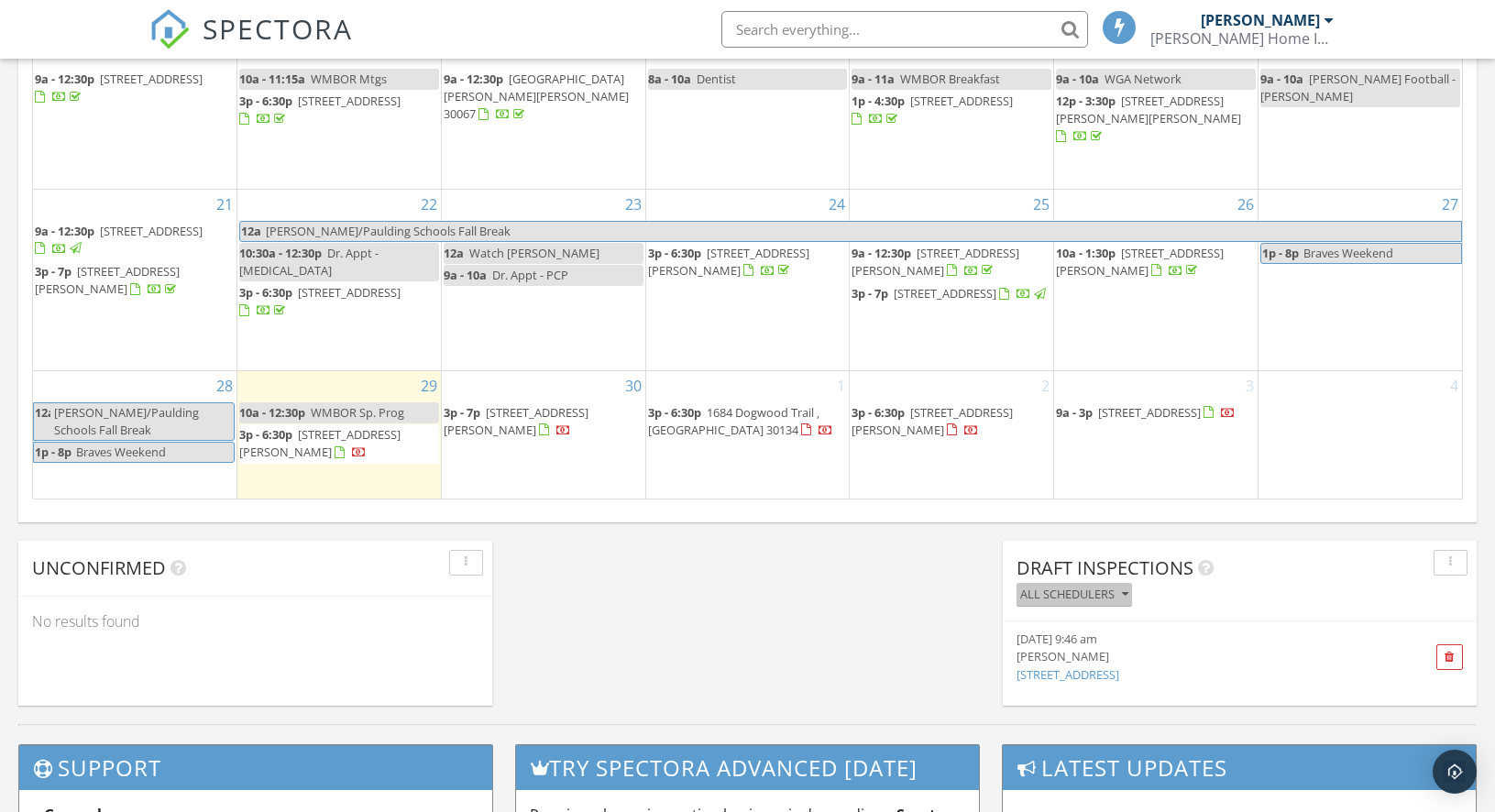
click at [1124, 594] on icon "button" at bounding box center [1125, 595] width 7 height 13
click at [1381, 628] on div "09/27/25 9:46 am Jeff Bragg 5963 Wild River View, Sugar Hill, GA" at bounding box center [1239, 656] width 474 height 72
click at [1450, 659] on span at bounding box center [1449, 657] width 10 height 12
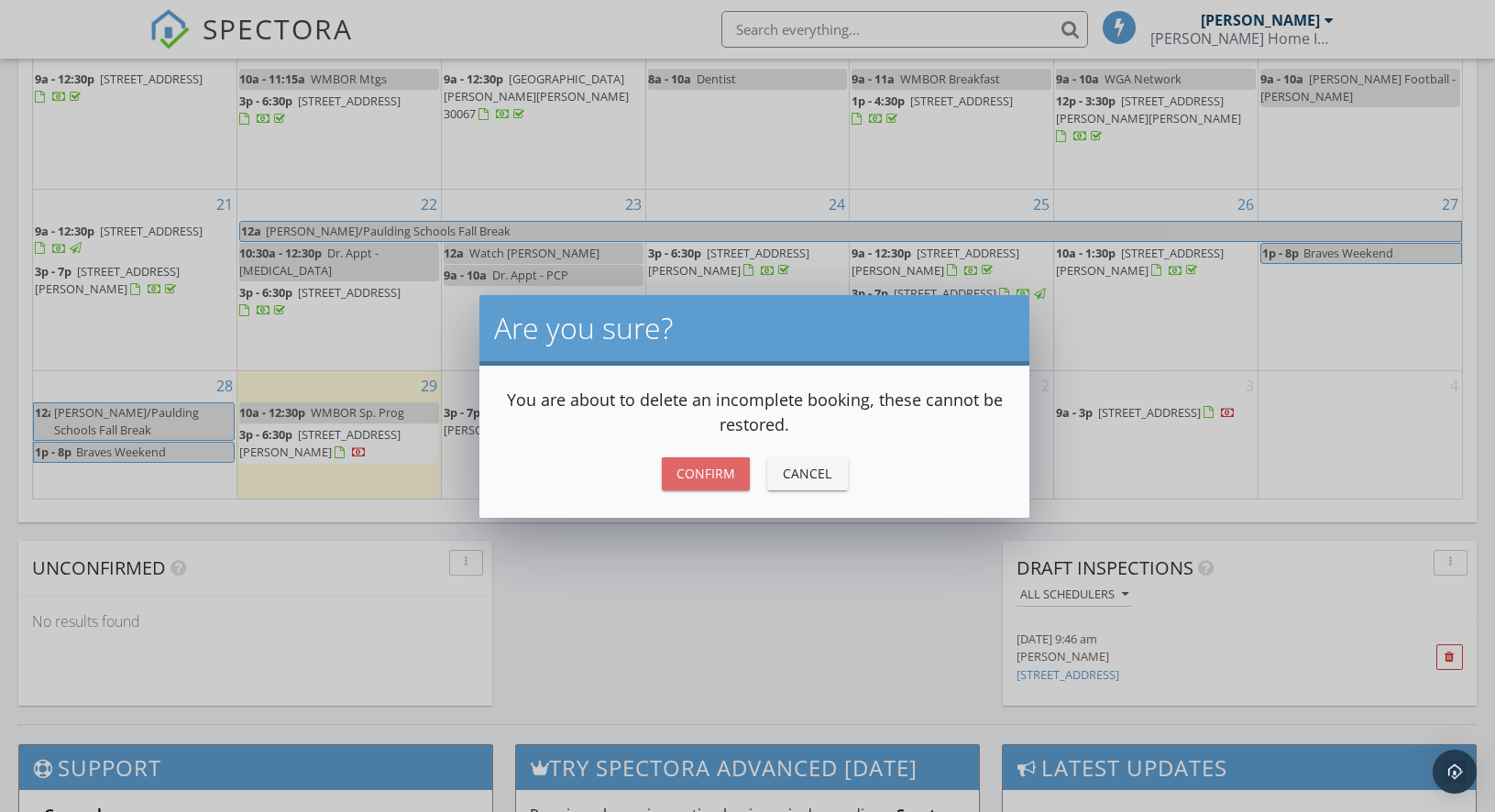
click at [707, 473] on div "Confirm" at bounding box center [705, 473] width 59 height 20
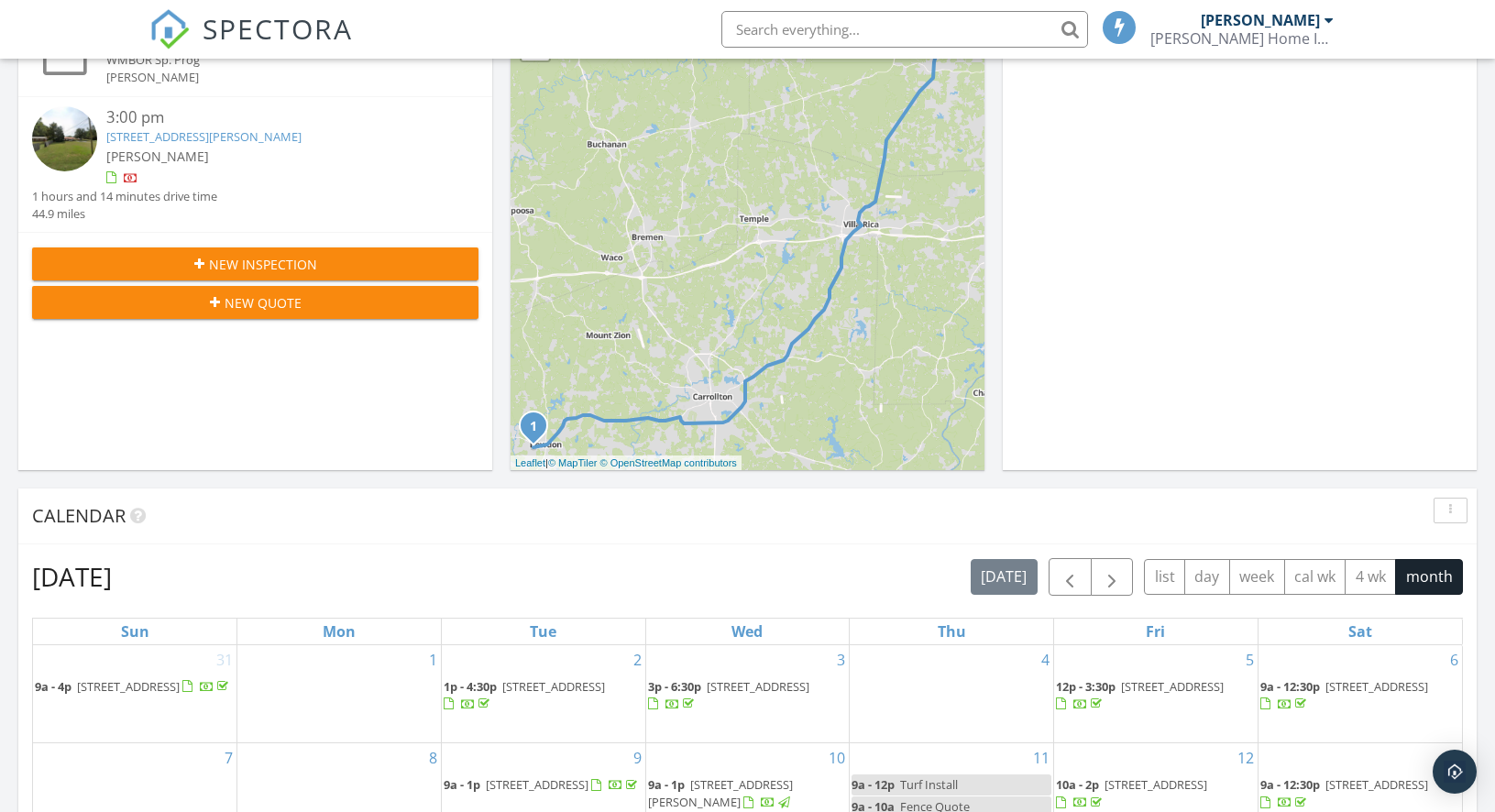
scroll to position [36, 0]
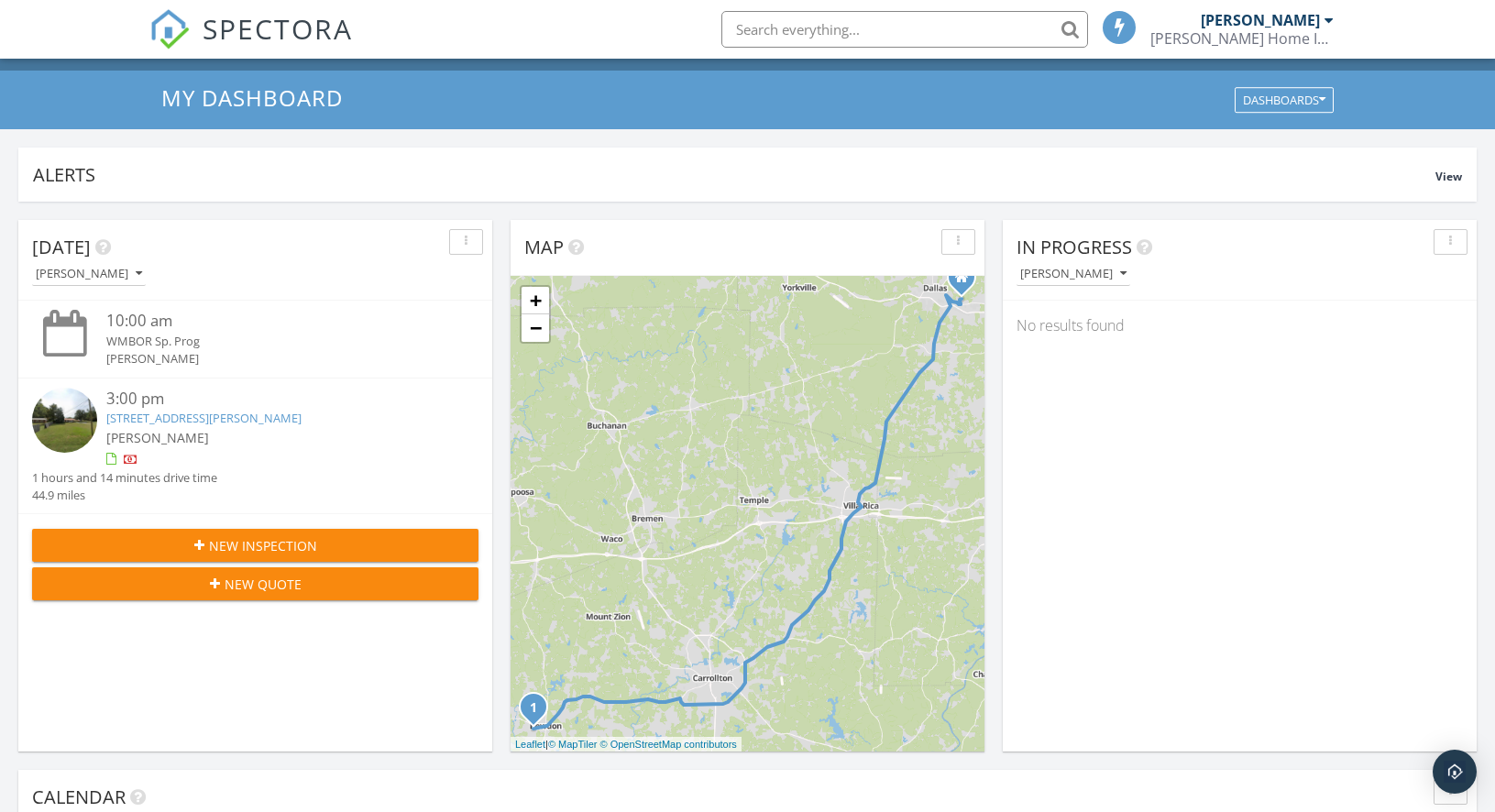
click at [256, 444] on div "[PERSON_NAME]" at bounding box center [273, 437] width 335 height 20
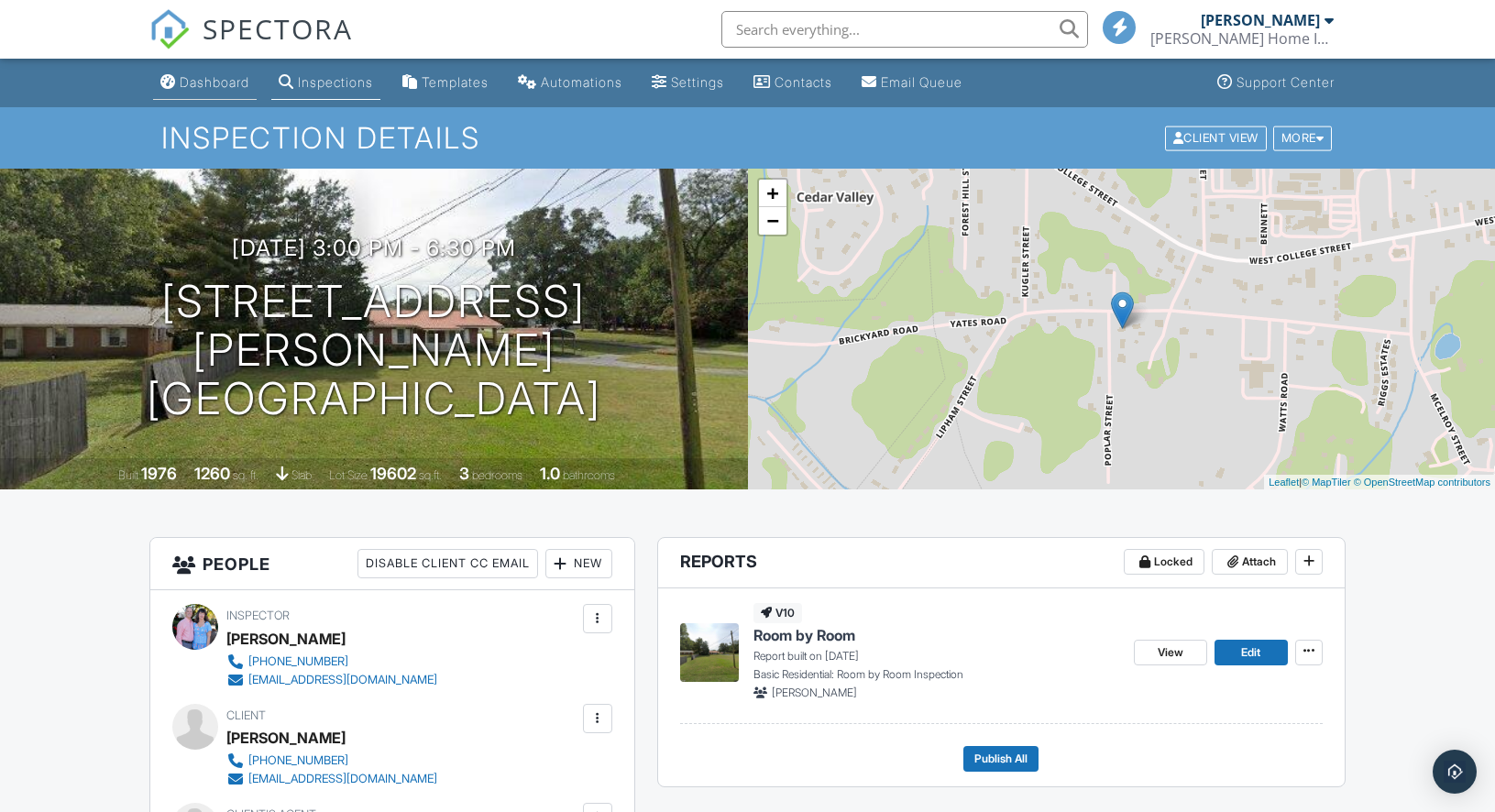
click at [224, 80] on div "Dashboard" at bounding box center [215, 82] width 70 height 16
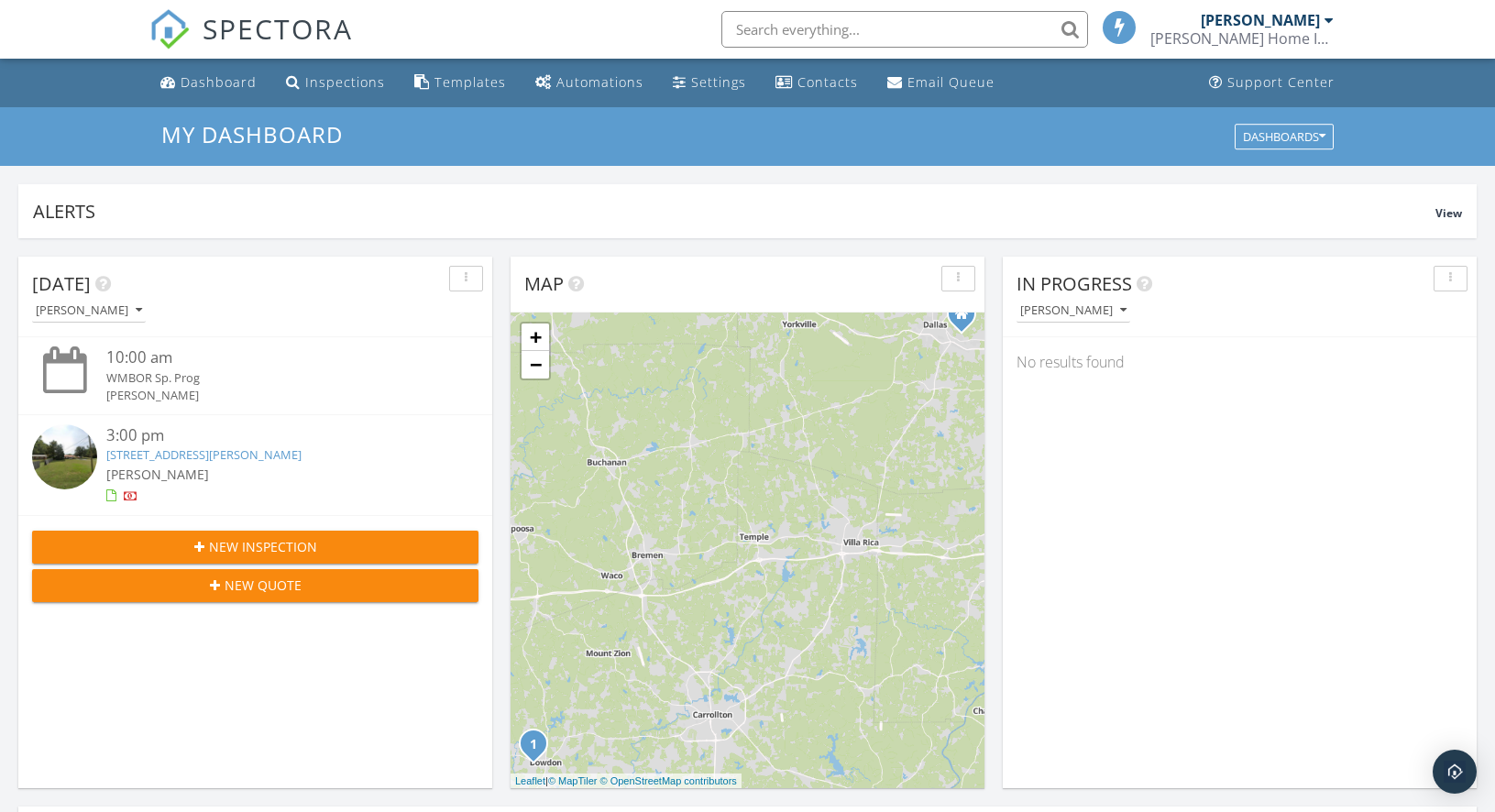
scroll to position [9, 9]
